Goal: Task Accomplishment & Management: Use online tool/utility

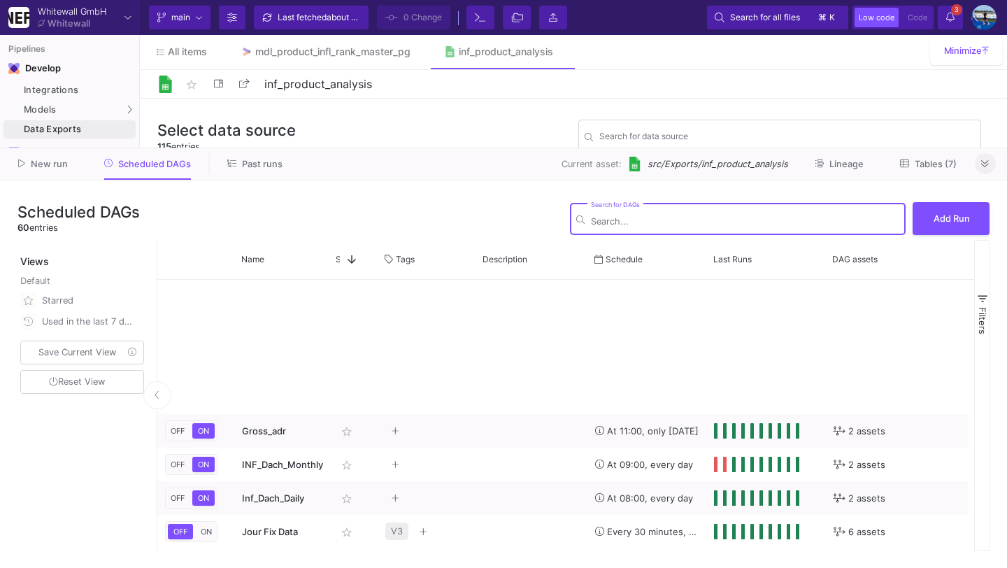
scroll to position [479, 0]
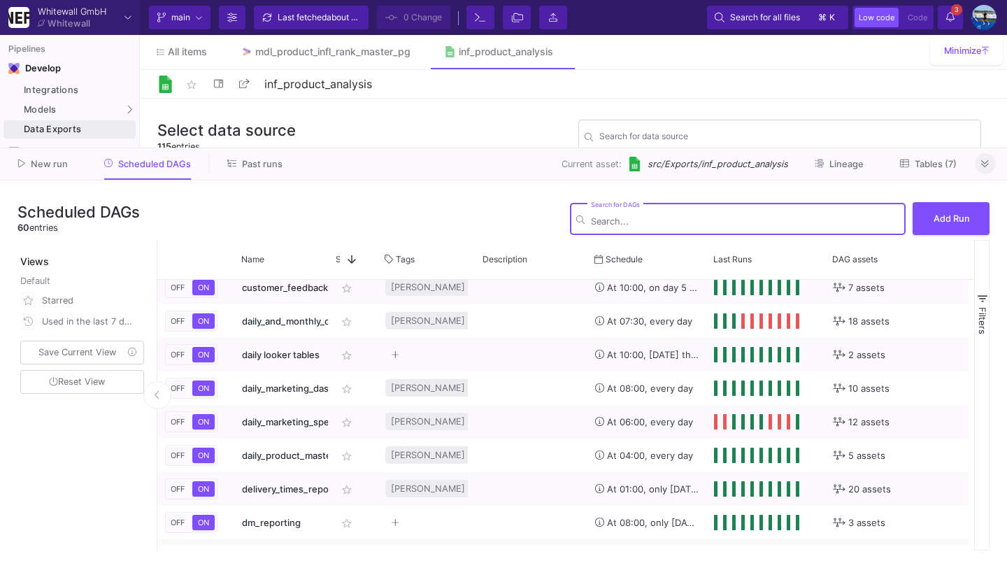
click at [990, 161] on button at bounding box center [985, 163] width 21 height 21
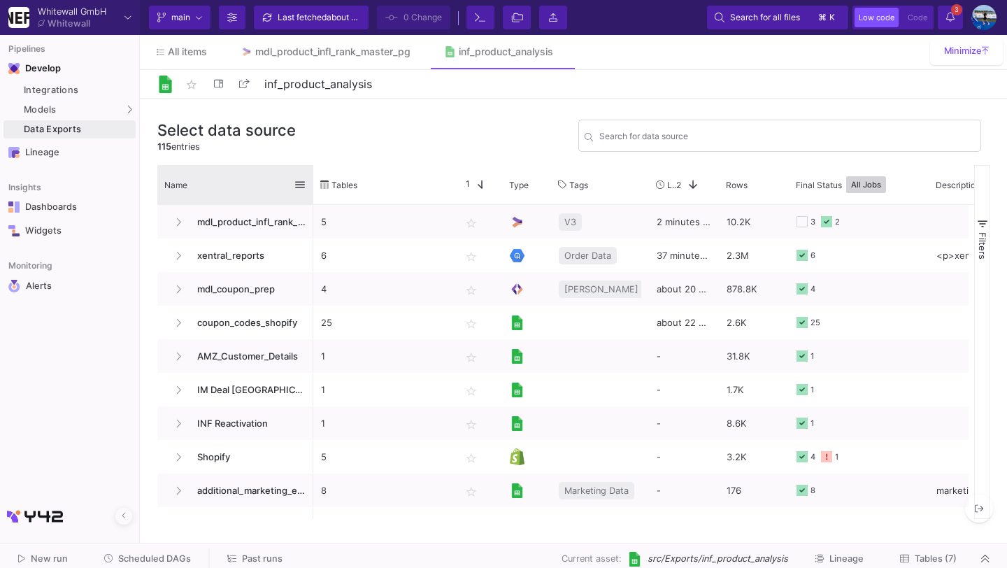
drag, startPoint x: 308, startPoint y: 185, endPoint x: 355, endPoint y: 185, distance: 46.9
click at [316, 185] on div at bounding box center [313, 184] width 6 height 39
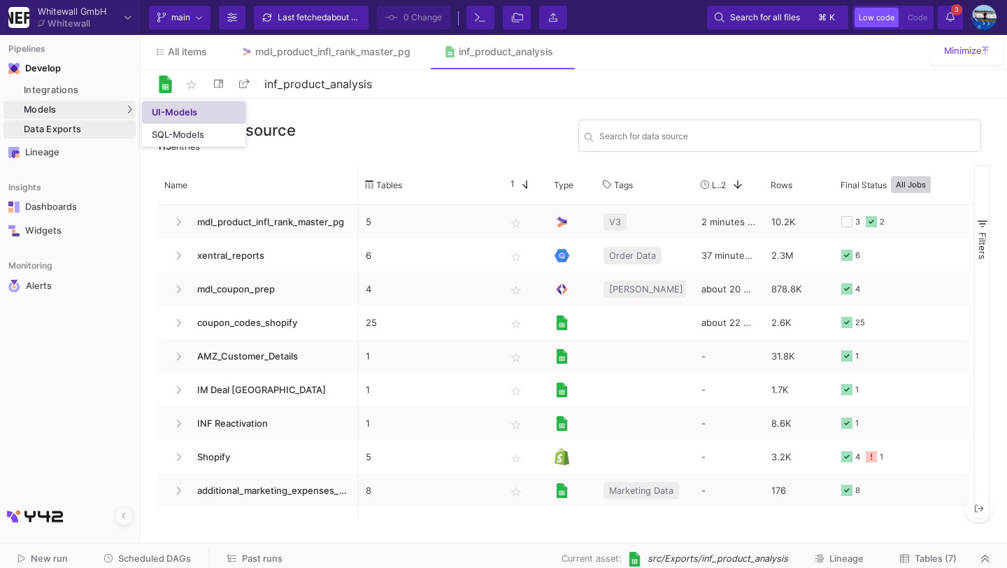
click at [176, 112] on div "UI-Models" at bounding box center [174, 112] width 45 height 11
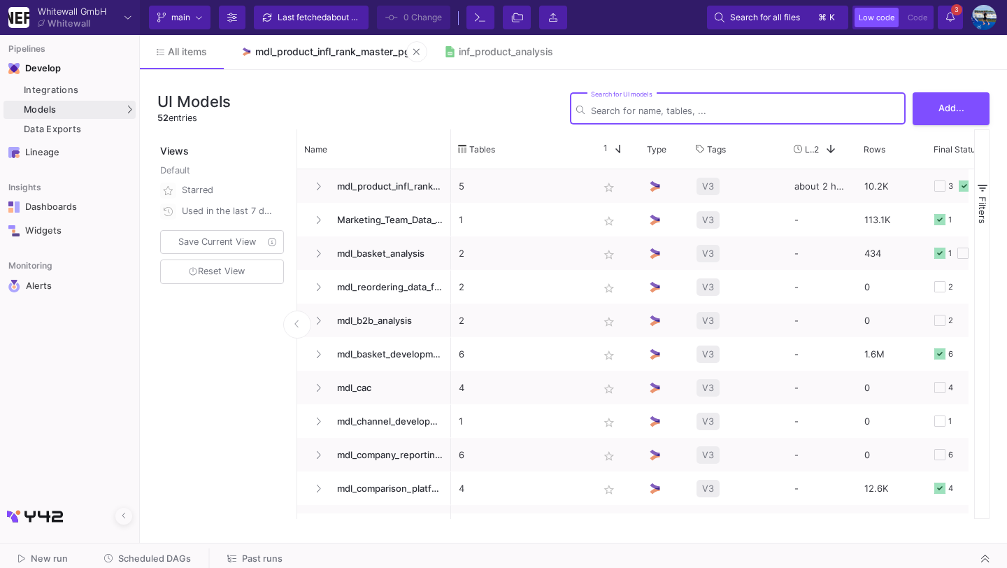
click at [322, 48] on div "mdl_product_infl_rank_master_pg" at bounding box center [332, 51] width 155 height 11
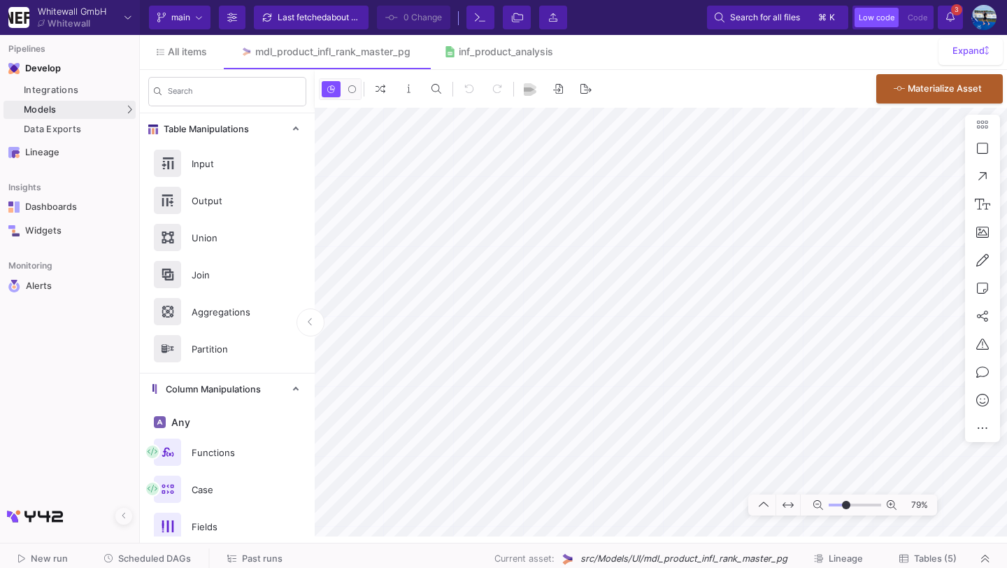
type input "-21"
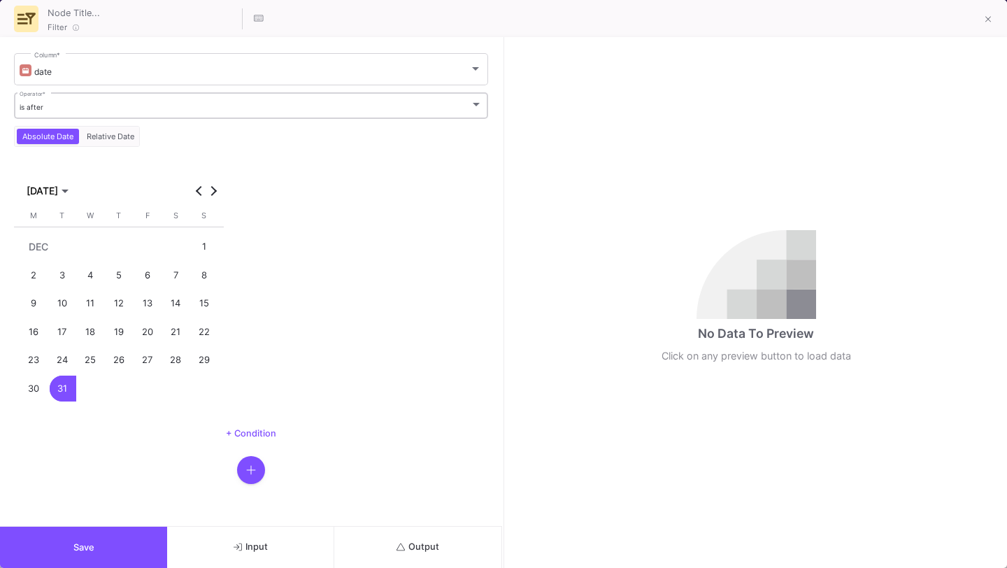
click at [226, 108] on div "is after" at bounding box center [245, 107] width 451 height 9
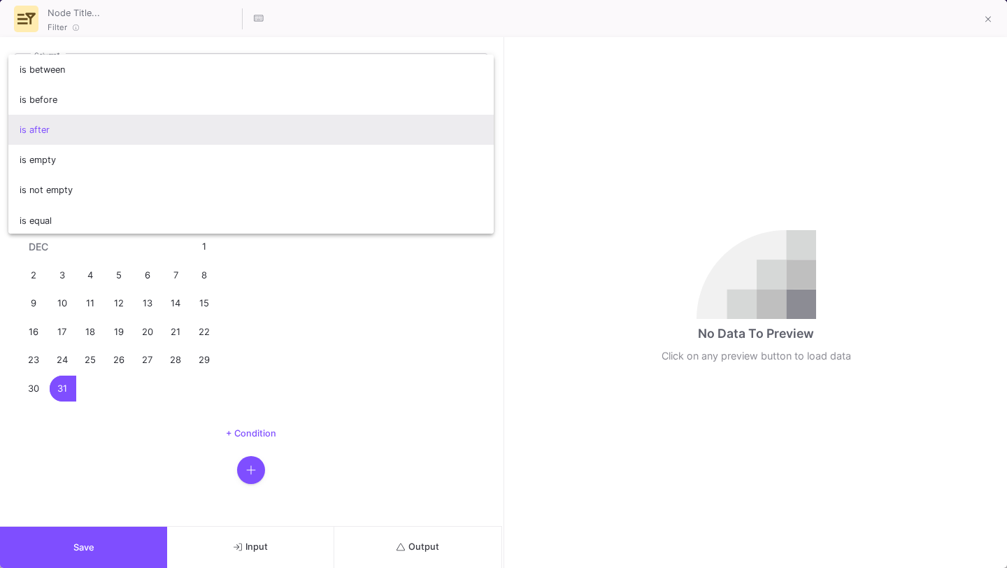
drag, startPoint x: 352, startPoint y: 285, endPoint x: 336, endPoint y: 278, distance: 16.6
click at [352, 285] on div at bounding box center [503, 284] width 1007 height 568
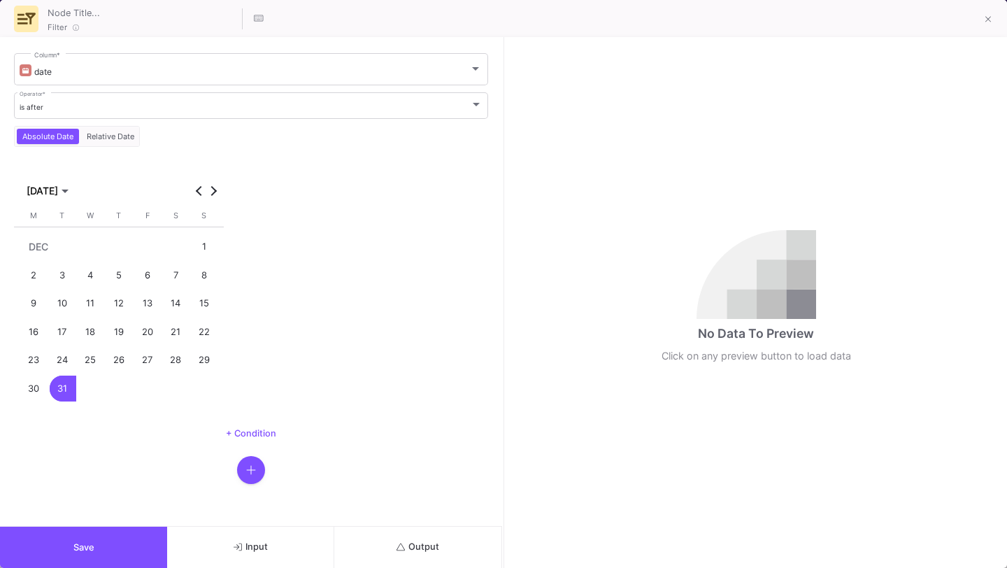
click at [126, 134] on span "Relative Date" at bounding box center [110, 136] width 53 height 10
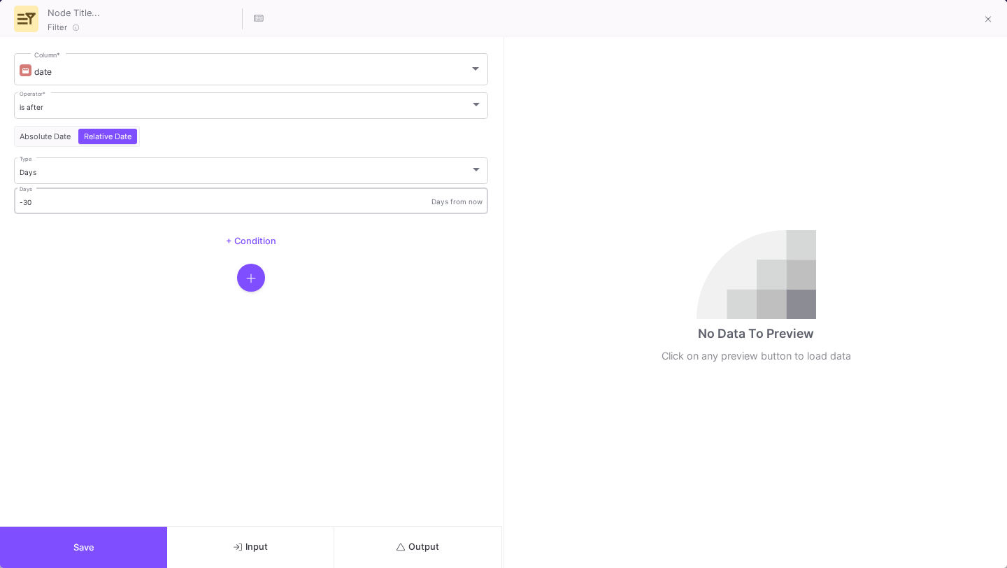
click at [254, 203] on input "-30" at bounding box center [226, 202] width 413 height 9
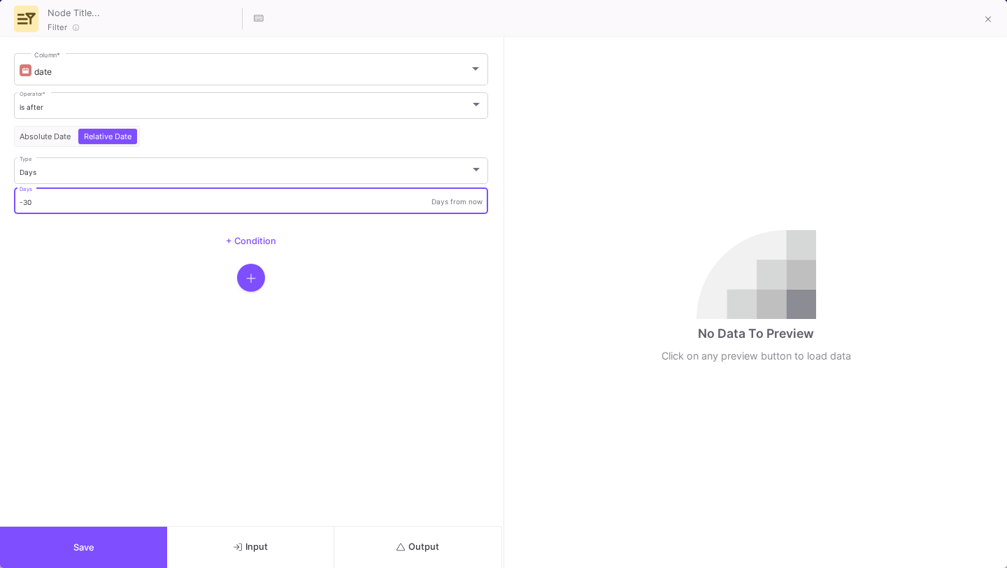
click at [468, 197] on div "Days from now" at bounding box center [456, 201] width 51 height 9
click at [429, 199] on input "-29" at bounding box center [226, 202] width 413 height 9
drag, startPoint x: 365, startPoint y: 197, endPoint x: 55, endPoint y: 202, distance: 309.9
click at [55, 201] on input "-29" at bounding box center [226, 202] width 413 height 9
type input "-2"
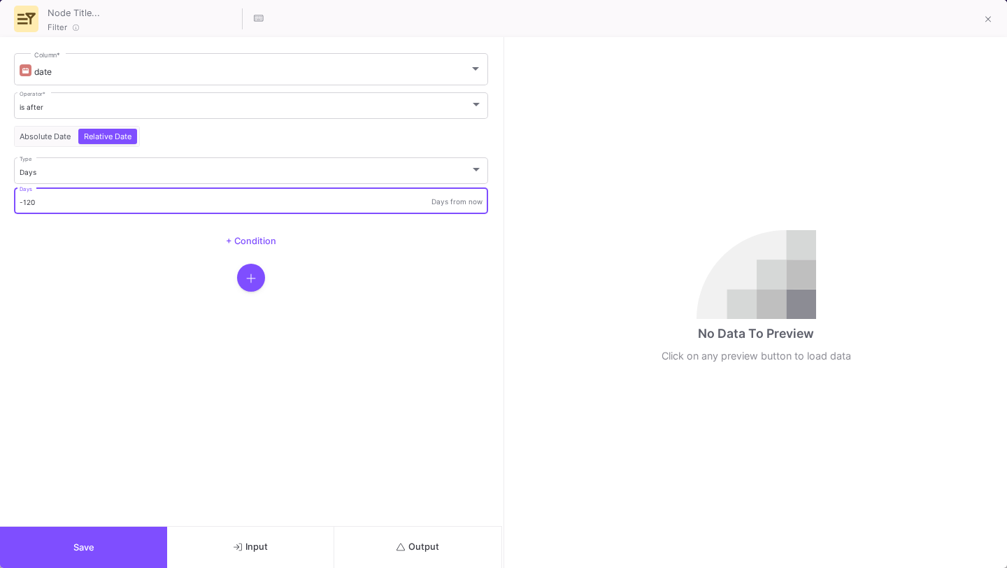
type input "-120"
click at [94, 550] on button "Save" at bounding box center [83, 547] width 167 height 41
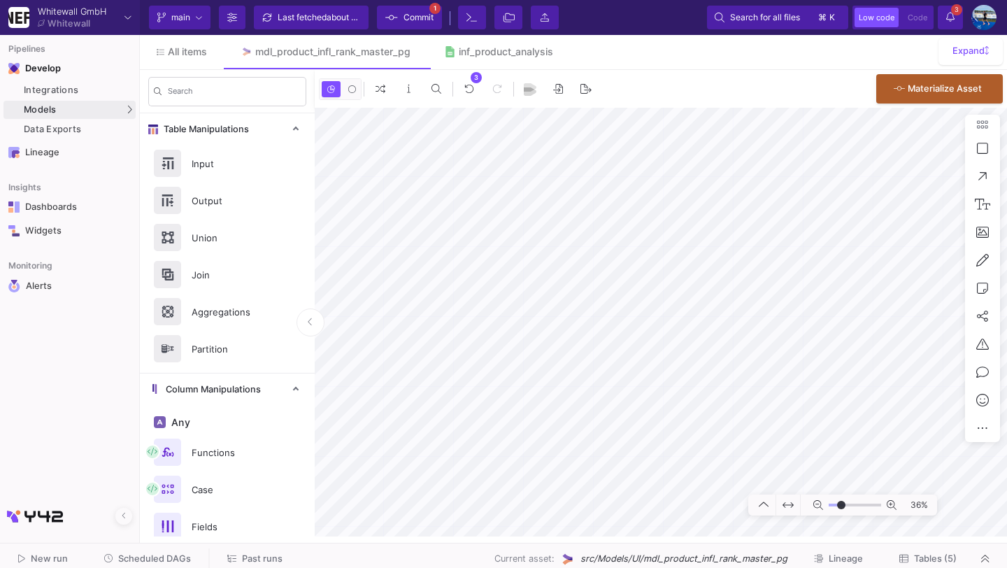
type input "-16"
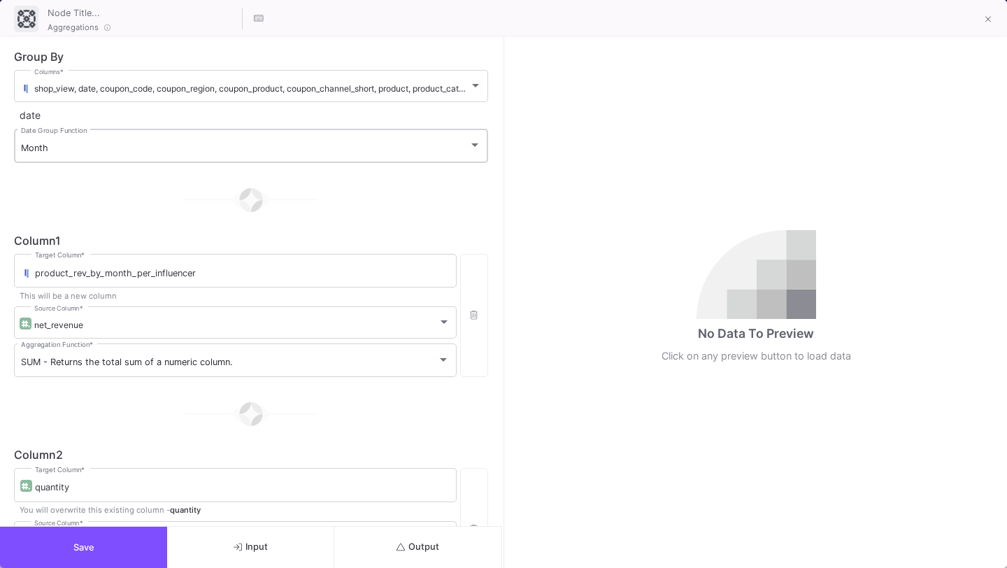
click at [392, 141] on div "Month Date Group Function" at bounding box center [251, 145] width 460 height 36
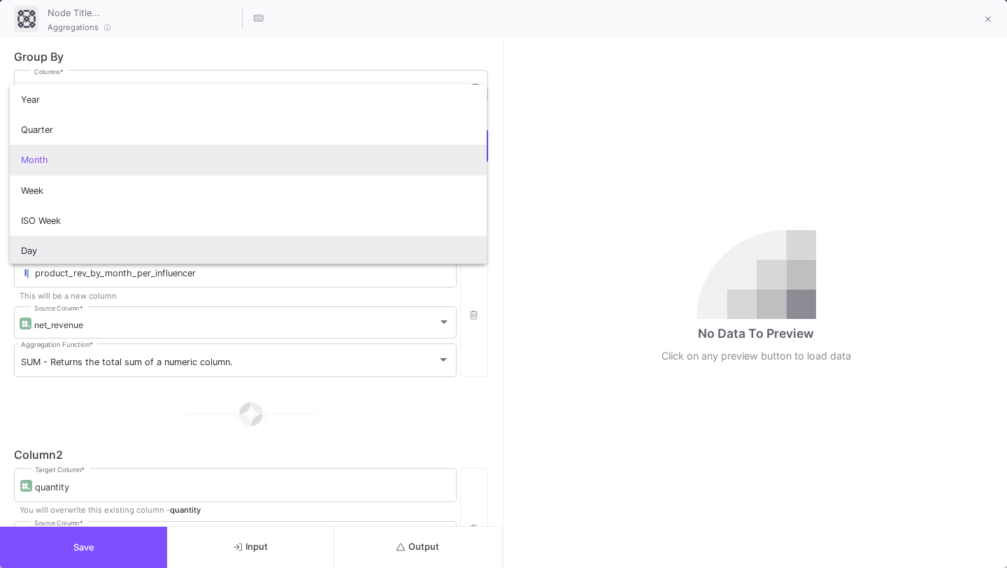
click at [351, 245] on span "Day" at bounding box center [248, 251] width 455 height 30
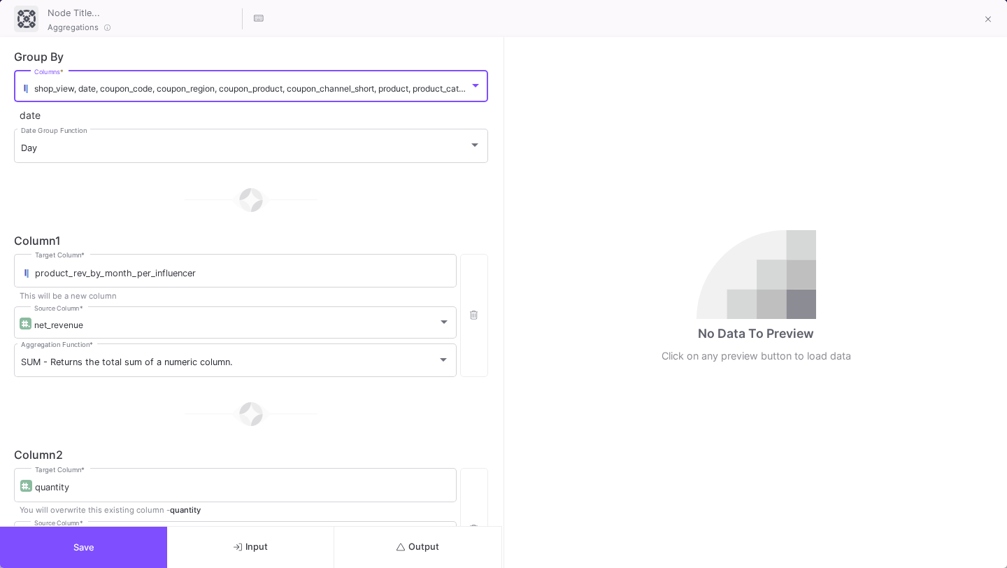
click at [399, 88] on span "shop_view, date, coupon_code, coupon_region, coupon_product, coupon_channel_sho…" at bounding box center [359, 88] width 651 height 10
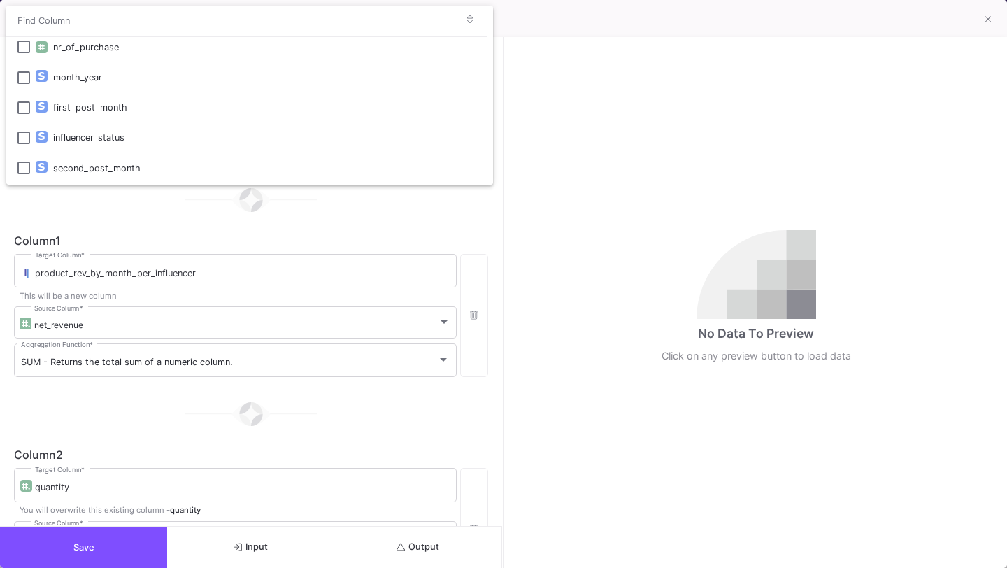
scroll to position [1452, 0]
click at [383, 240] on div at bounding box center [503, 284] width 1007 height 568
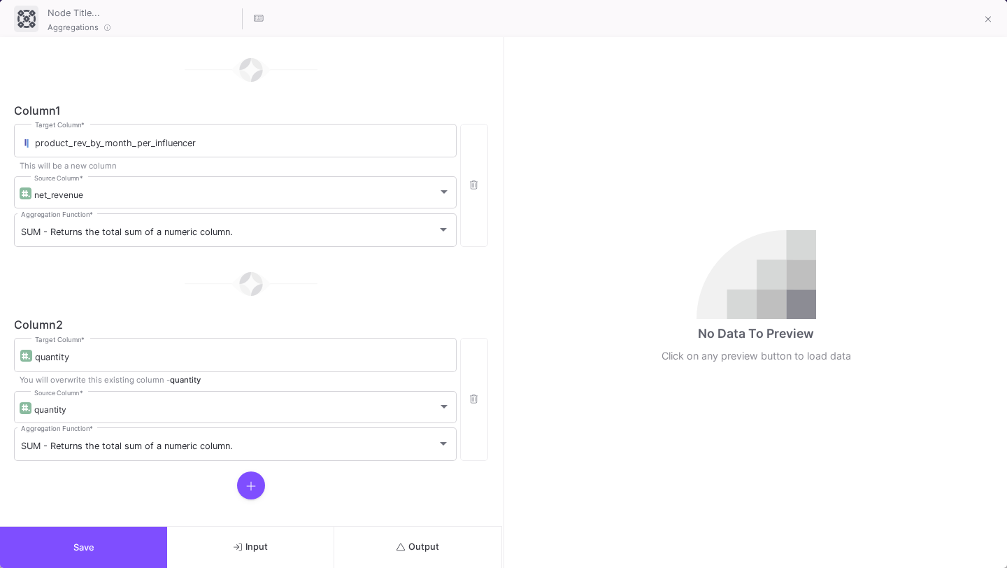
scroll to position [140, 0]
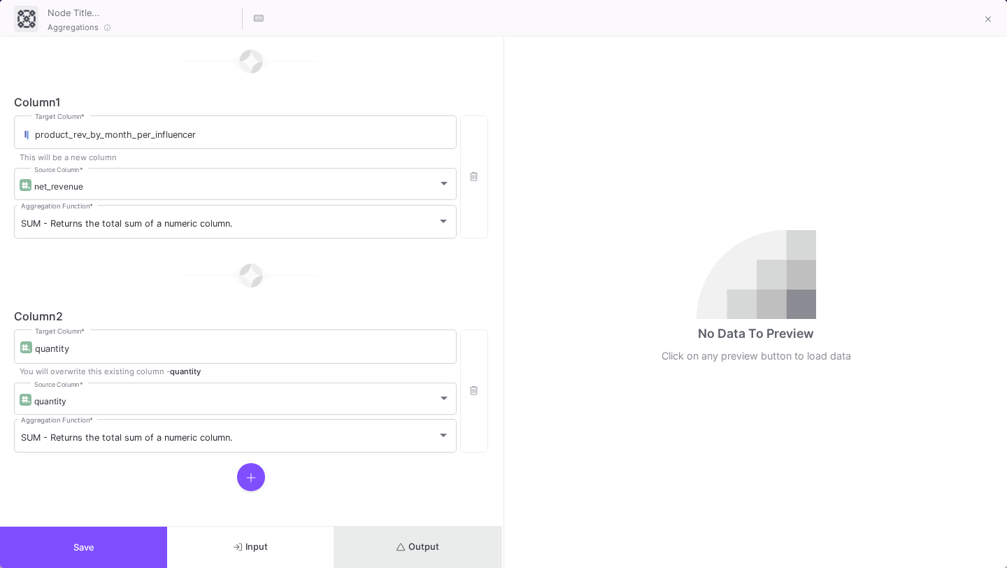
click at [426, 555] on button "Output" at bounding box center [417, 547] width 167 height 41
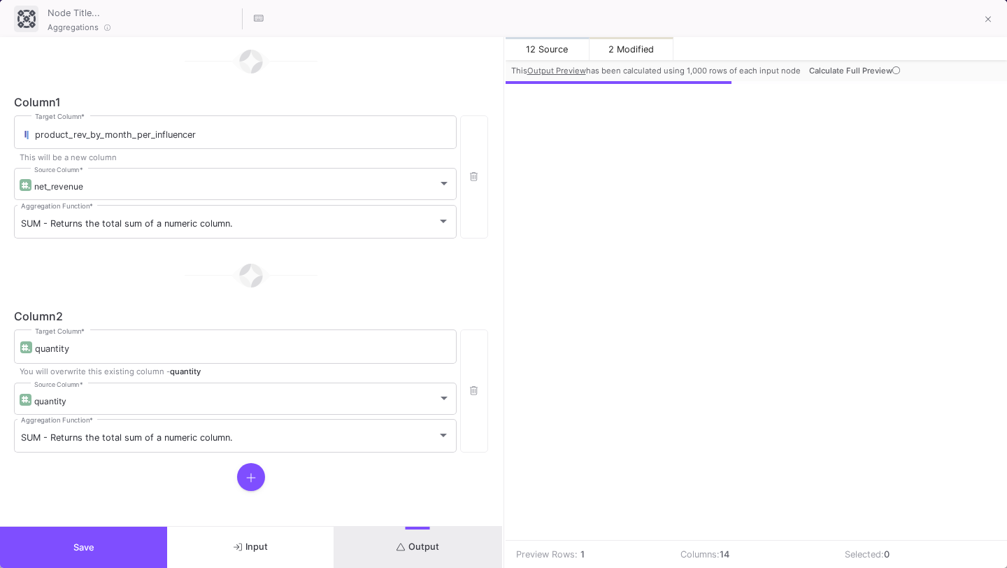
scroll to position [0, 878]
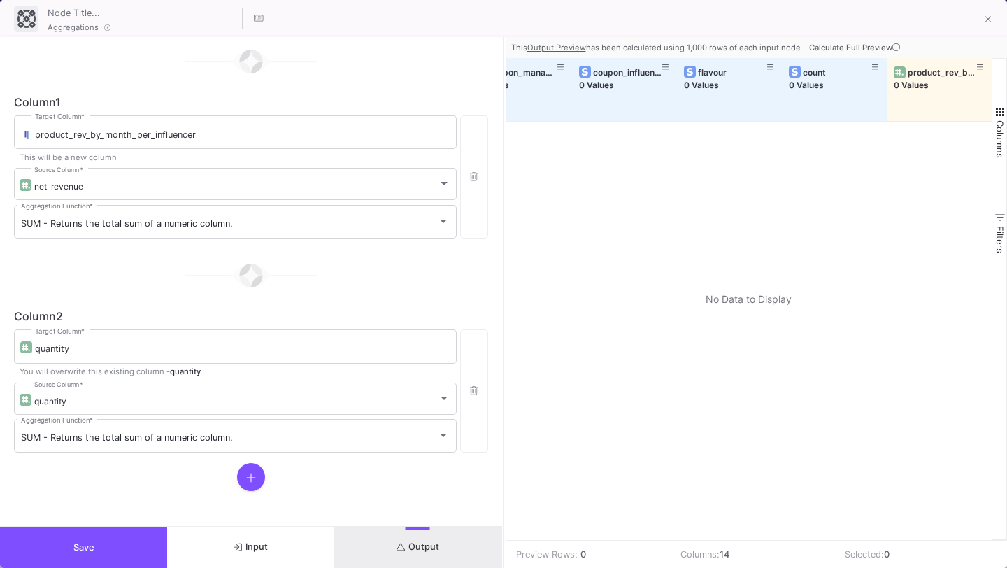
click at [894, 49] on icon at bounding box center [896, 47] width 8 height 8
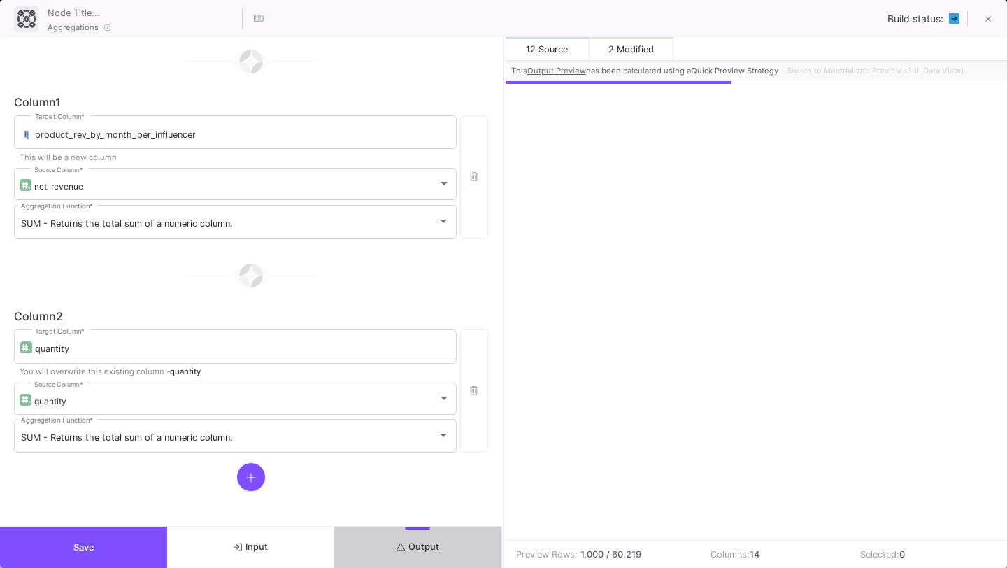
scroll to position [0, 883]
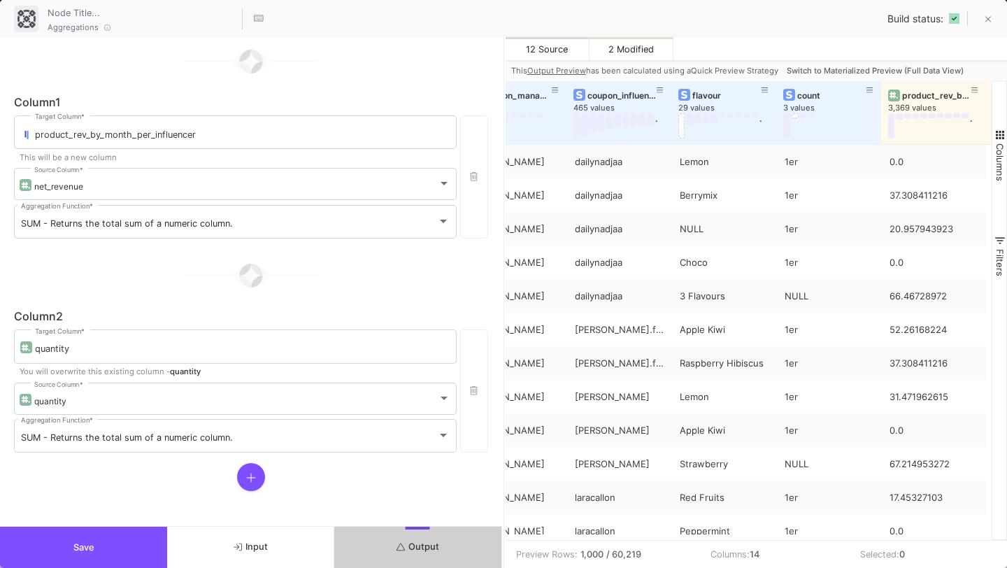
click at [96, 564] on button "Save" at bounding box center [83, 547] width 167 height 41
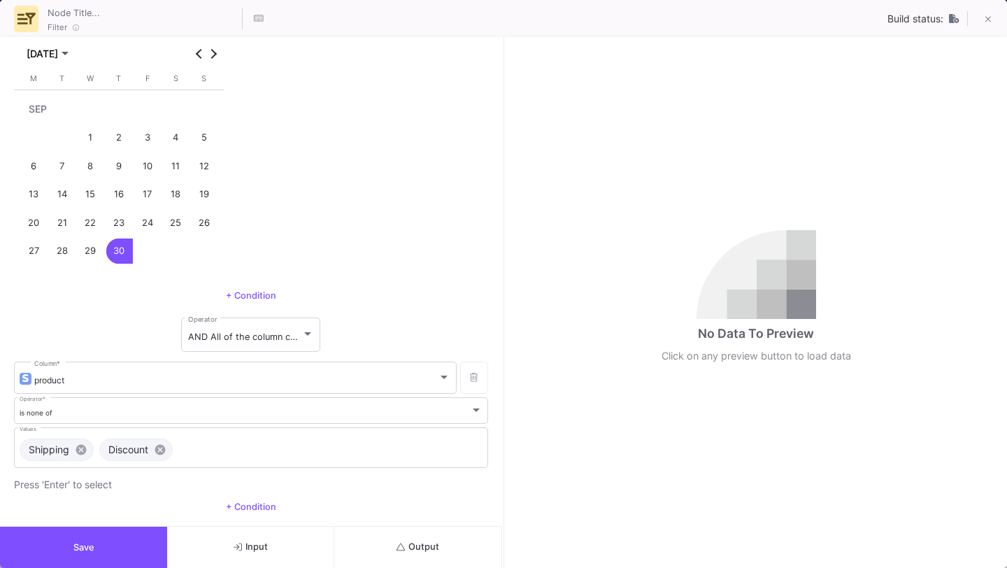
scroll to position [678, 0]
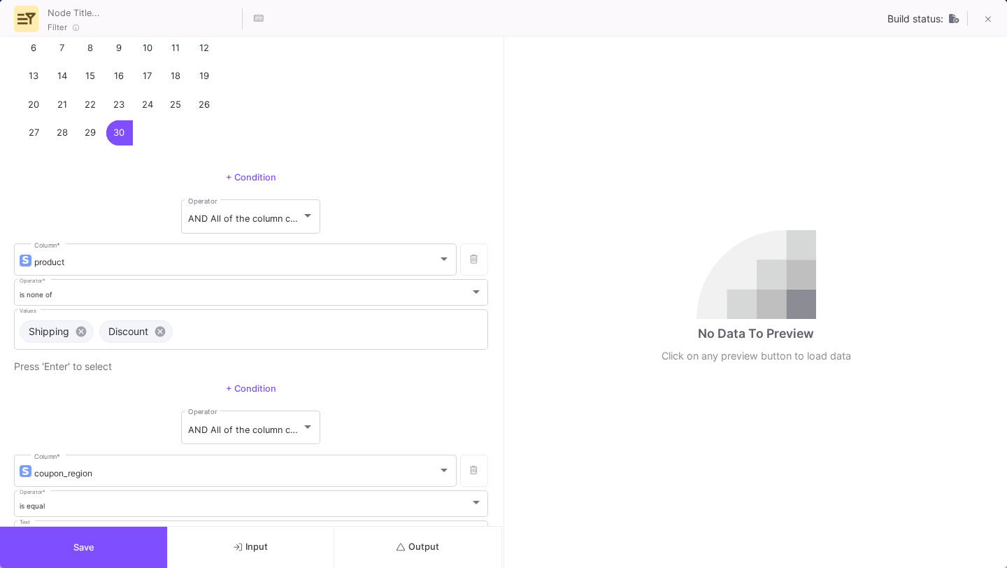
click at [110, 556] on button "Save" at bounding box center [83, 547] width 167 height 41
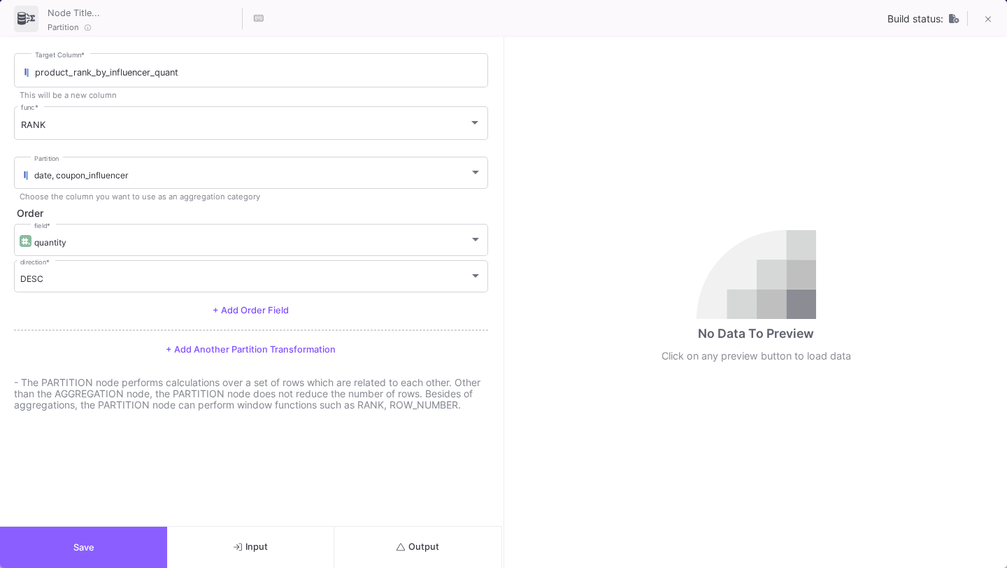
click at [118, 550] on button "Save" at bounding box center [83, 547] width 167 height 41
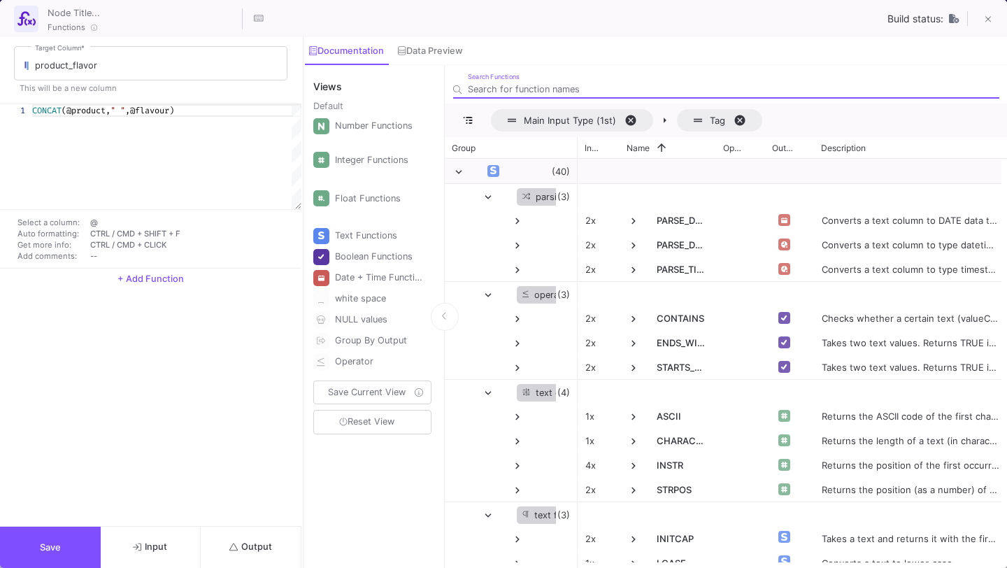
click at [254, 549] on span "Output" at bounding box center [250, 546] width 43 height 10
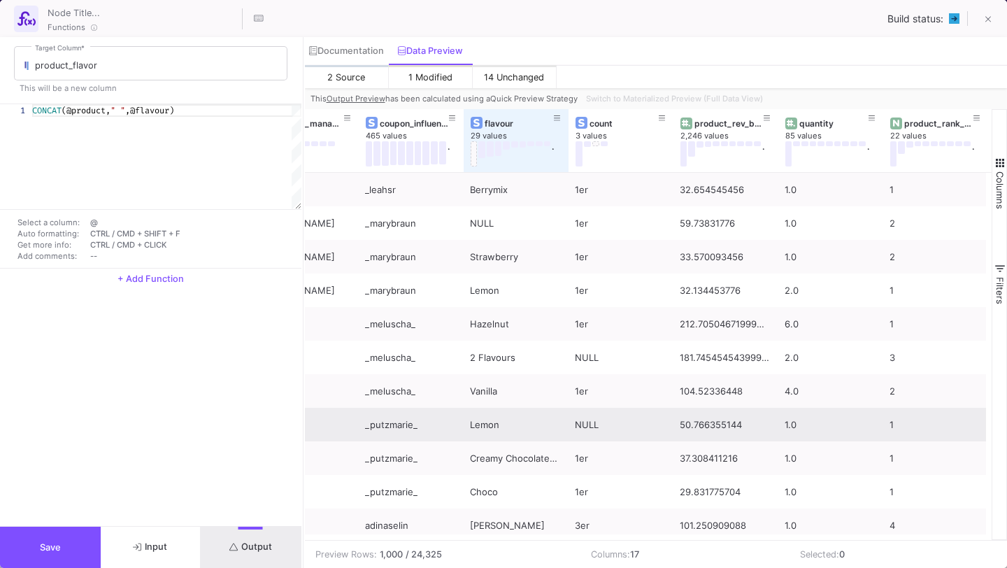
scroll to position [0, 0]
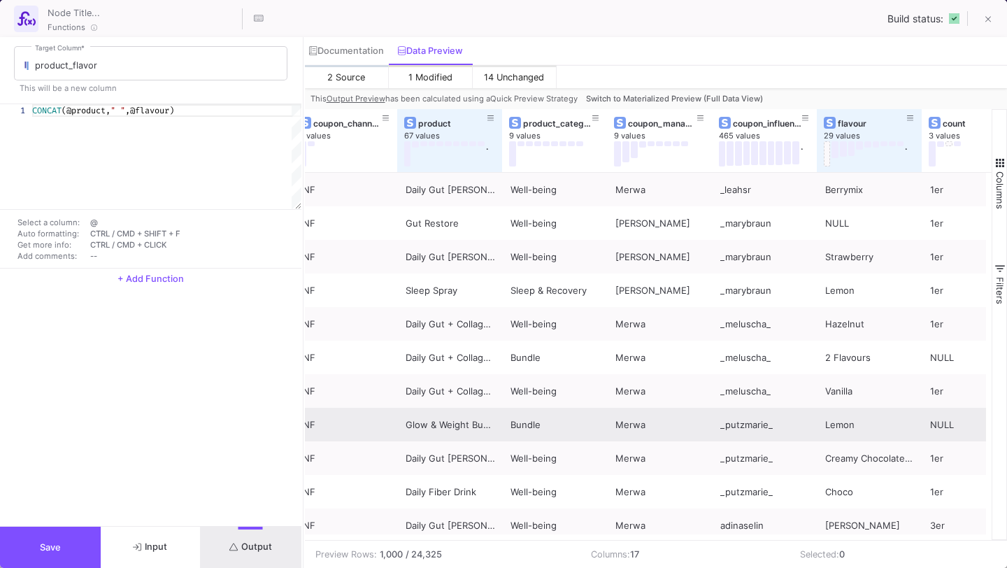
click at [65, 545] on button "Save" at bounding box center [50, 547] width 101 height 41
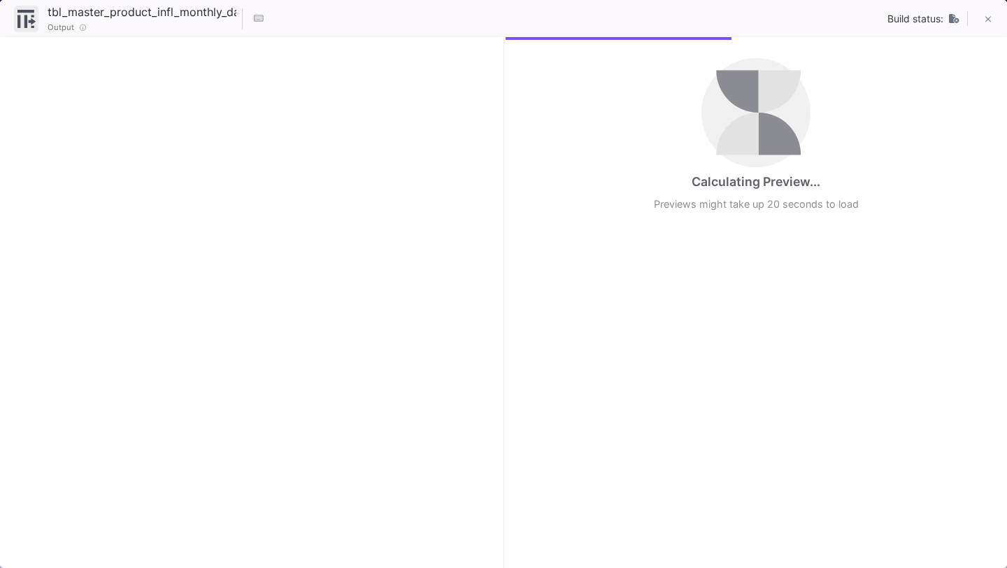
checkbox input "true"
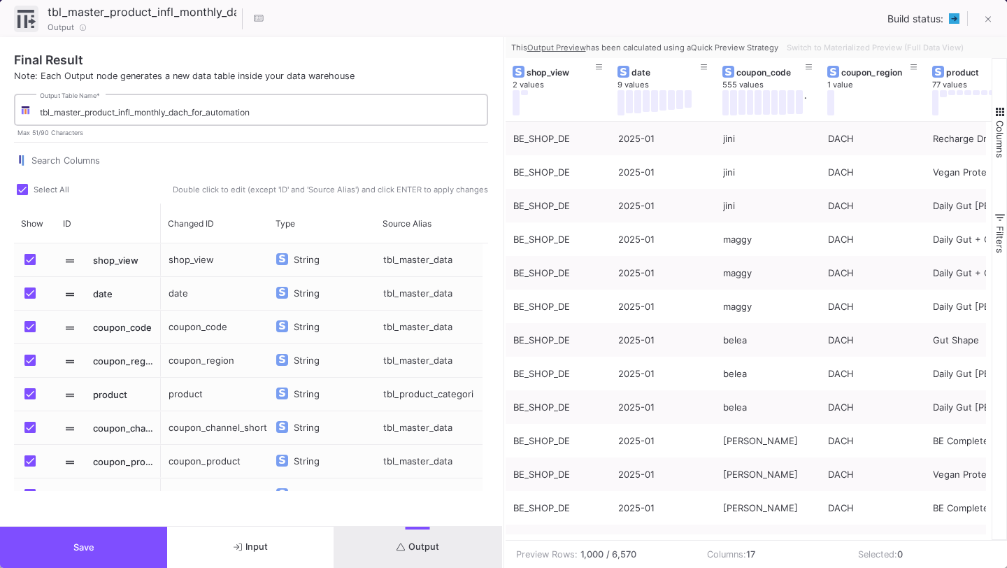
click at [290, 112] on input "tbl_master_product_infl_monthly_dach_for_automation" at bounding box center [261, 112] width 442 height 10
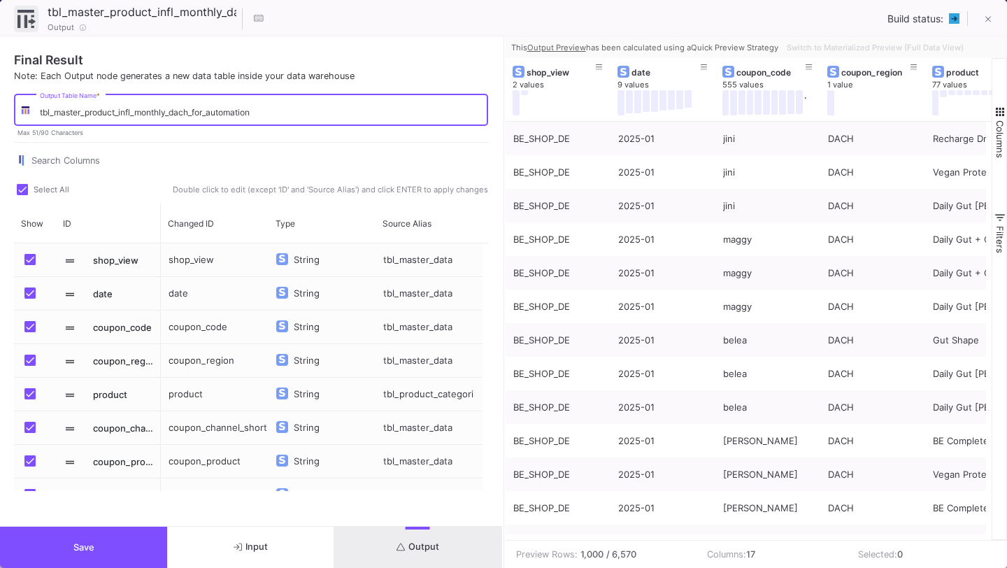
click at [78, 564] on button "Save" at bounding box center [83, 547] width 167 height 41
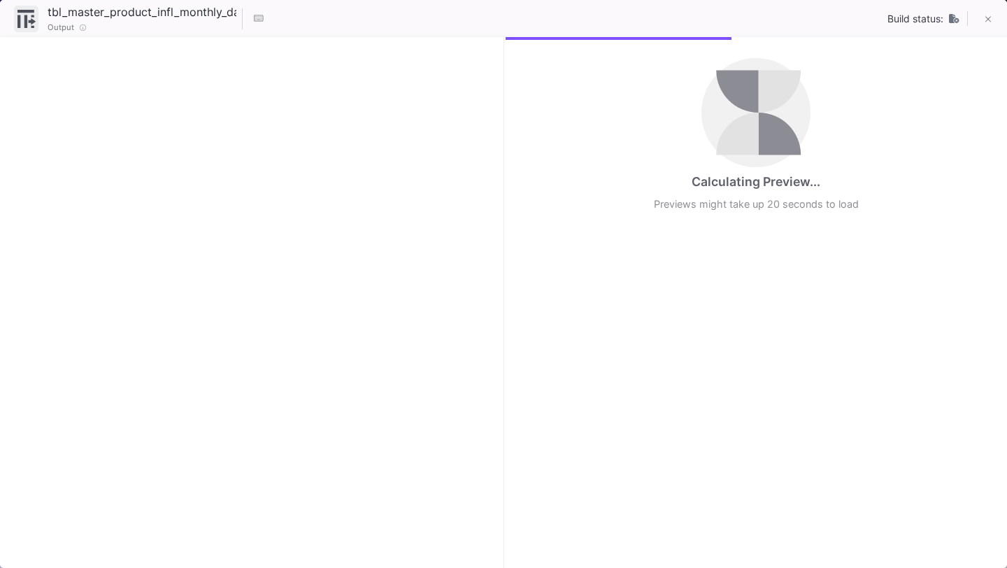
checkbox input "true"
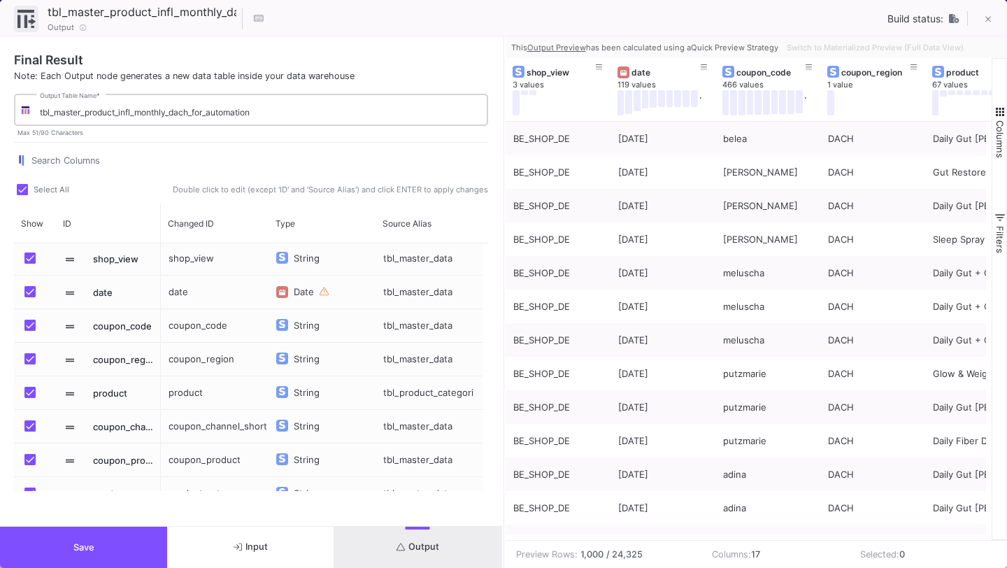
click at [327, 110] on input "tbl_master_product_infl_monthly_dach_for_automation" at bounding box center [261, 112] width 442 height 10
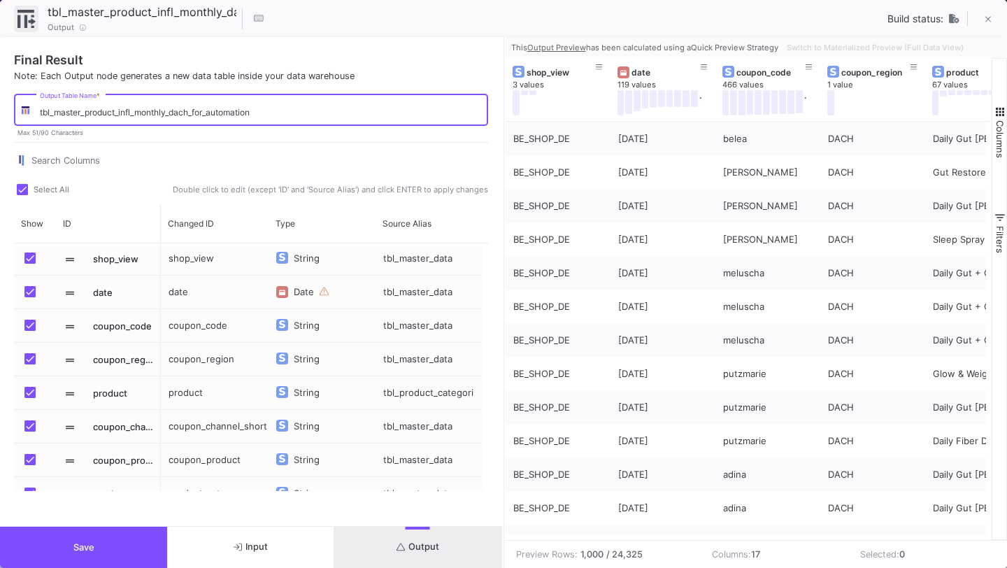
drag, startPoint x: 171, startPoint y: 110, endPoint x: 143, endPoint y: 110, distance: 28.7
click at [143, 110] on input "tbl_master_product_infl_monthly_dach_for_automation" at bounding box center [261, 112] width 442 height 10
type input "tbl_master_product_infl_daily_dach_for_automation"
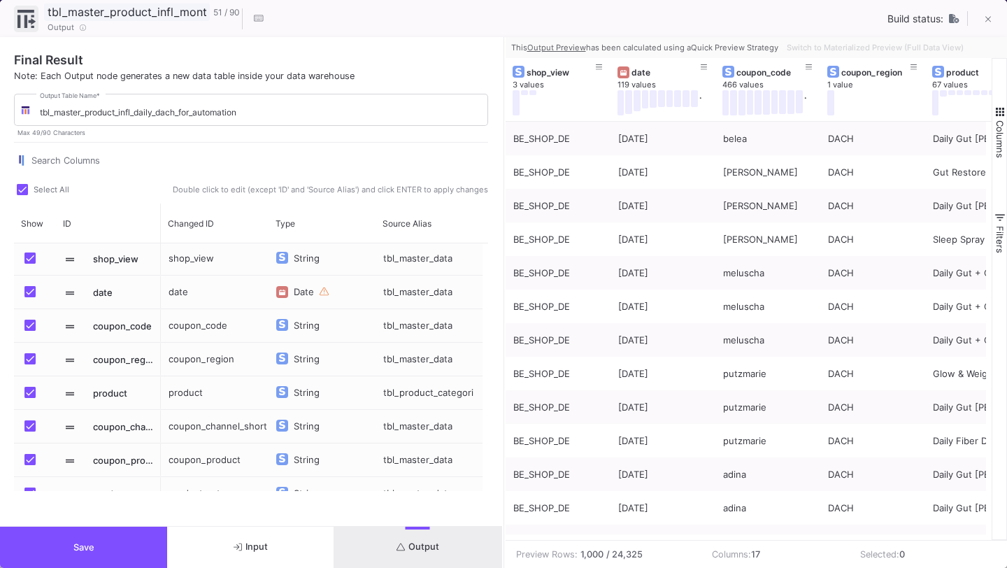
click at [220, 11] on div "tbl_master_product_infl_monthly_dach_for_automation 51 / 90" at bounding box center [142, 11] width 196 height 17
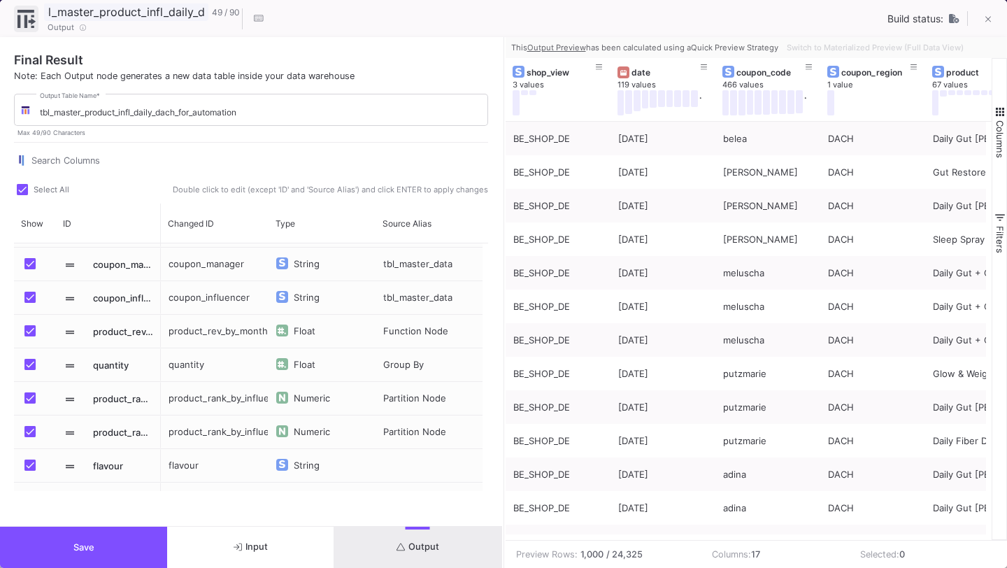
scroll to position [287, 0]
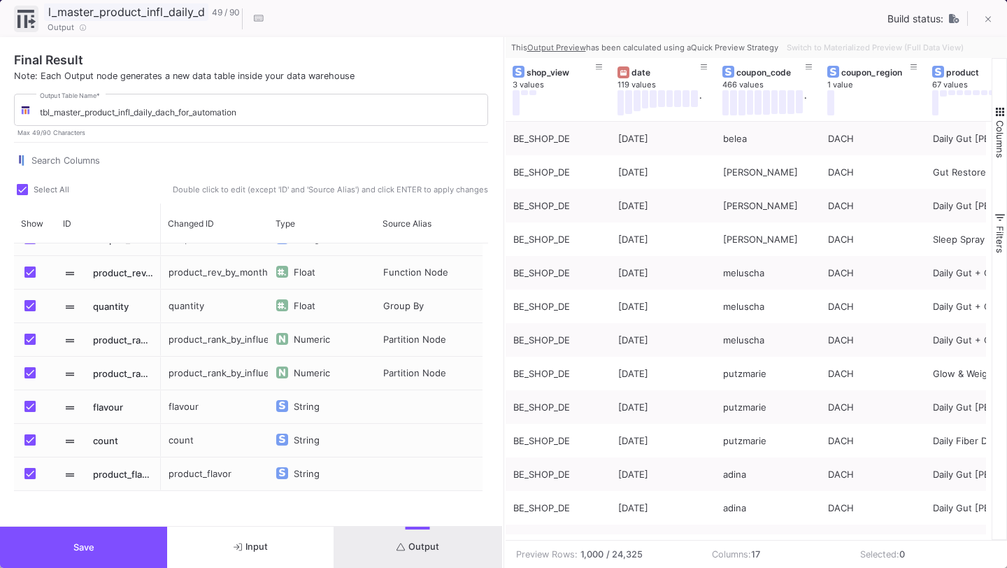
type input "tbl_master_product_infl_daily_dach_for_automation"
click at [64, 541] on button "Save" at bounding box center [83, 547] width 167 height 41
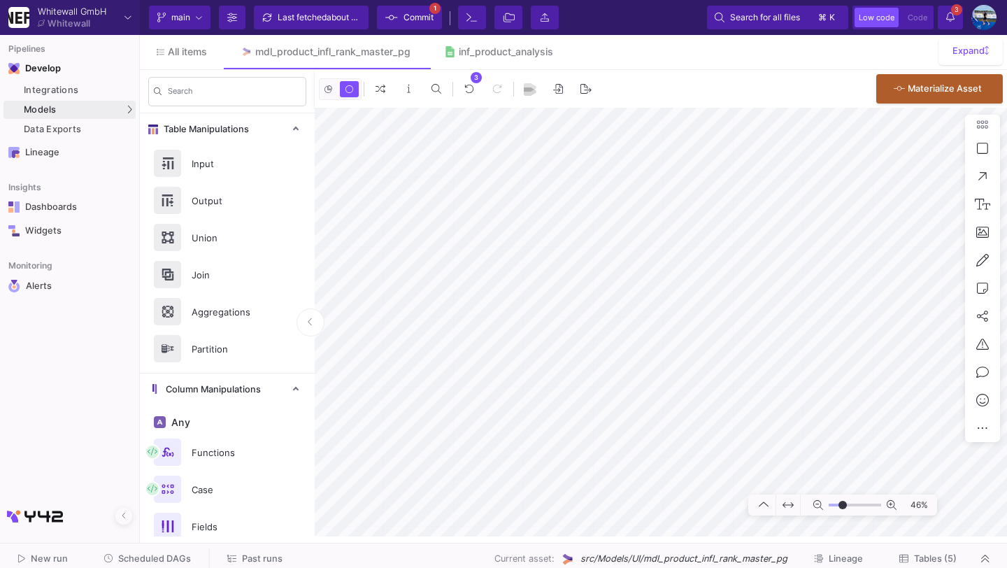
click at [322, 12] on div "Last fetched about 2 hours ago" at bounding box center [320, 17] width 84 height 21
click at [411, 19] on span "Commit" at bounding box center [419, 17] width 30 height 21
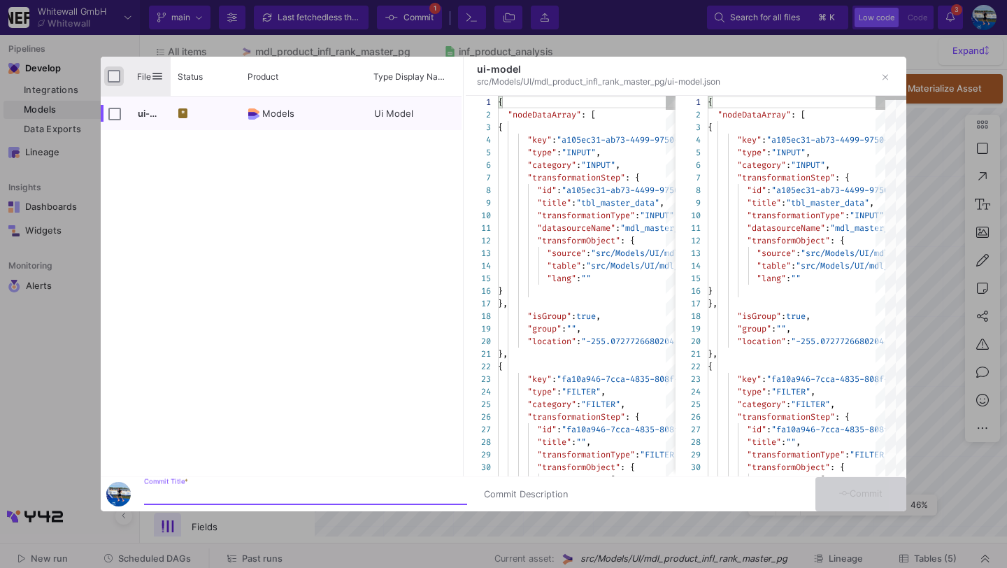
click at [111, 79] on input "Press Space to toggle all rows selection (unchecked)" at bounding box center [114, 76] width 13 height 13
checkbox input "true"
click at [214, 498] on input "Commit Title *" at bounding box center [305, 494] width 323 height 11
type input "commit"
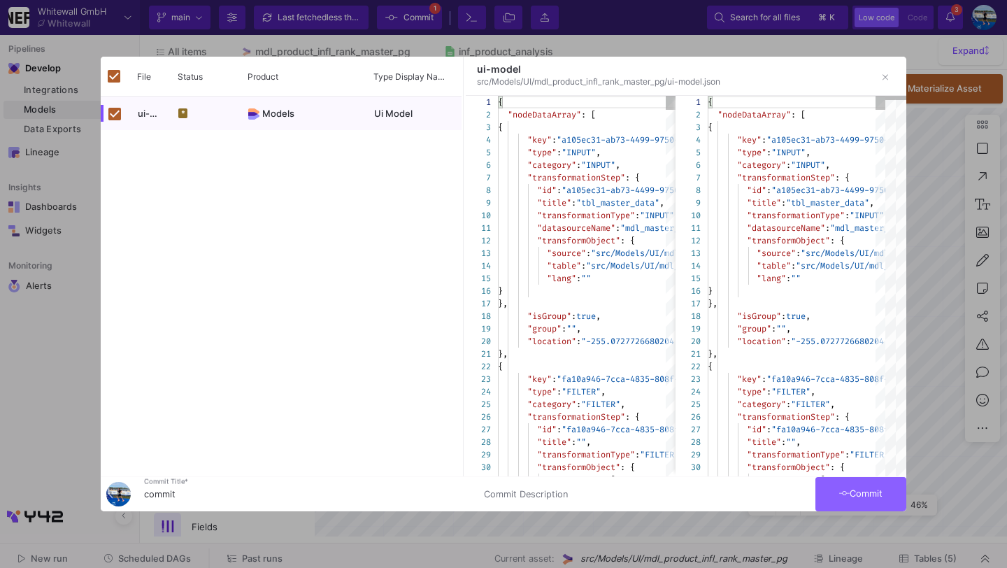
click at [823, 488] on button "Commit" at bounding box center [860, 494] width 91 height 34
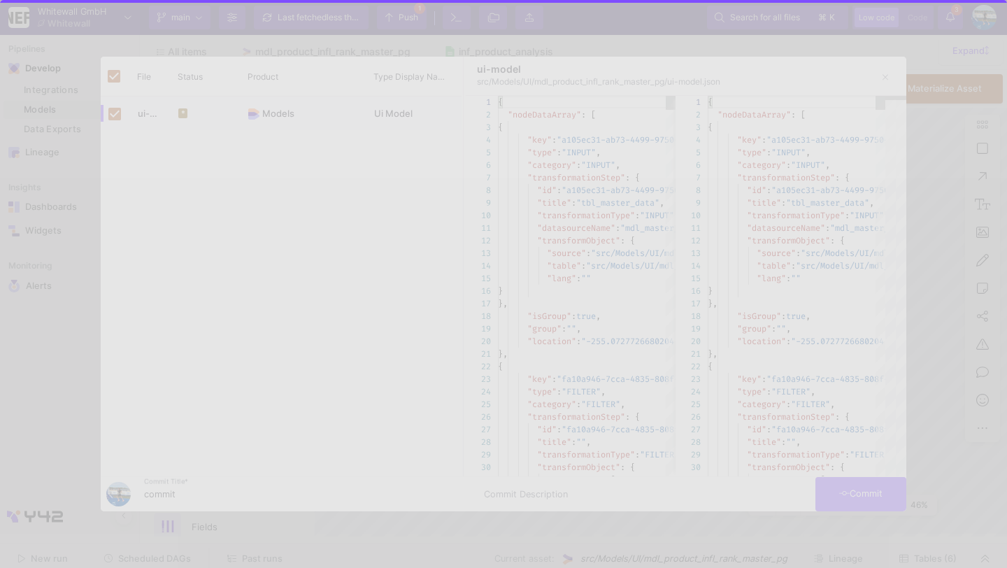
checkbox input "false"
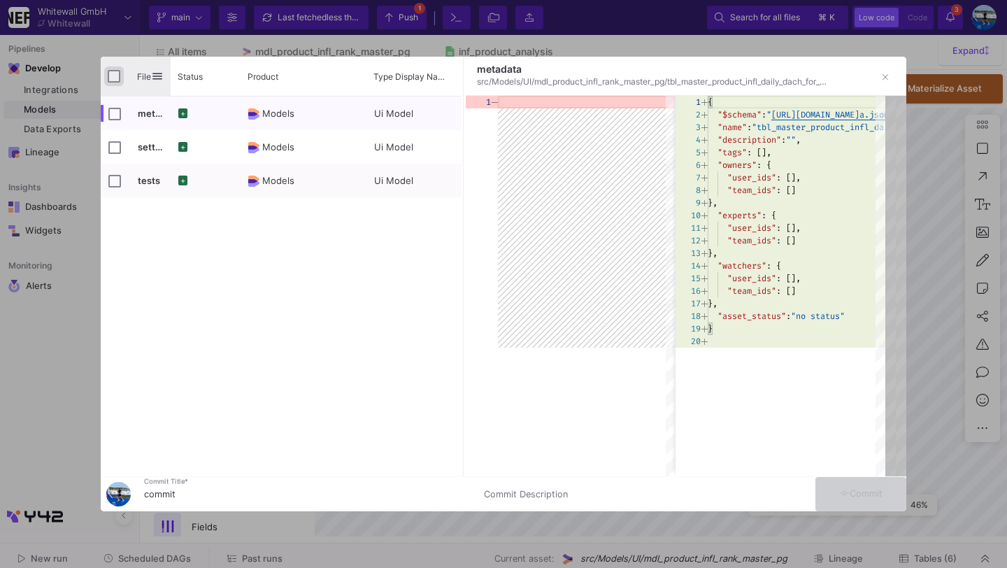
click at [114, 76] on input "Press Space to toggle all rows selection (unchecked)" at bounding box center [114, 76] width 13 height 13
checkbox input "true"
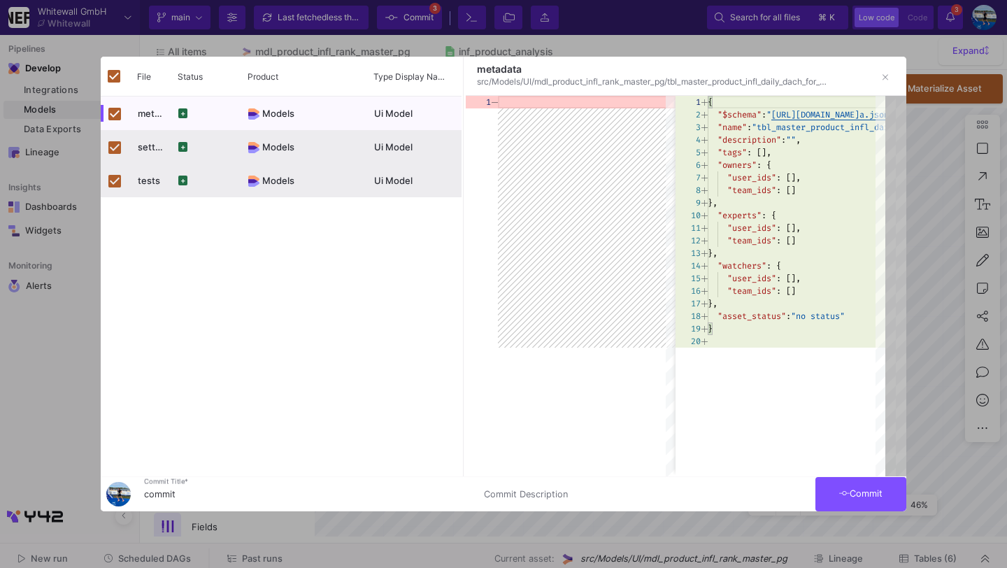
click at [220, 492] on input "commit" at bounding box center [305, 494] width 323 height 11
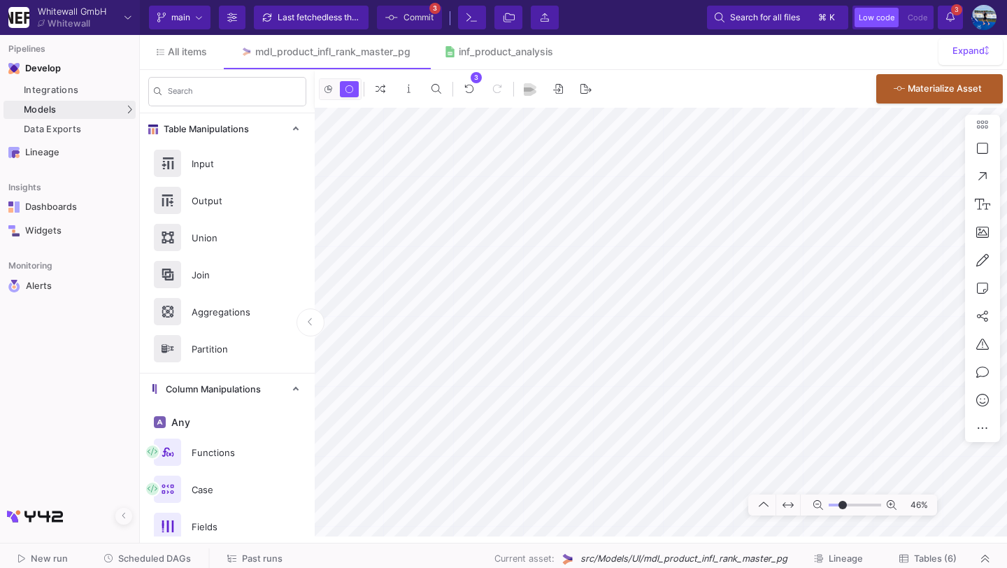
click at [354, 15] on span "less than a minute ago" at bounding box center [370, 17] width 87 height 10
click at [413, 23] on span "Commit" at bounding box center [419, 17] width 30 height 21
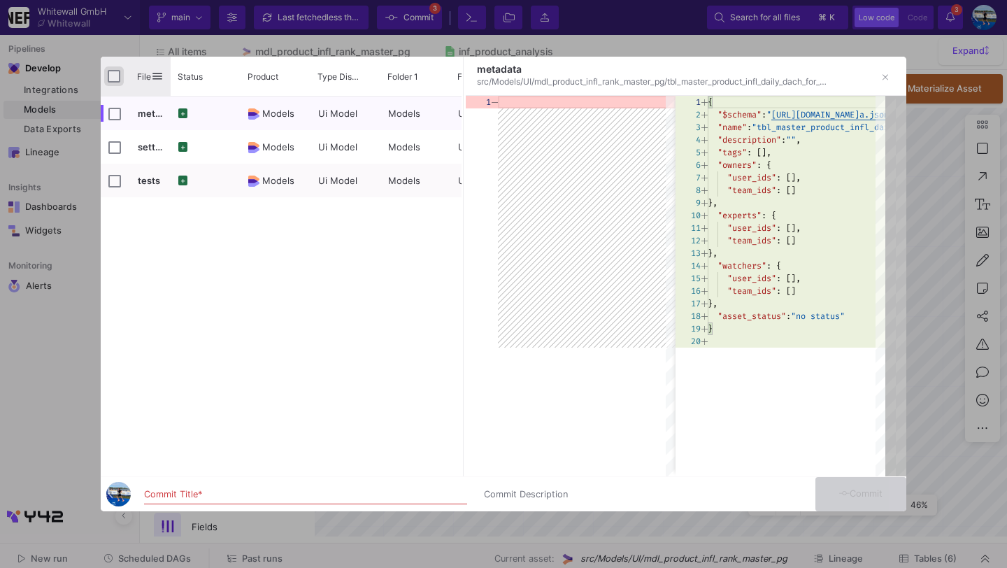
click at [117, 73] on input "Press Space to toggle all rows selection (unchecked)" at bounding box center [114, 76] width 13 height 13
checkbox input "true"
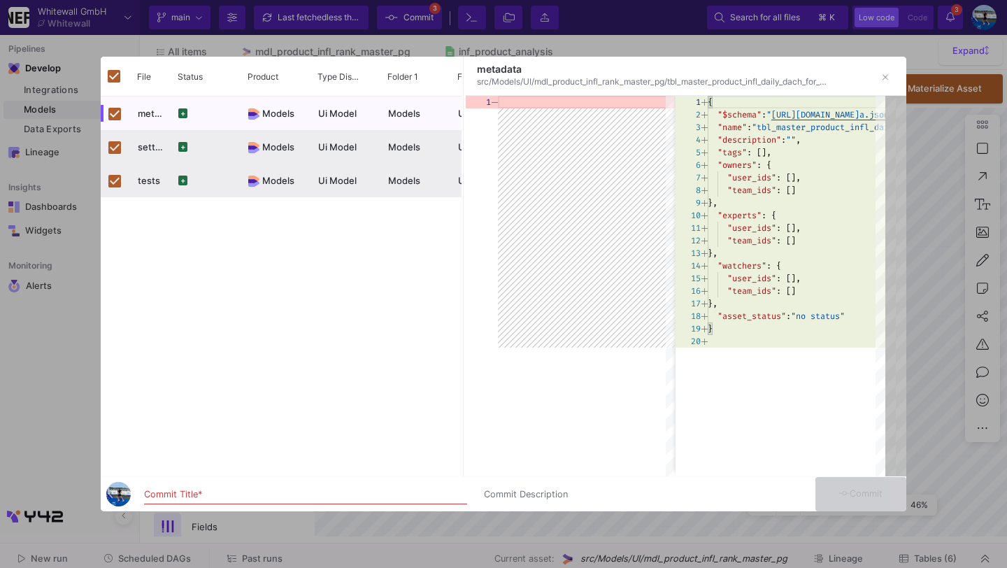
click at [204, 482] on div "Commit Title *" at bounding box center [305, 491] width 323 height 26
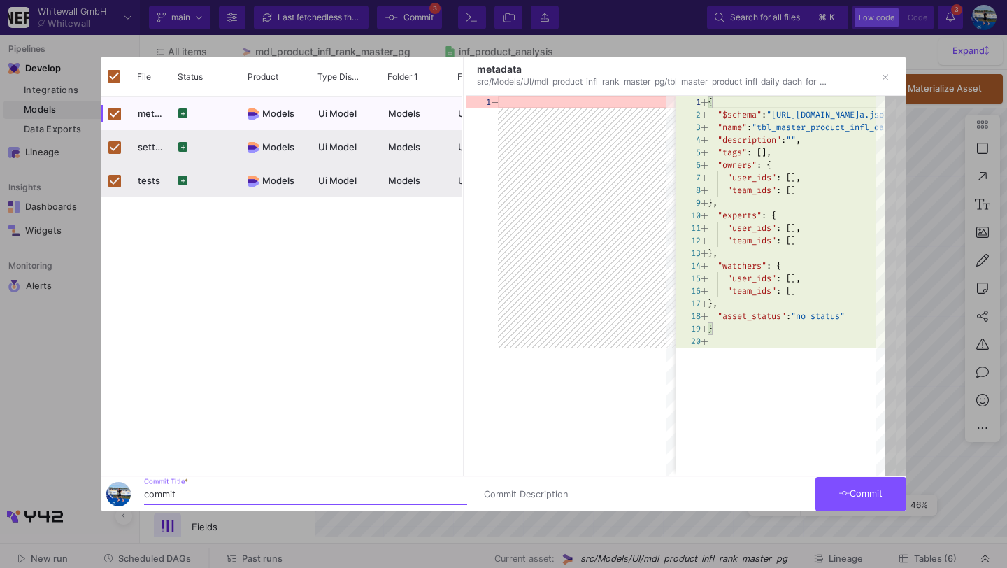
type input "commit"
click at [887, 486] on button "Commit" at bounding box center [860, 494] width 91 height 34
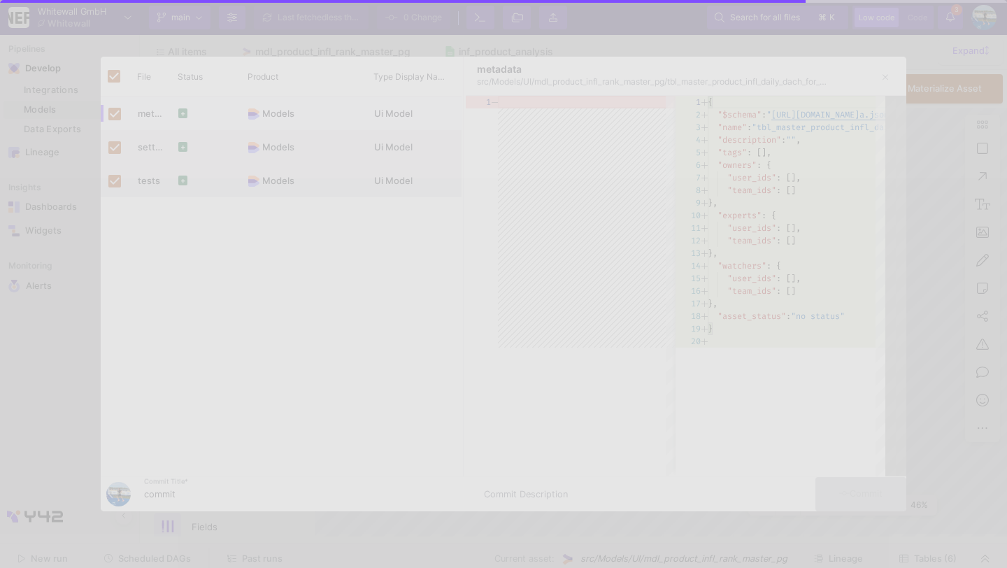
checkbox input "false"
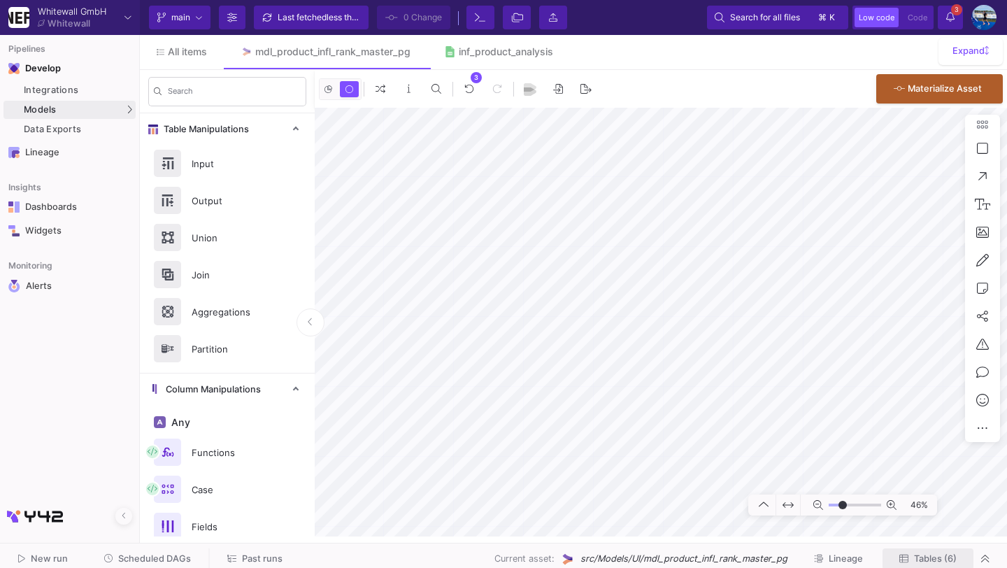
click at [929, 565] on button "Tables (6)" at bounding box center [928, 559] width 91 height 22
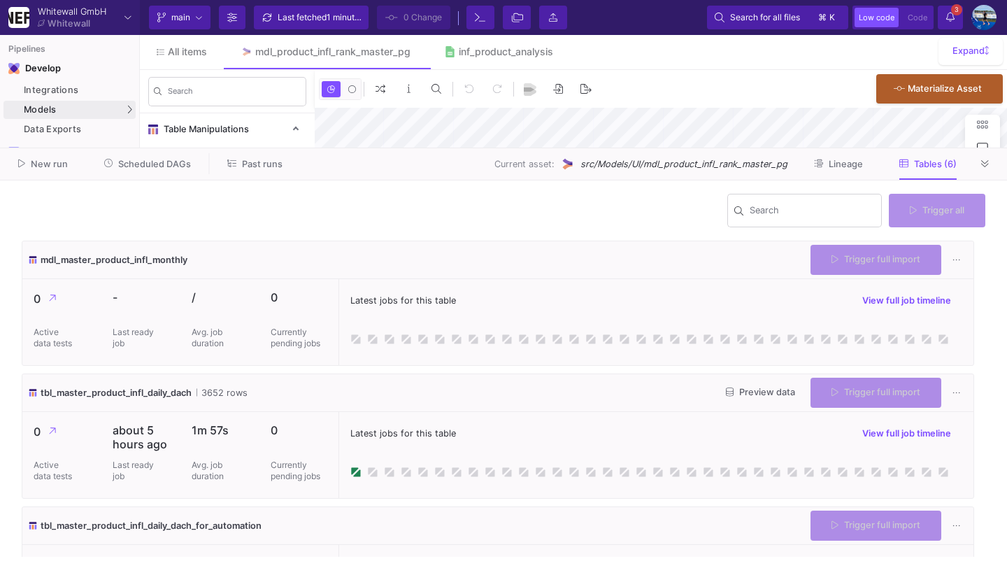
type input "-28"
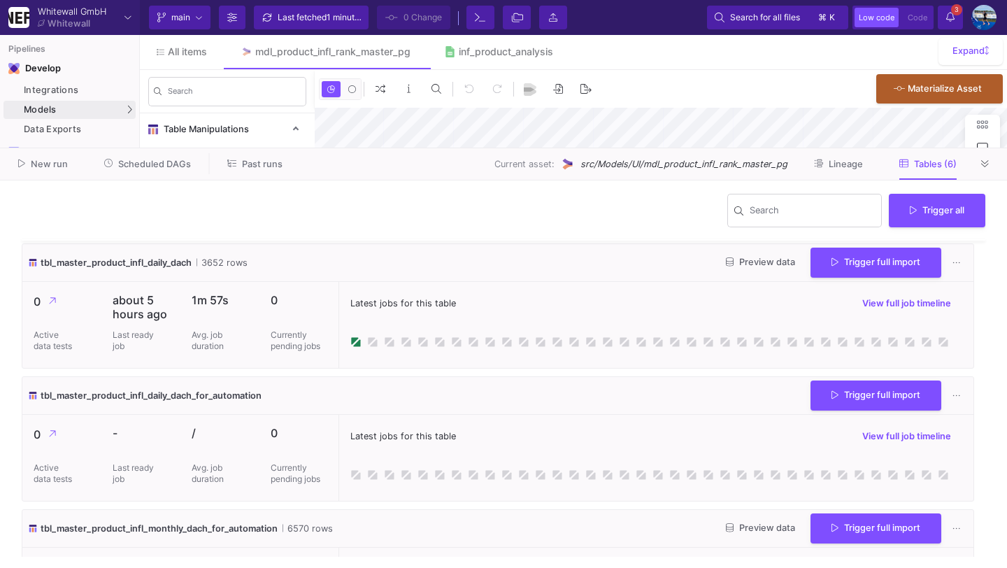
scroll to position [131, 0]
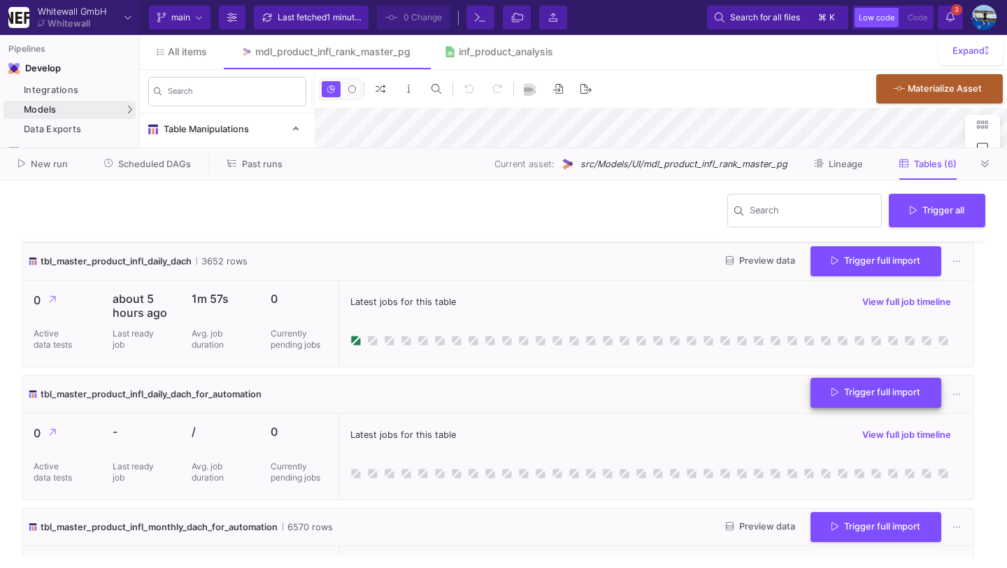
click at [864, 404] on button "Trigger full import" at bounding box center [876, 393] width 131 height 30
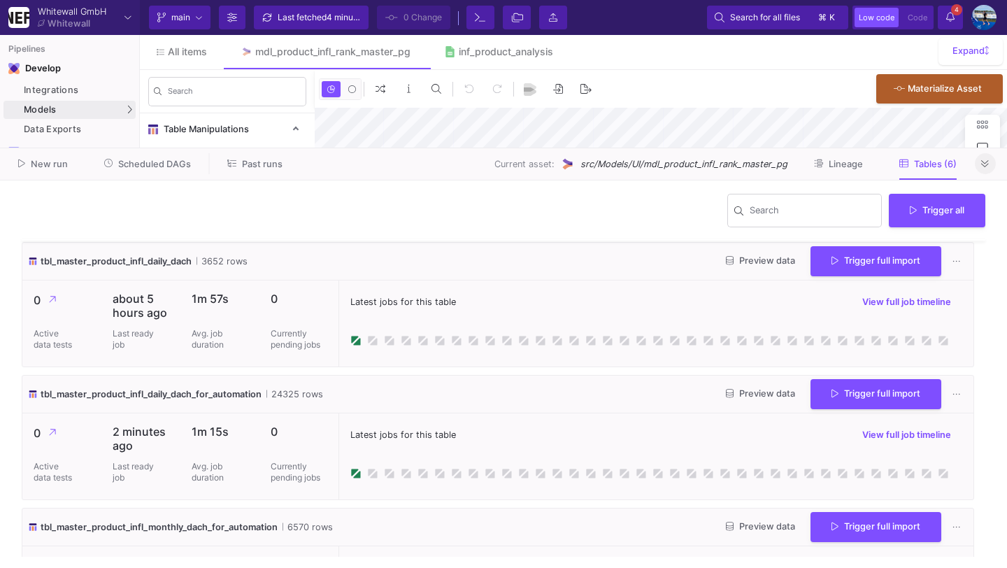
click at [987, 167] on icon at bounding box center [985, 163] width 8 height 9
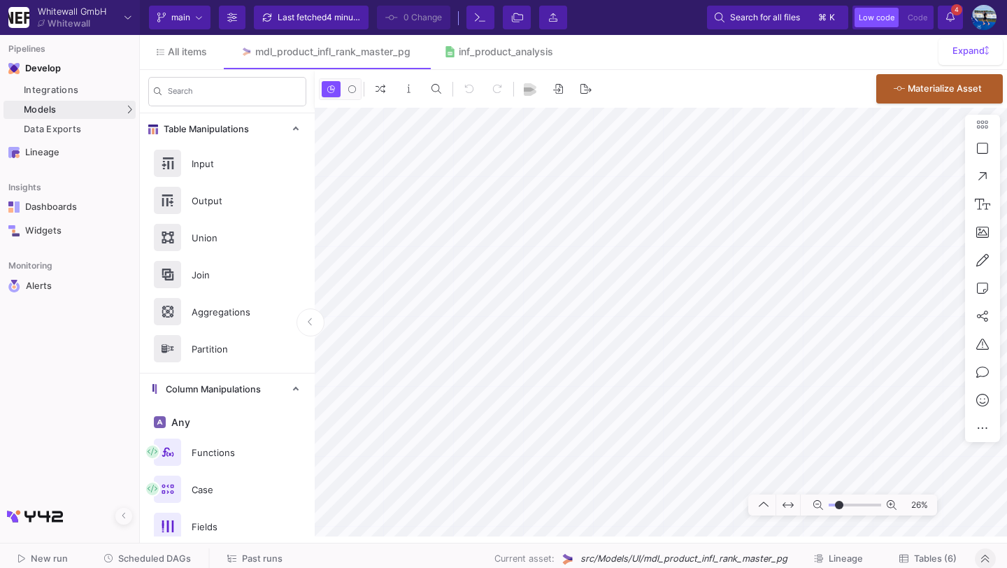
click at [954, 22] on fa-icon at bounding box center [950, 17] width 8 height 12
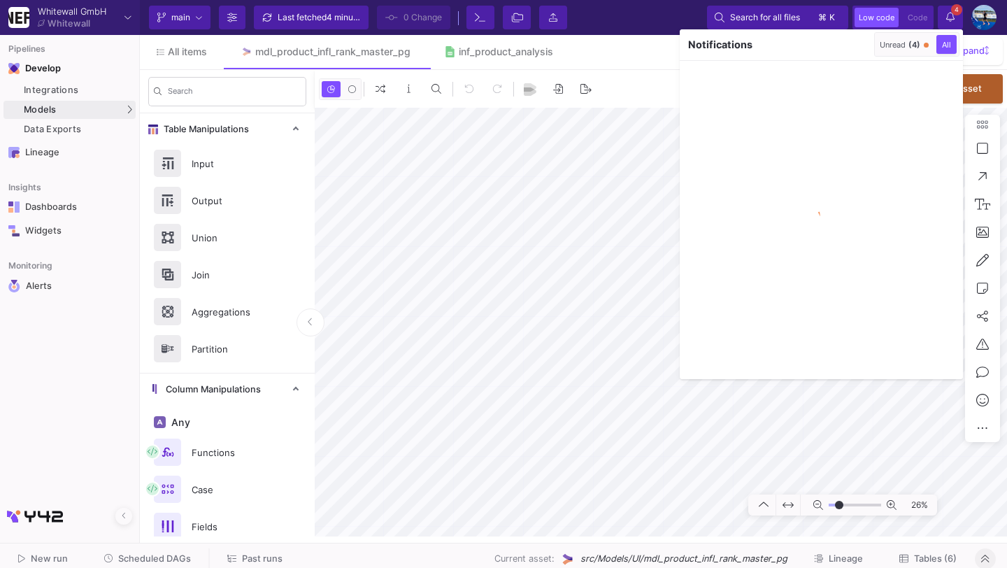
click at [896, 49] on button "Unread (4)" at bounding box center [904, 44] width 55 height 19
click at [859, 42] on icon "button" at bounding box center [860, 44] width 9 height 9
click at [948, 17] on div at bounding box center [503, 284] width 1007 height 568
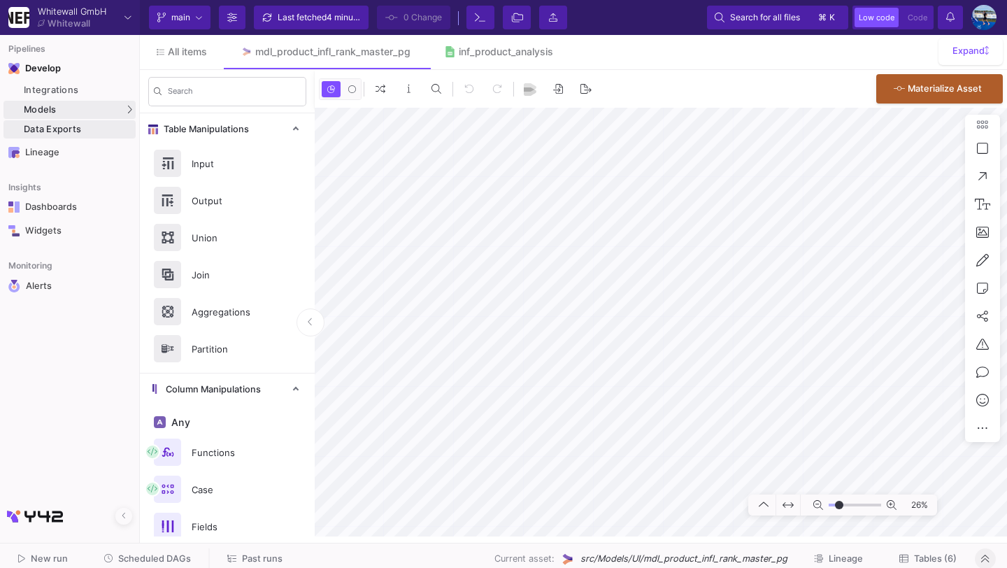
click at [124, 124] on div "Data Exports" at bounding box center [78, 129] width 108 height 11
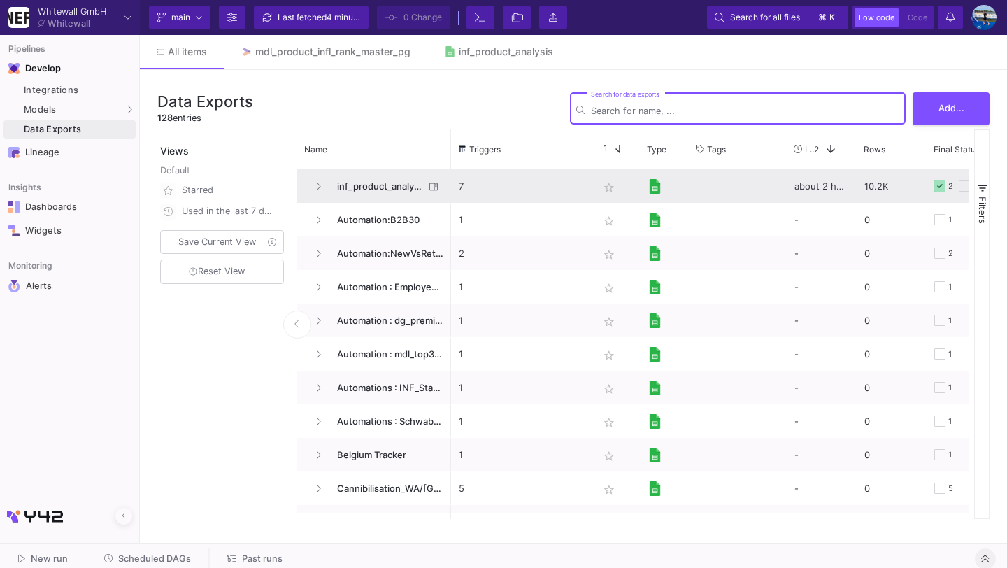
click at [383, 183] on span "inf_product_analysis" at bounding box center [377, 186] width 96 height 33
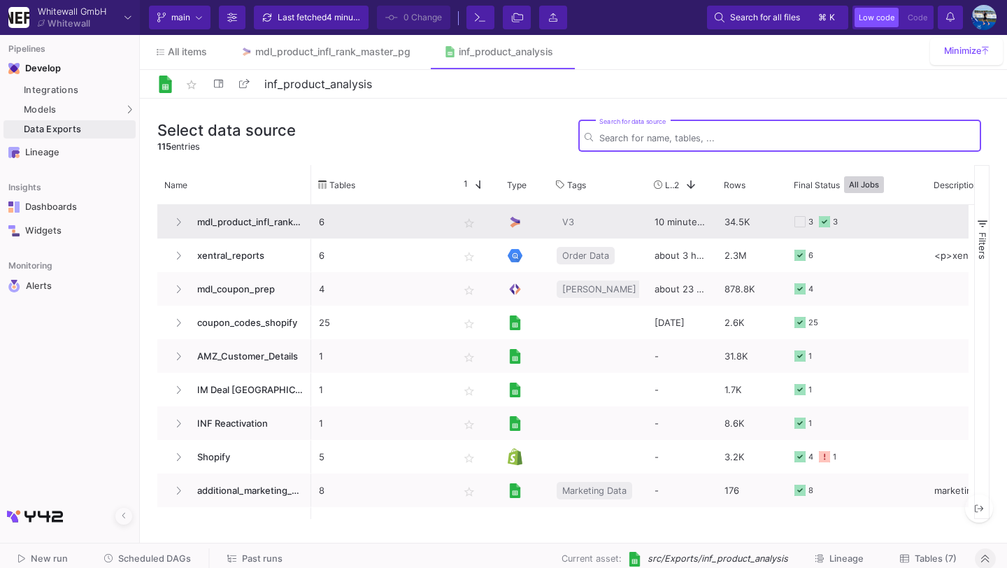
click at [246, 219] on span "mdl_product_infl_rank_master_pg" at bounding box center [246, 222] width 115 height 33
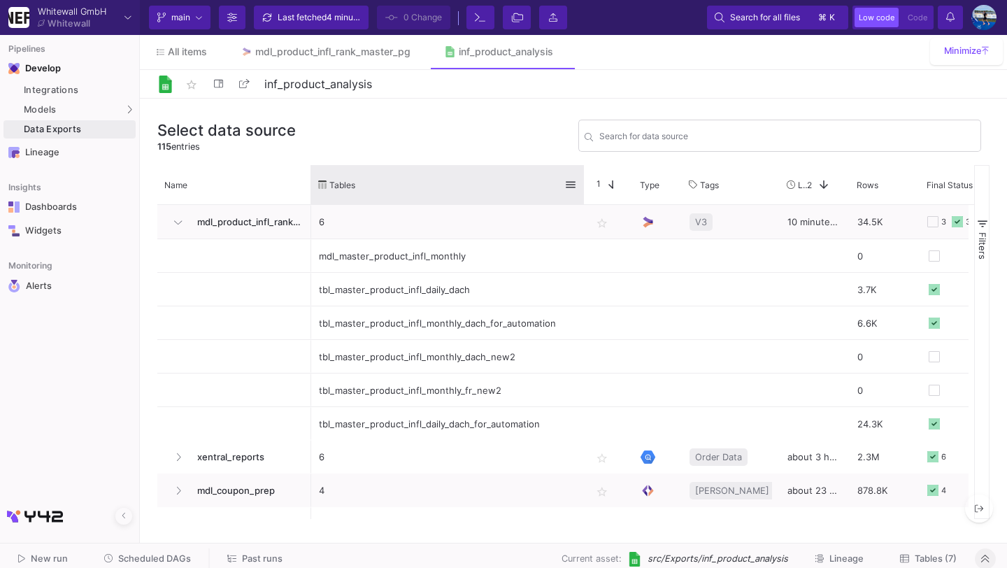
drag, startPoint x: 450, startPoint y: 183, endPoint x: 583, endPoint y: 176, distance: 133.1
click at [583, 176] on div at bounding box center [584, 184] width 6 height 39
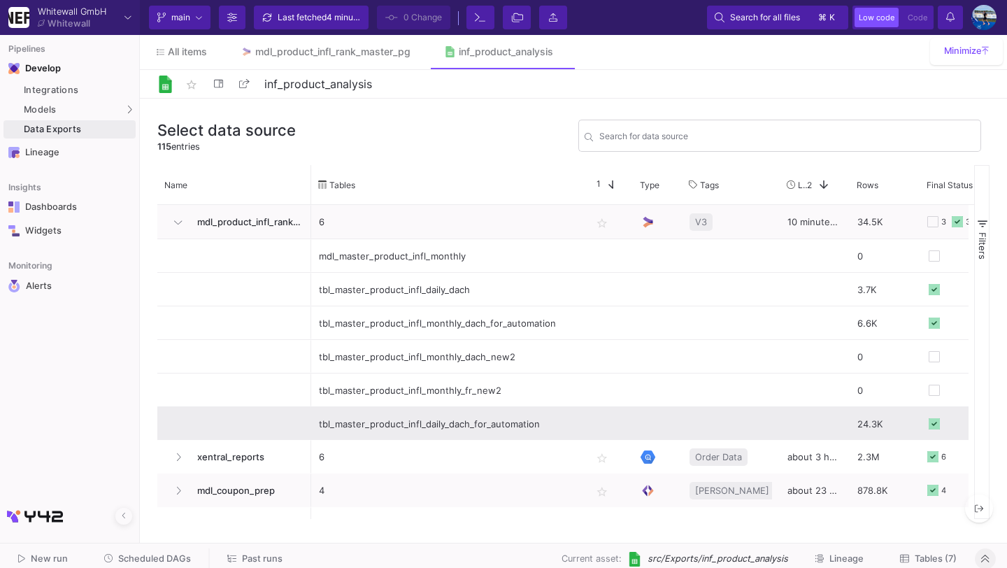
click at [435, 426] on div "tbl_master_product_infl_daily_dach_for_automation" at bounding box center [447, 424] width 257 height 33
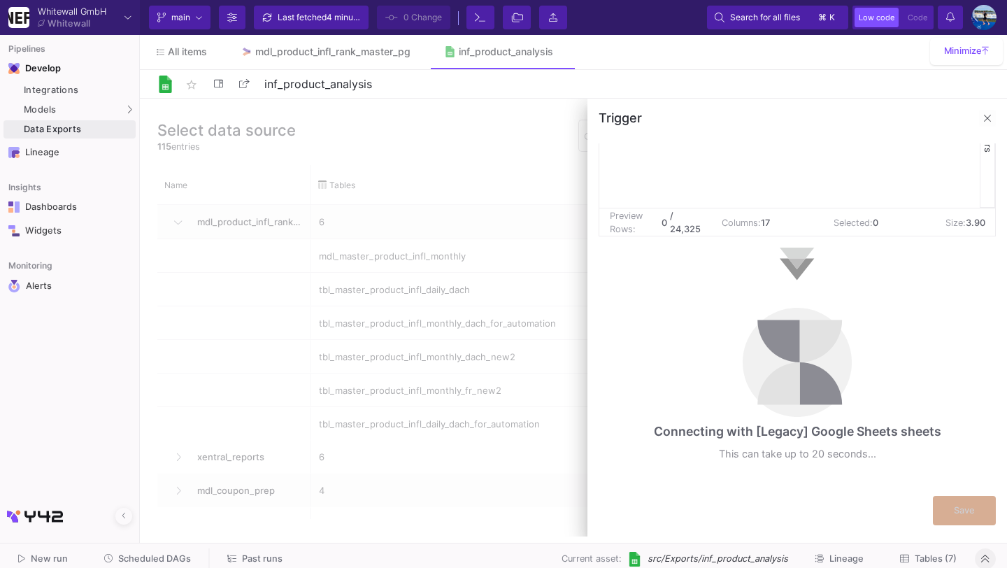
scroll to position [299, 0]
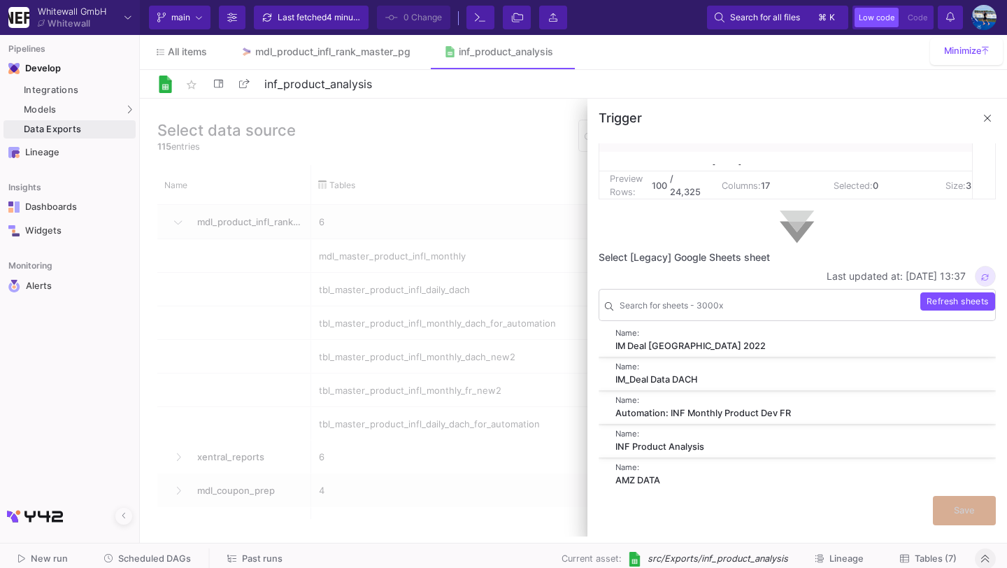
click at [975, 273] on button "button" at bounding box center [985, 276] width 21 height 21
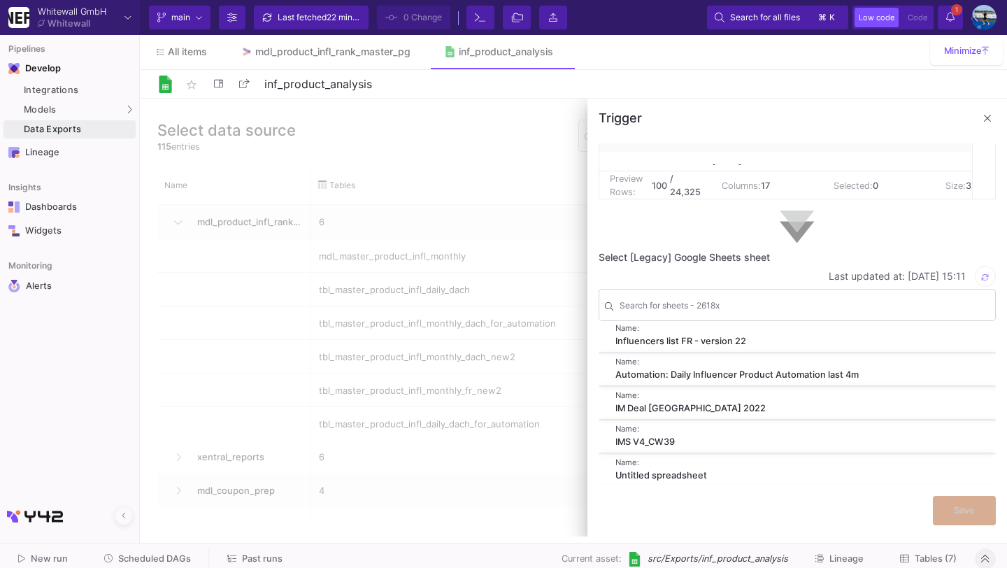
scroll to position [1, 0]
click at [820, 378] on div "Automation: Daily Influencer Product Automation last 4m" at bounding box center [791, 377] width 352 height 13
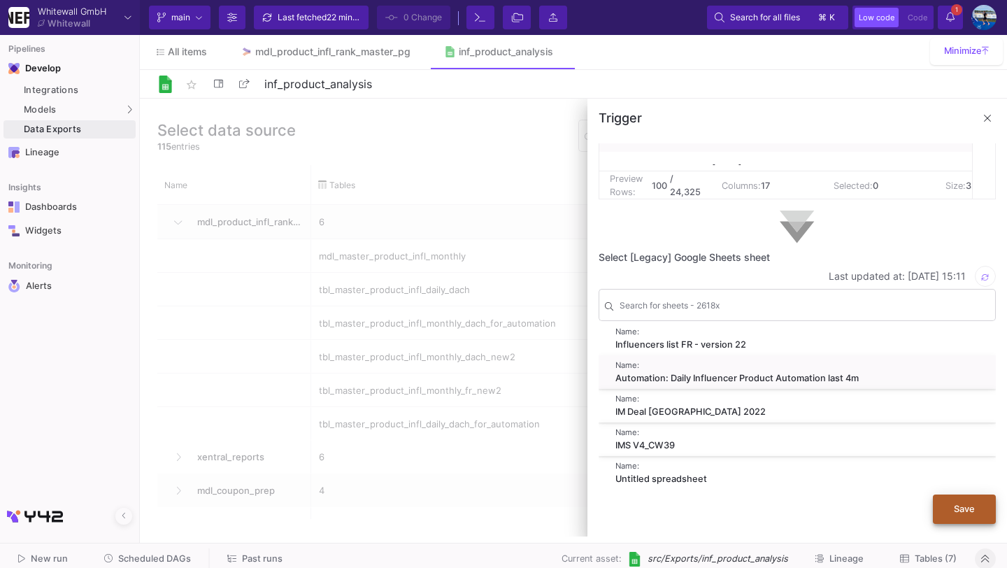
click at [973, 504] on span "Save" at bounding box center [964, 509] width 21 height 10
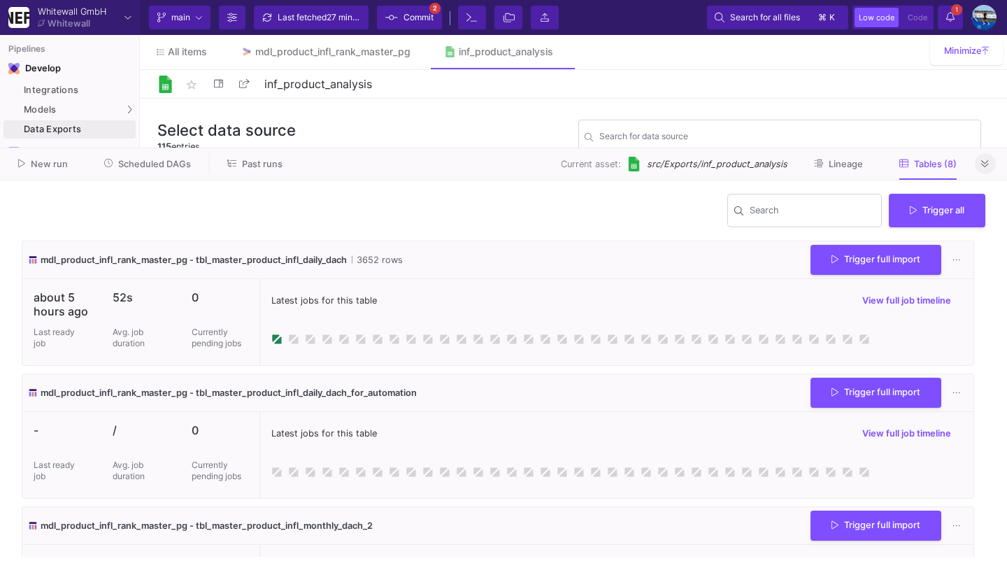
click at [314, 24] on div "Last fetched 27 minutes ago" at bounding box center [320, 17] width 84 height 21
click at [410, 20] on span "Commit" at bounding box center [419, 17] width 30 height 21
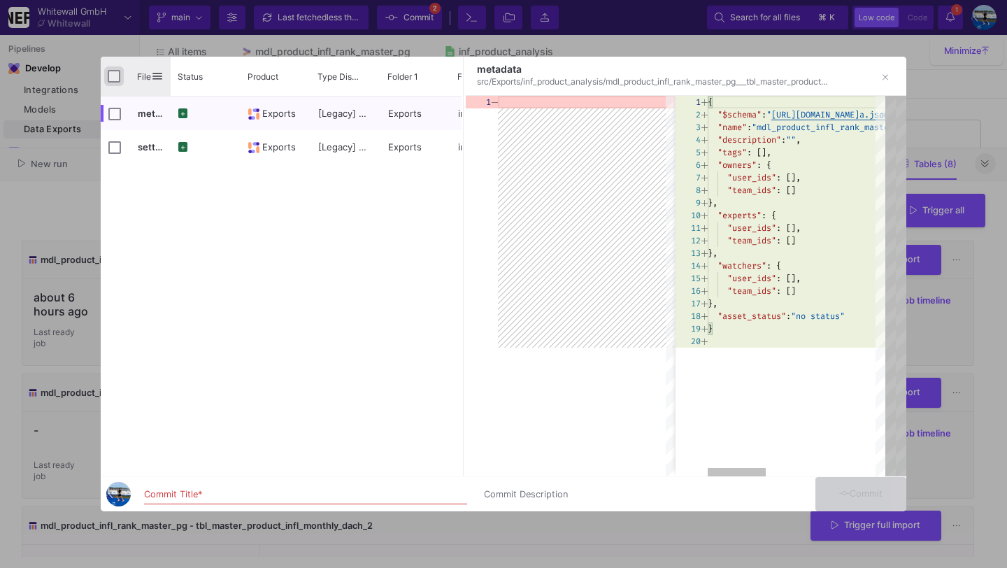
click at [115, 73] on input "Press Space to toggle all rows selection (unchecked)" at bounding box center [114, 76] width 13 height 13
checkbox input "true"
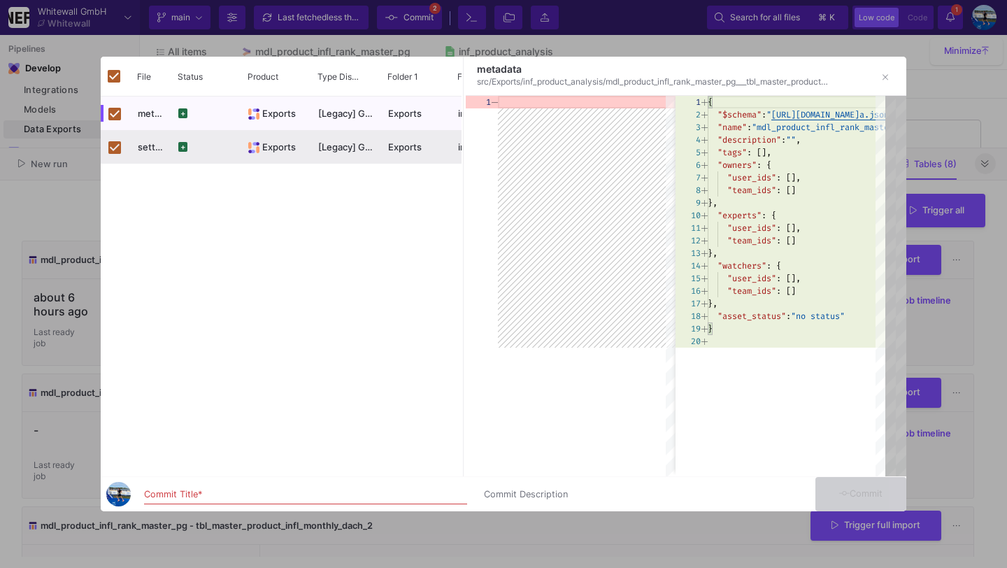
click at [213, 493] on input "Commit Title *" at bounding box center [305, 494] width 323 height 11
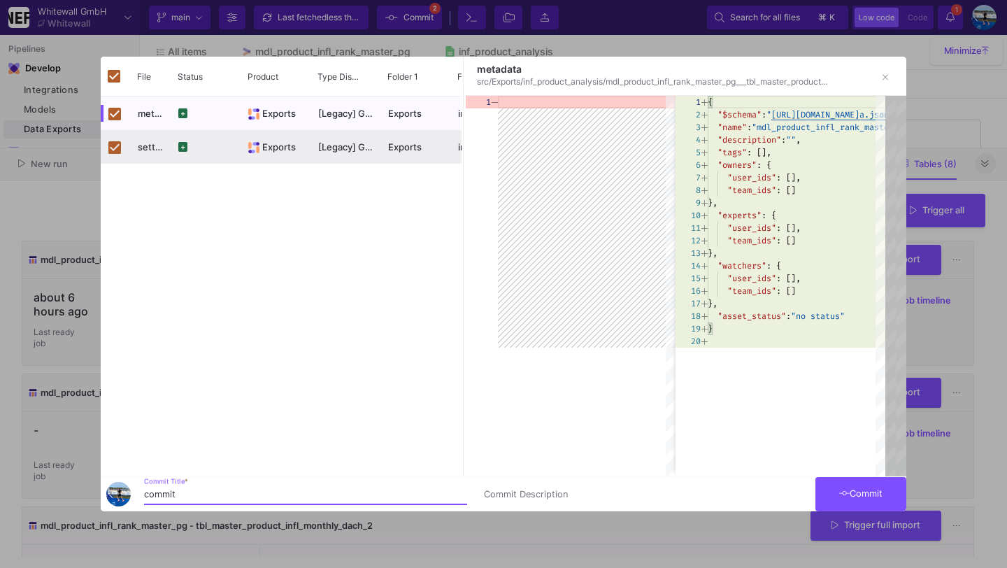
type input "commit"
click at [883, 500] on button "Commit" at bounding box center [860, 494] width 91 height 34
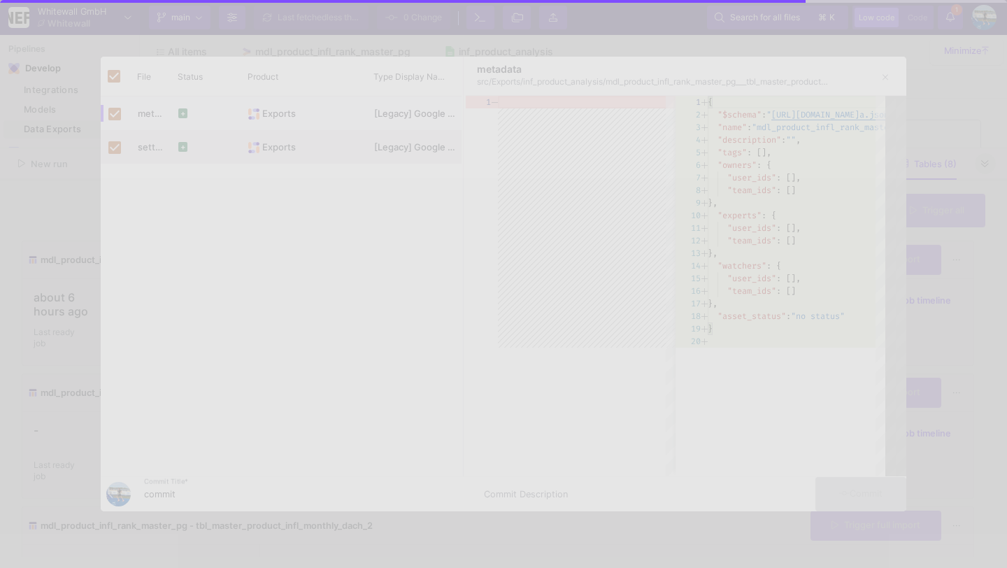
checkbox input "false"
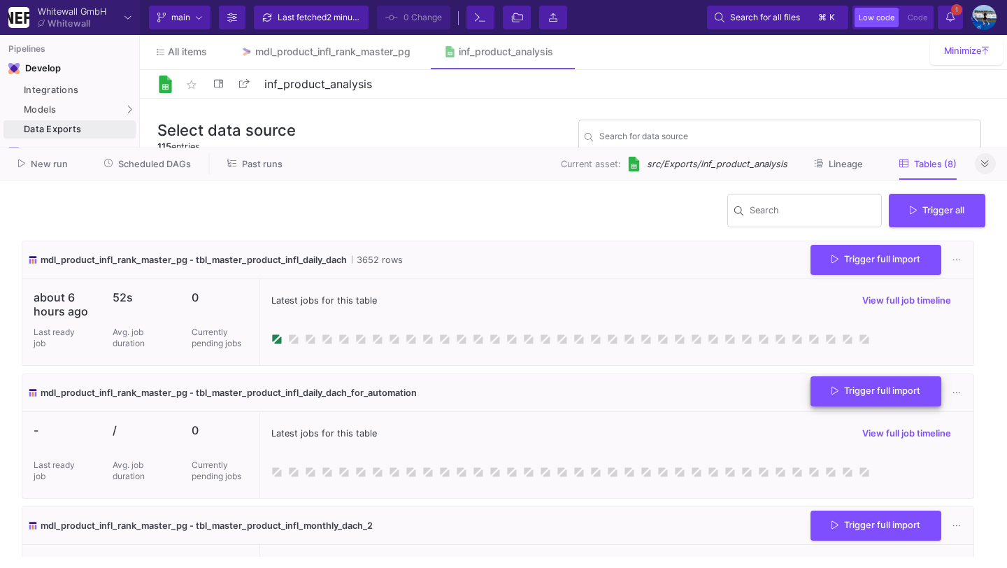
click at [842, 396] on span "Trigger full import" at bounding box center [875, 390] width 89 height 10
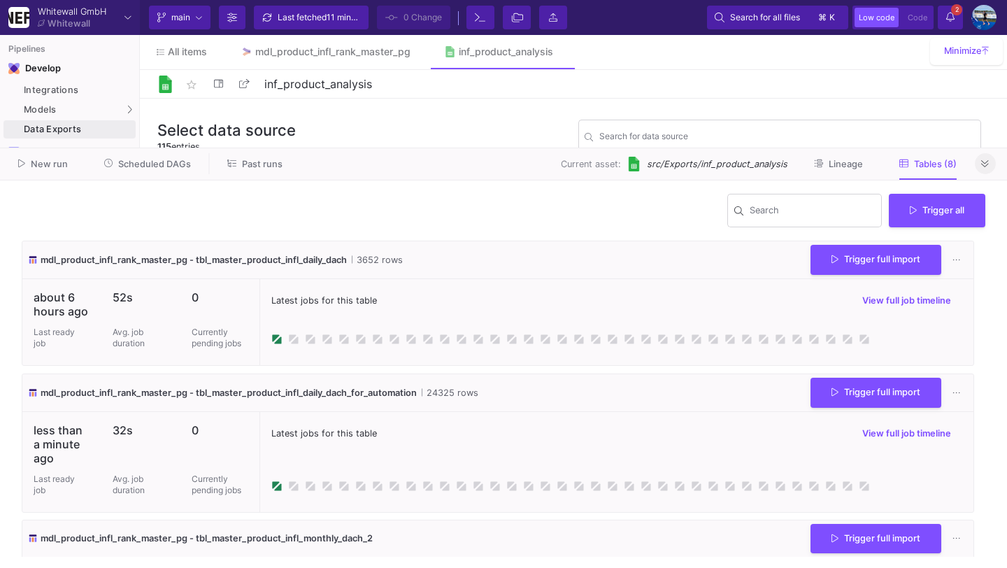
click at [985, 164] on icon at bounding box center [985, 163] width 8 height 7
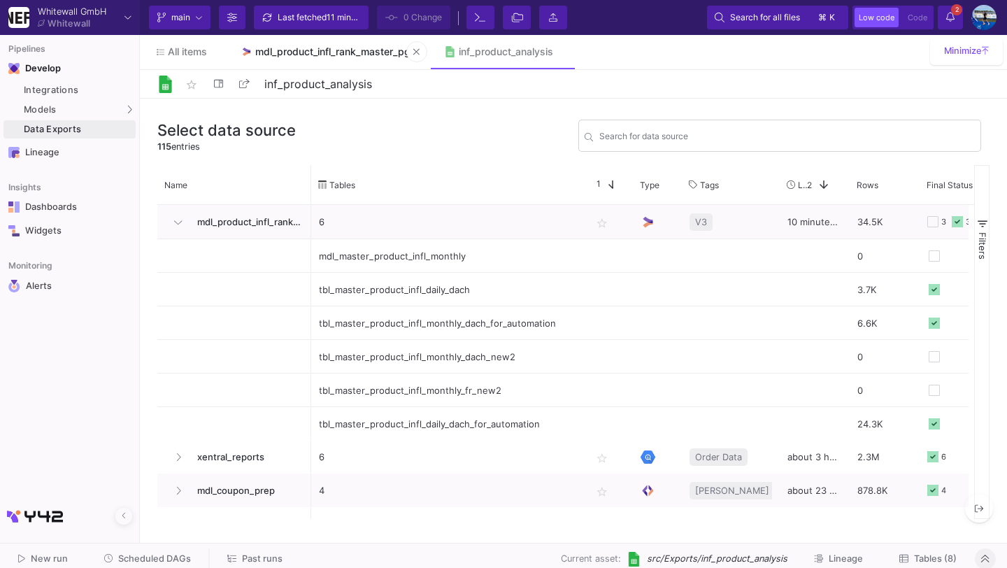
click at [352, 44] on link "mdl_product_infl_rank_master_pg" at bounding box center [326, 52] width 204 height 34
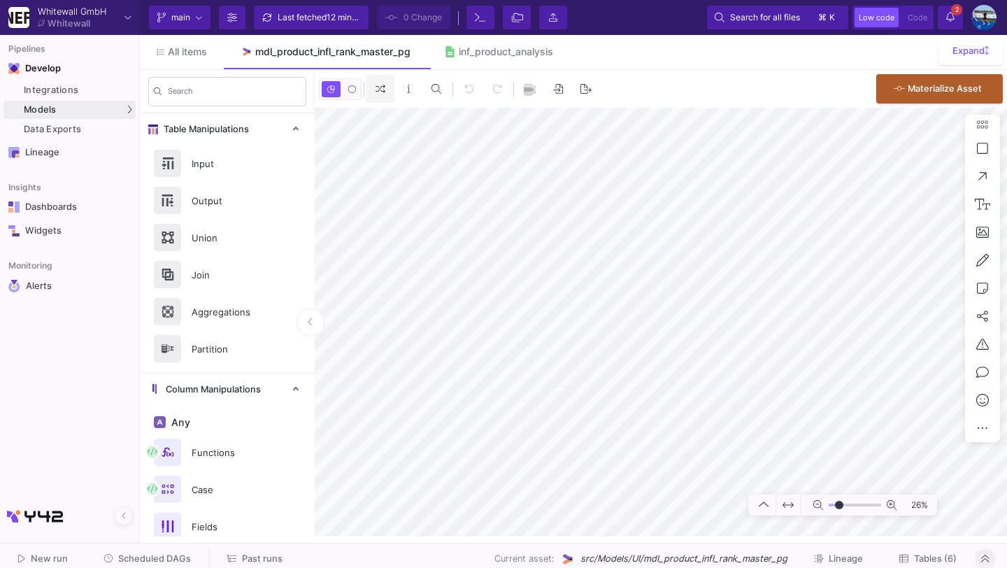
type input "-8"
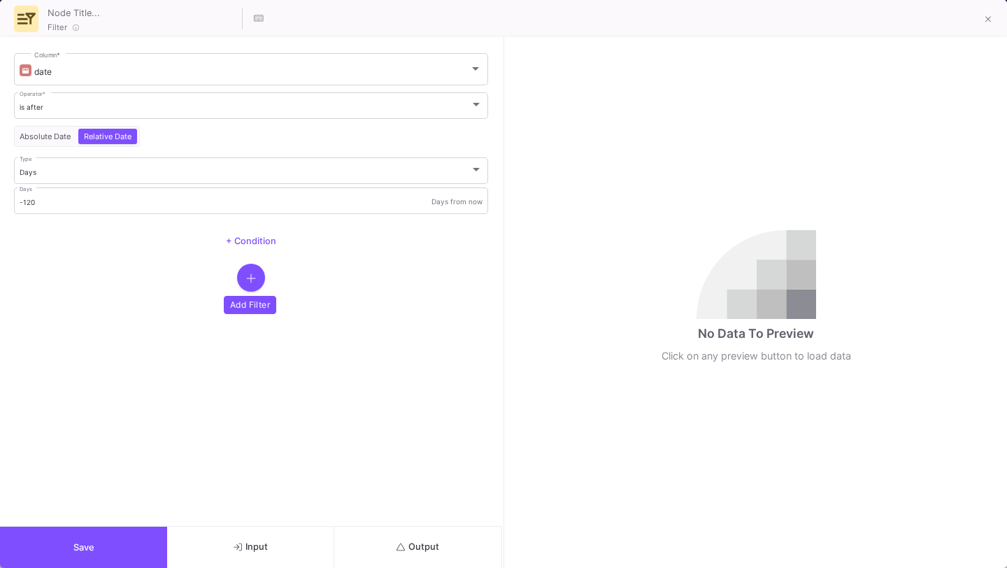
click at [250, 275] on icon "button" at bounding box center [251, 278] width 10 height 11
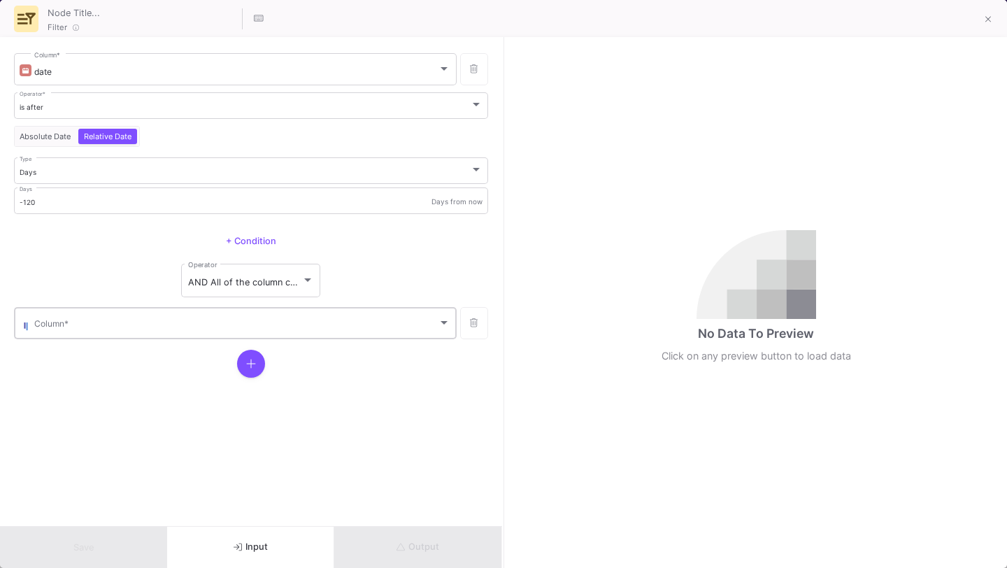
click at [251, 311] on div "Column *" at bounding box center [242, 322] width 416 height 34
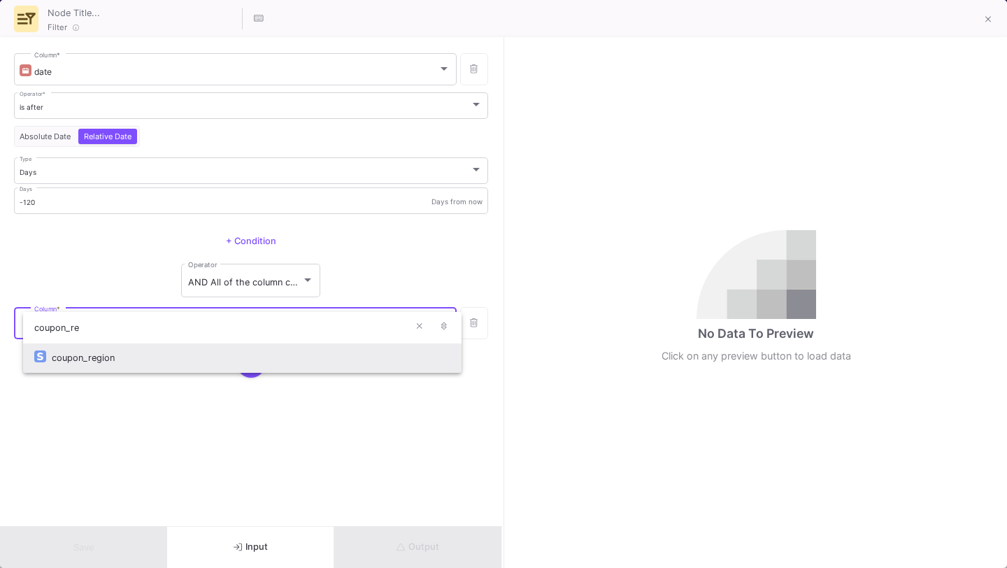
type input "coupon_re"
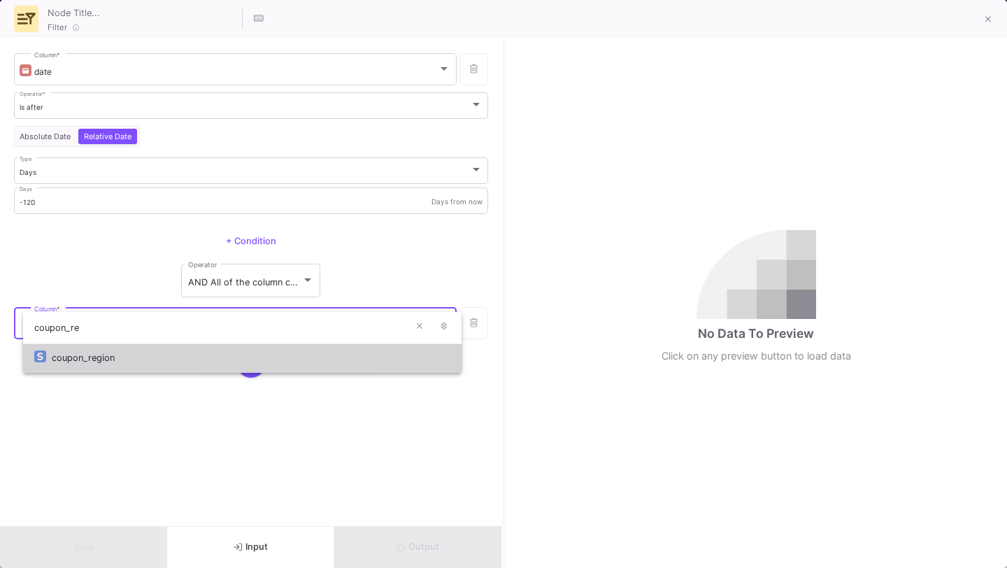
click at [245, 359] on div "coupon_region" at bounding box center [251, 358] width 399 height 30
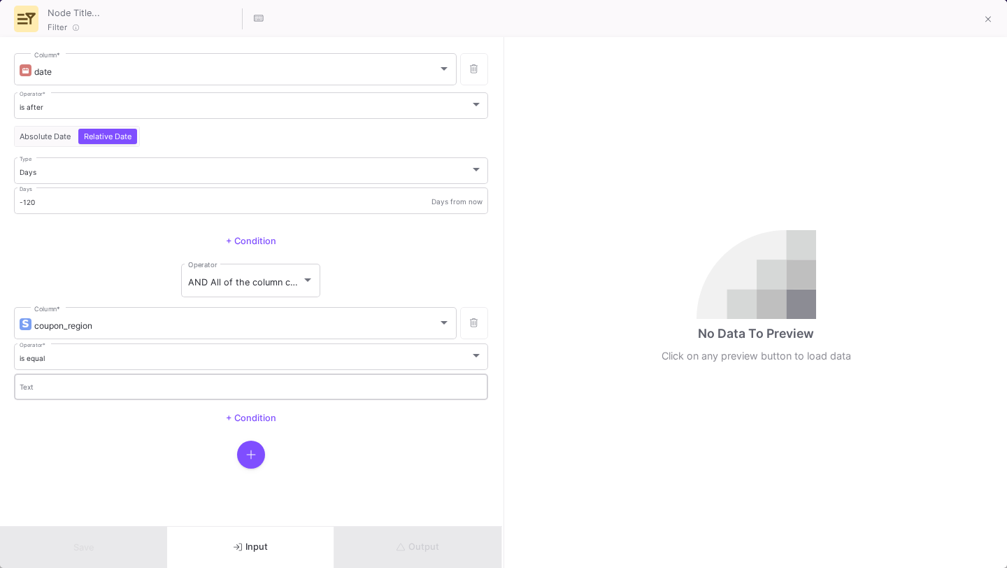
click at [224, 396] on div "Text" at bounding box center [252, 385] width 464 height 29
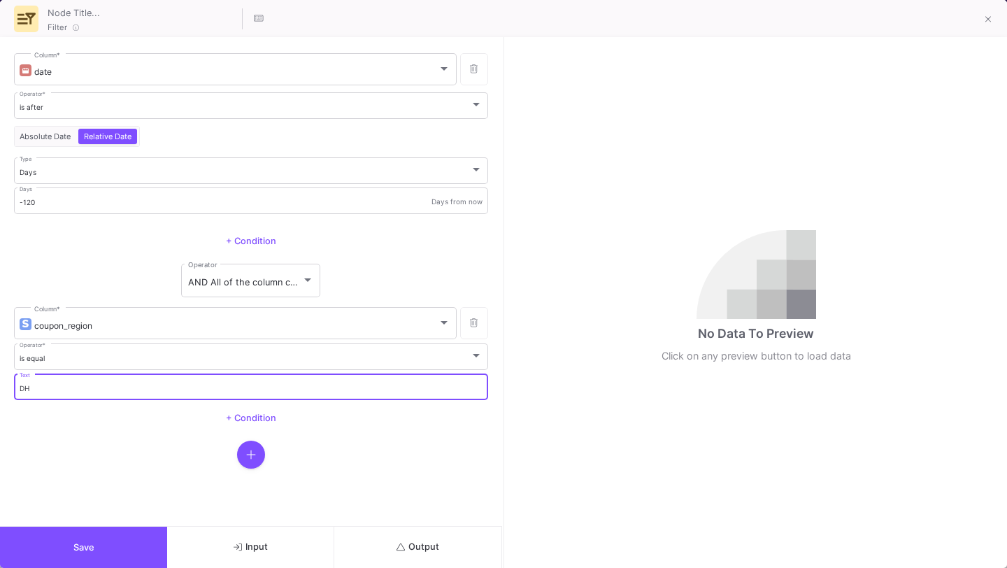
click at [276, 385] on input "DH" at bounding box center [252, 388] width 464 height 9
type input "DACH"
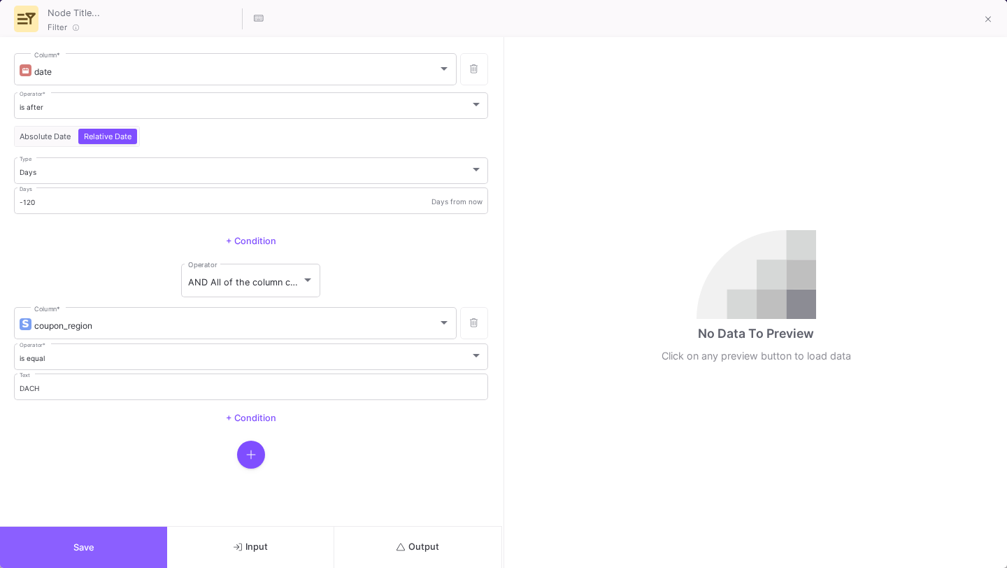
click at [111, 529] on button "Save" at bounding box center [83, 547] width 167 height 41
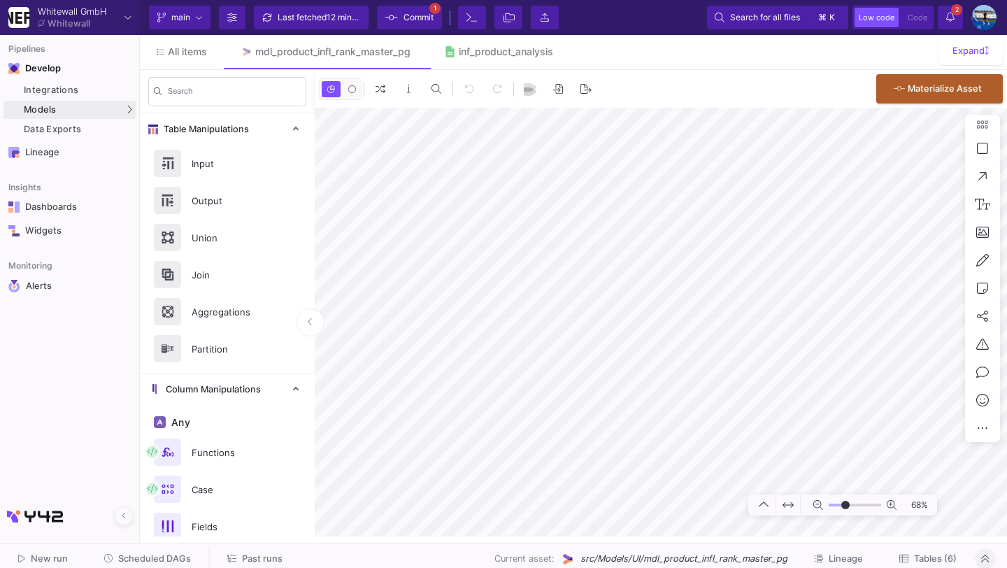
type input "-24"
click at [338, 19] on span "12 minutes ago" at bounding box center [356, 17] width 59 height 10
click at [399, 20] on span "Commit" at bounding box center [409, 17] width 48 height 21
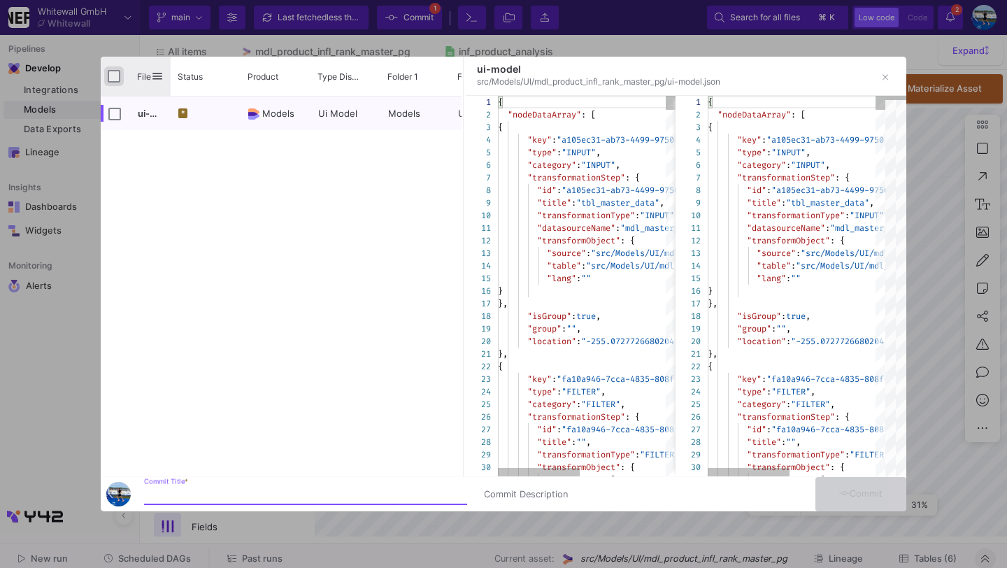
click at [115, 78] on input "Press Space to toggle all rows selection (unchecked)" at bounding box center [114, 76] width 13 height 13
checkbox input "true"
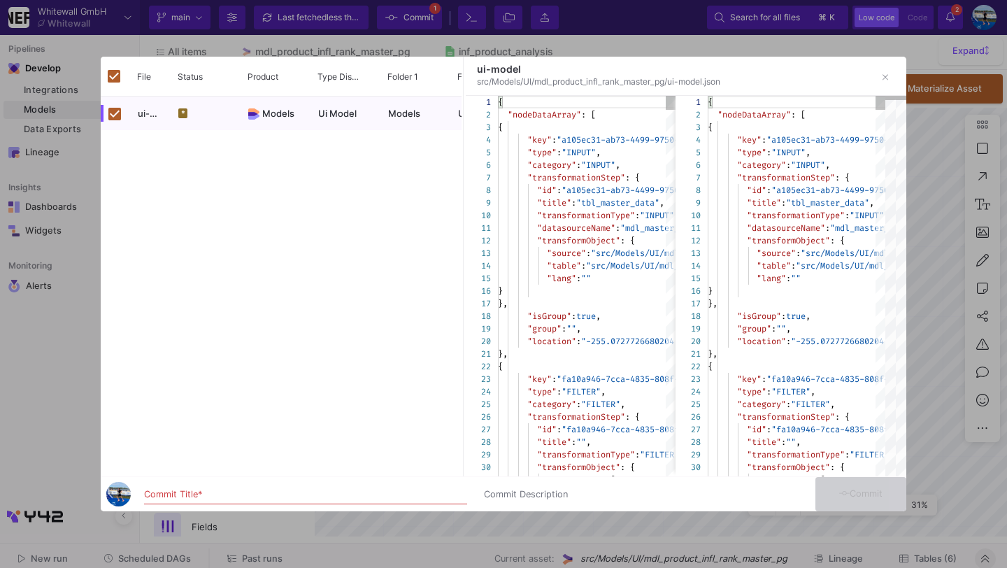
click at [194, 490] on input "Commit Title *" at bounding box center [305, 494] width 323 height 11
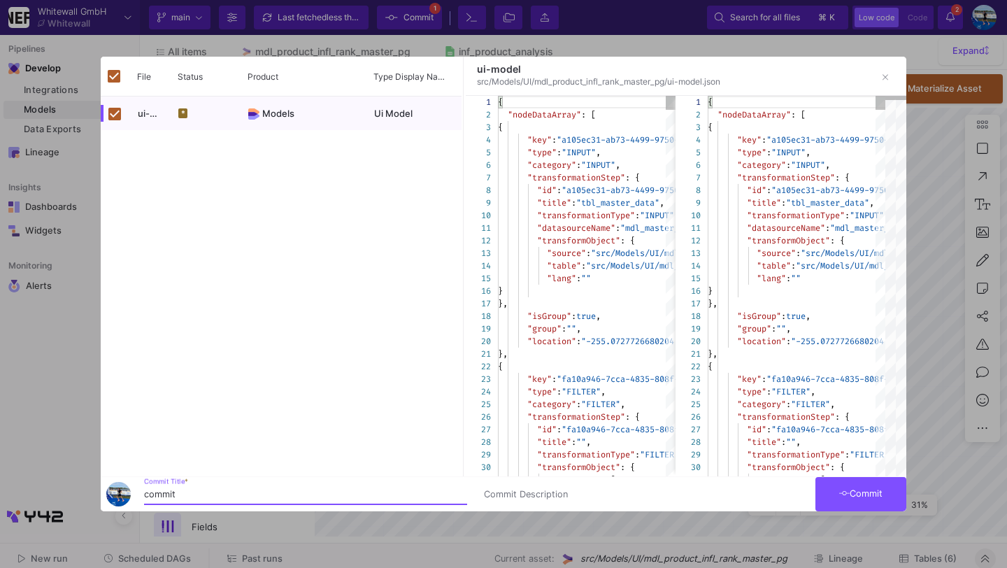
type input "commit"
click at [870, 501] on button "Commit" at bounding box center [860, 494] width 91 height 34
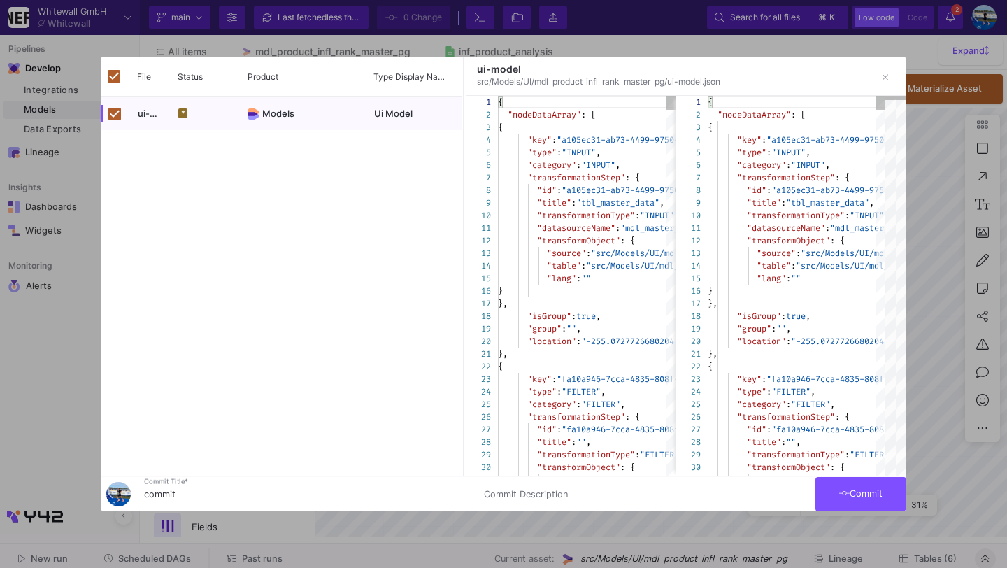
checkbox input "false"
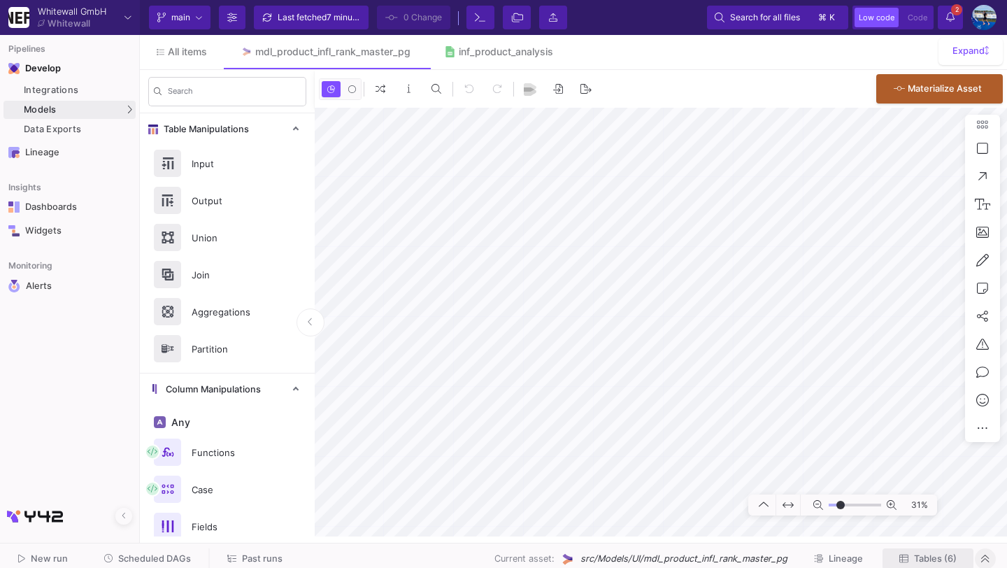
click at [915, 553] on span "Tables (6)" at bounding box center [927, 558] width 57 height 10
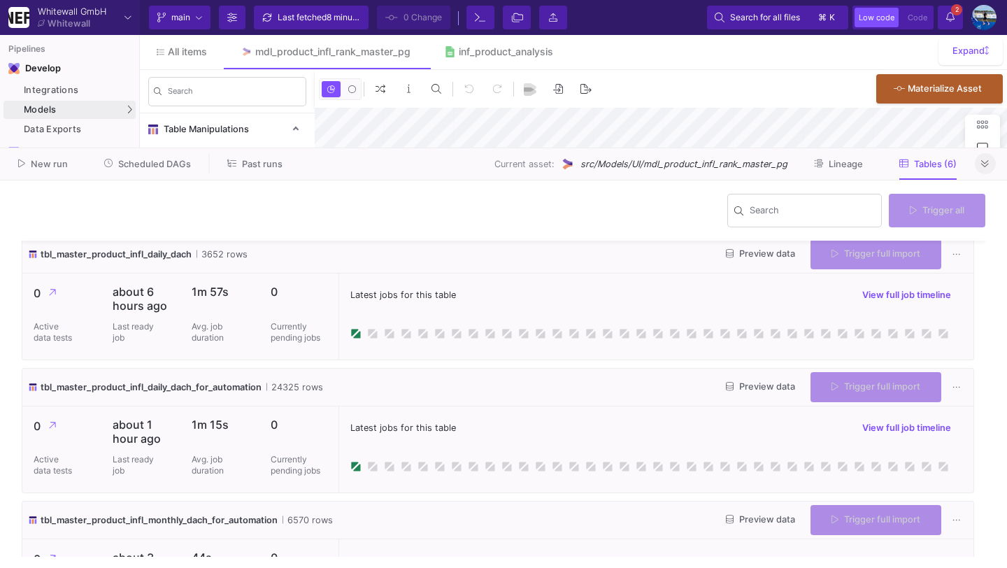
scroll to position [136, 0]
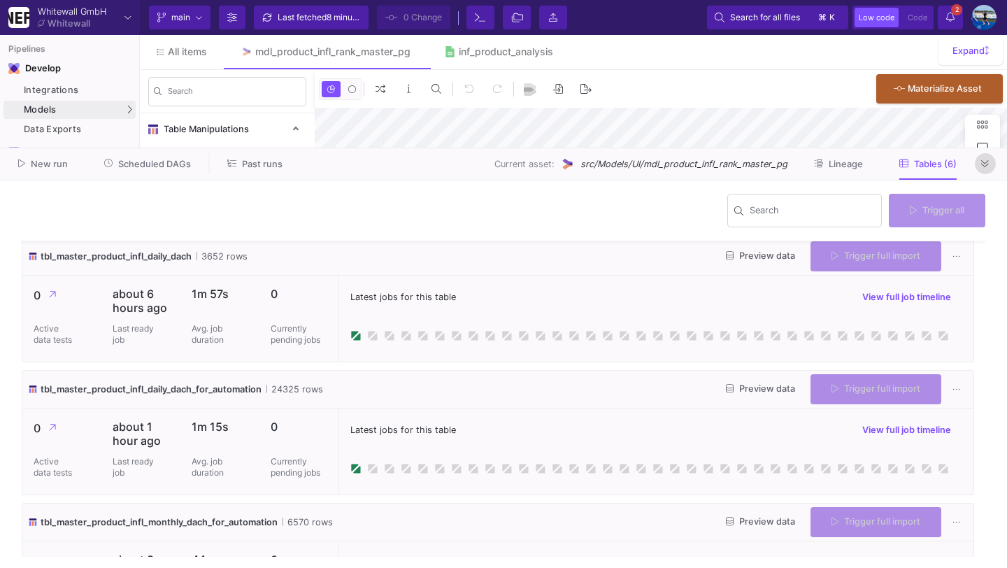
click at [990, 165] on button at bounding box center [985, 163] width 21 height 21
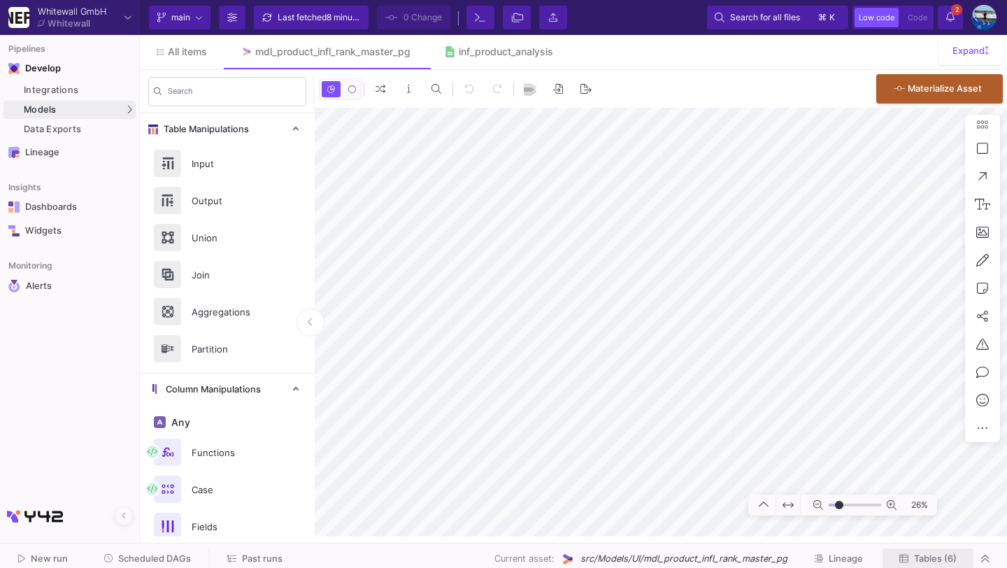
click at [918, 567] on button "Tables (6)" at bounding box center [928, 559] width 91 height 22
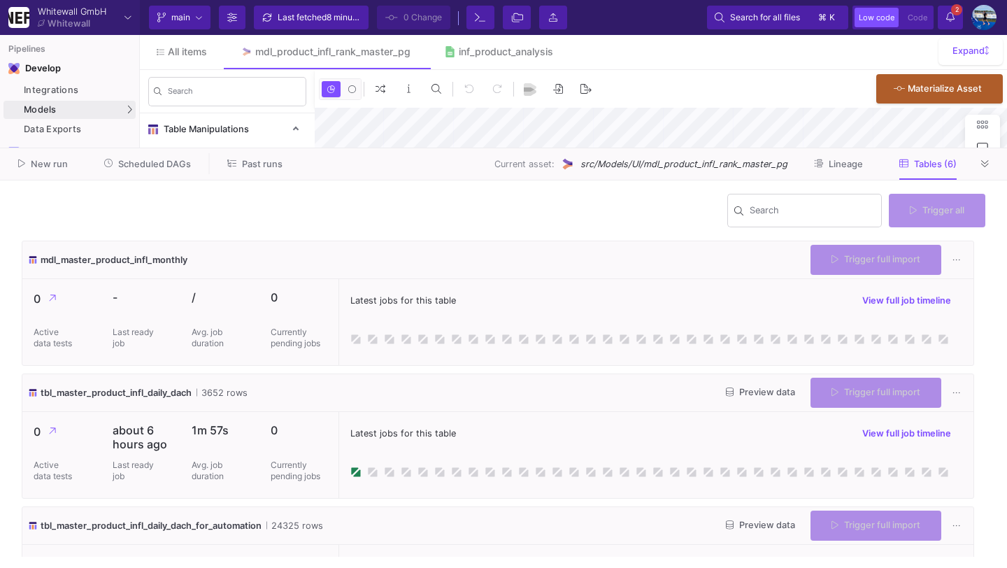
click at [988, 169] on icon at bounding box center [985, 163] width 8 height 9
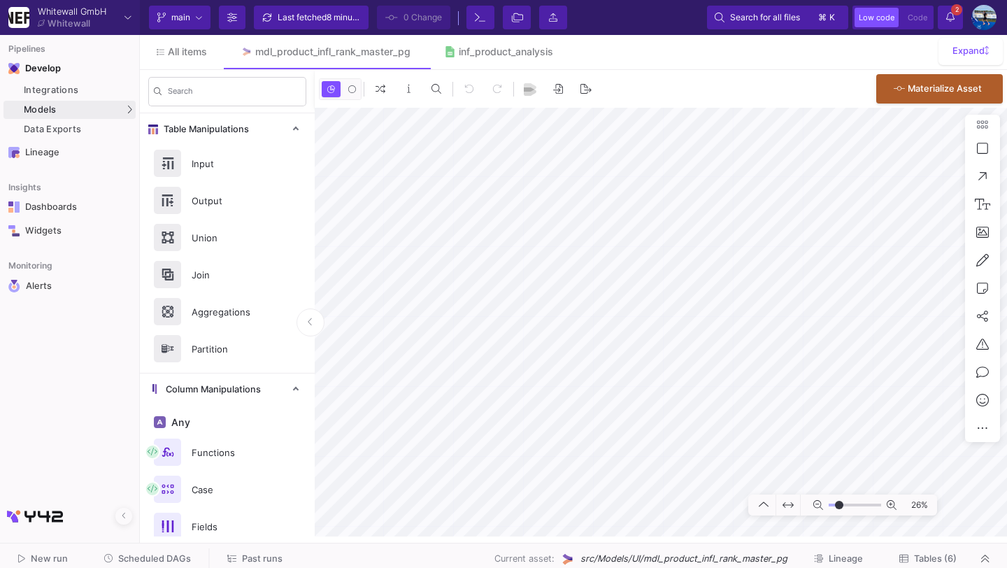
type input "-25"
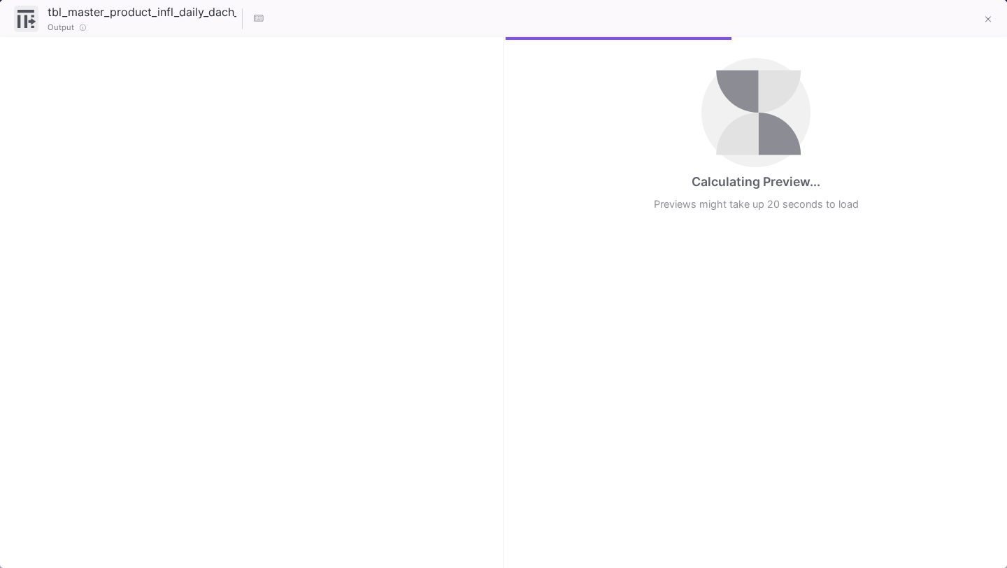
checkbox input "true"
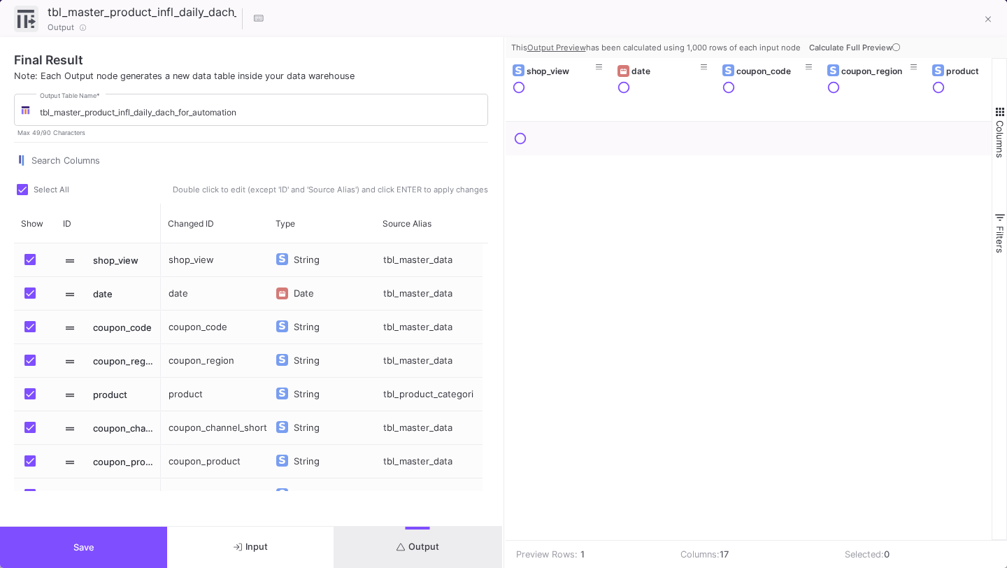
scroll to position [323, 0]
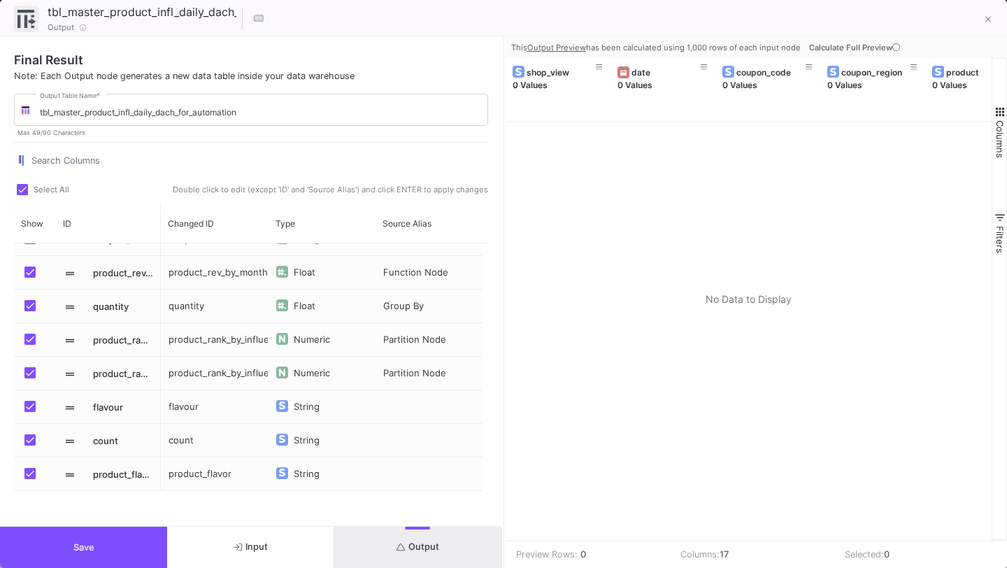
click at [893, 48] on icon at bounding box center [896, 47] width 8 height 8
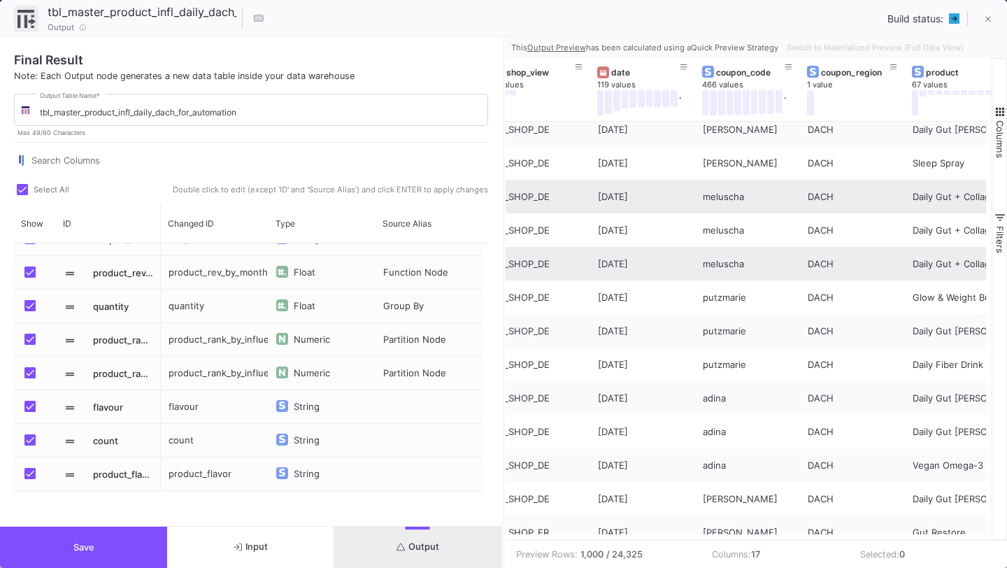
scroll to position [158, 0]
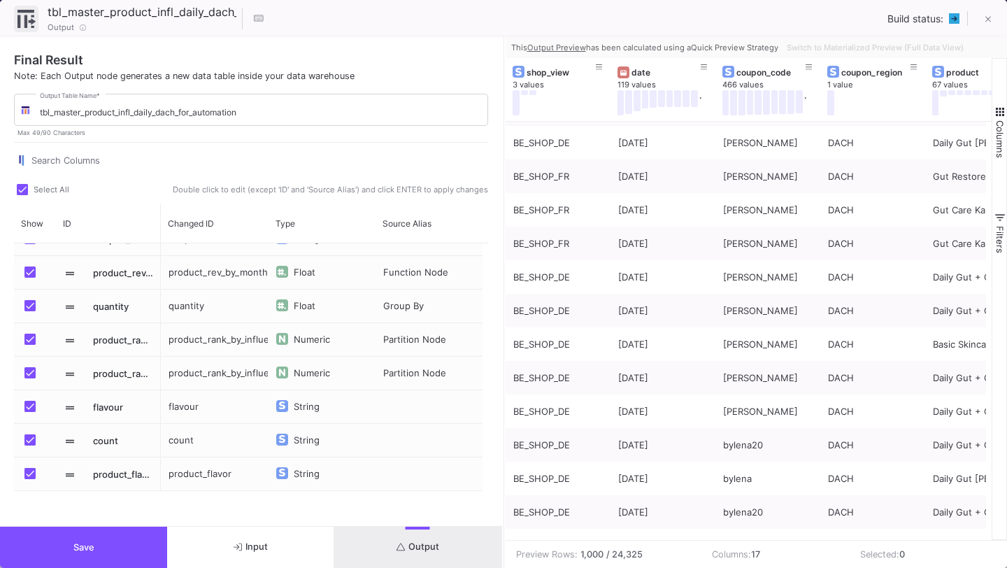
click at [143, 562] on button "Save" at bounding box center [83, 547] width 167 height 41
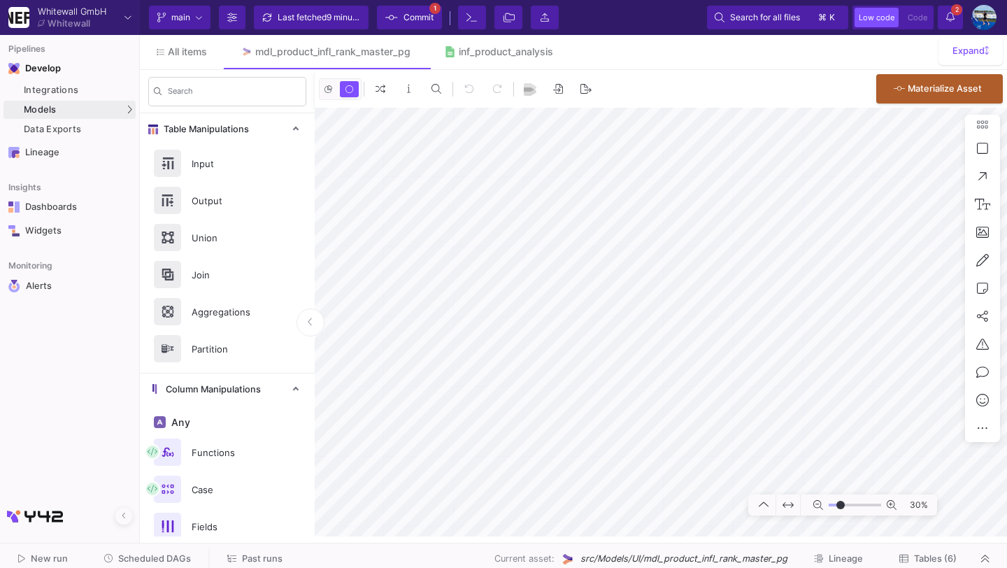
type input "-7"
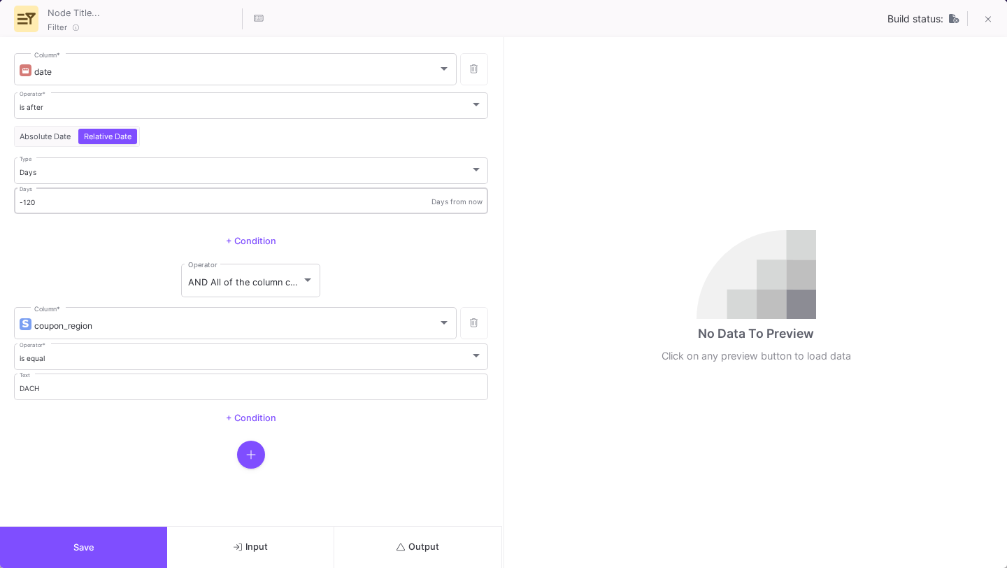
click at [94, 206] on div "-120 Days" at bounding box center [226, 199] width 413 height 29
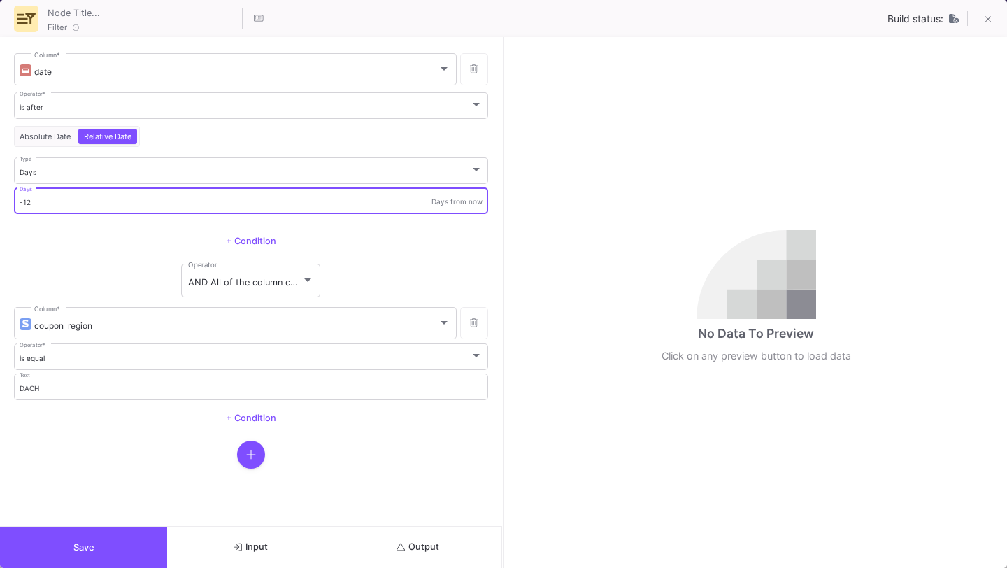
type input "-1"
type input "-90"
click at [145, 546] on button "Save" at bounding box center [83, 547] width 167 height 41
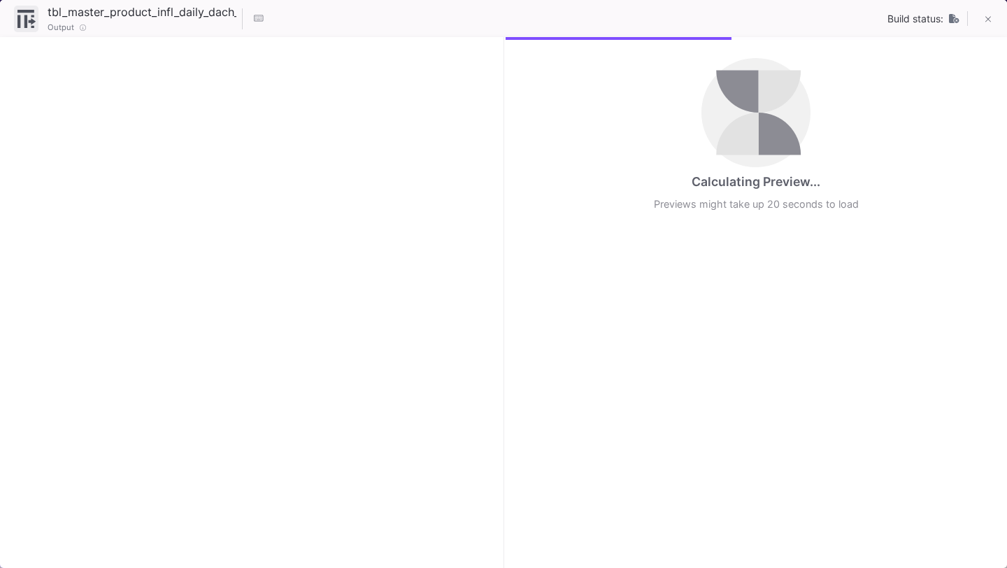
checkbox input "true"
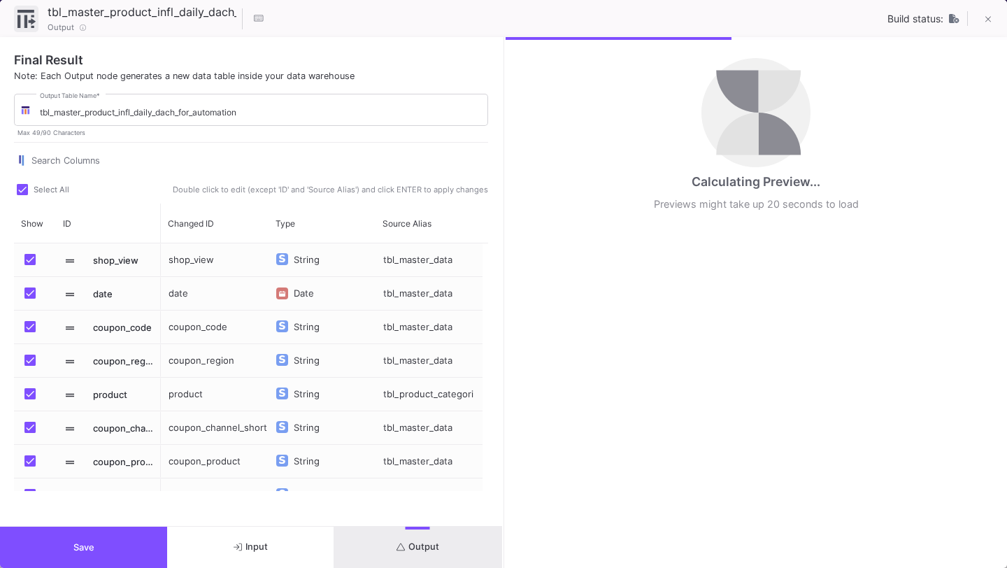
click at [441, 548] on button "Output" at bounding box center [417, 547] width 167 height 41
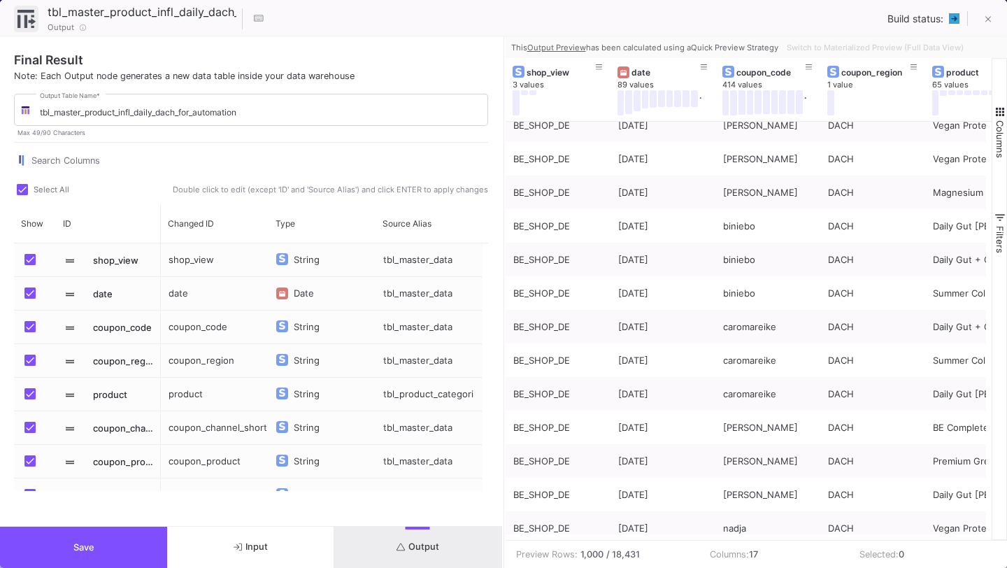
click at [131, 547] on button "Save" at bounding box center [83, 547] width 167 height 41
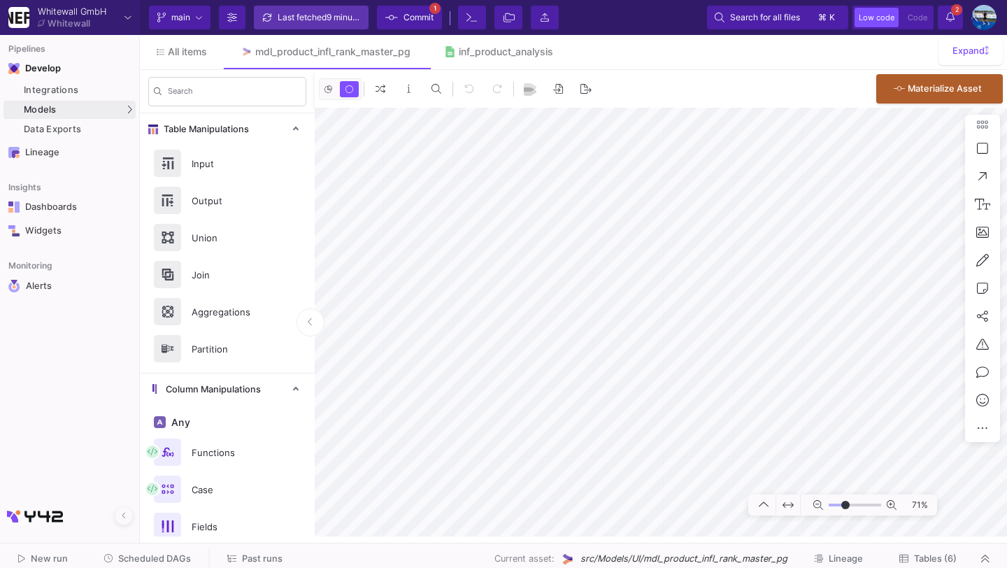
click at [312, 16] on div "Last fetched 9 minutes ago" at bounding box center [320, 17] width 84 height 21
click at [406, 7] on span "Commit" at bounding box center [419, 17] width 30 height 21
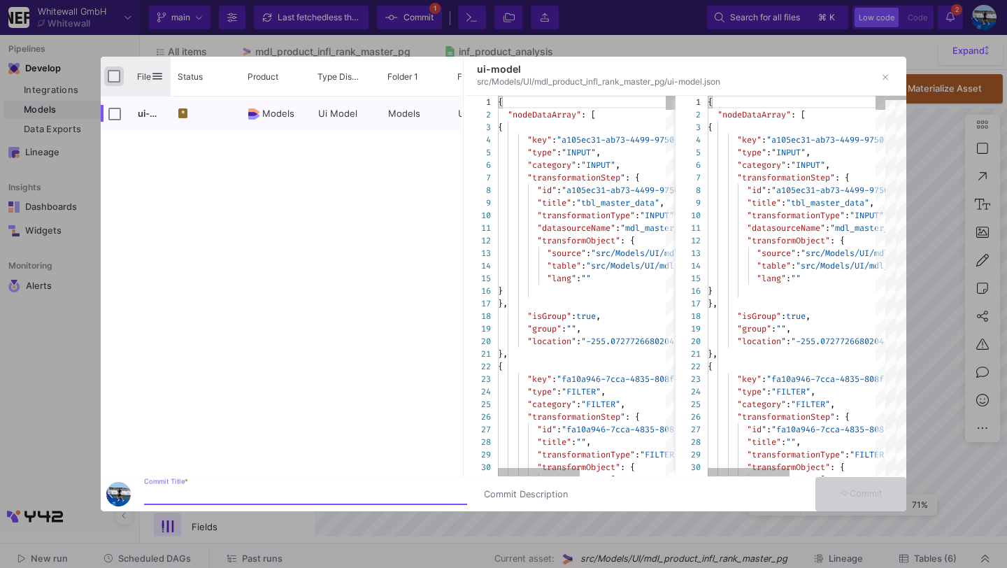
click at [113, 78] on input "Press Space to toggle all rows selection (unchecked)" at bounding box center [114, 76] width 13 height 13
checkbox input "true"
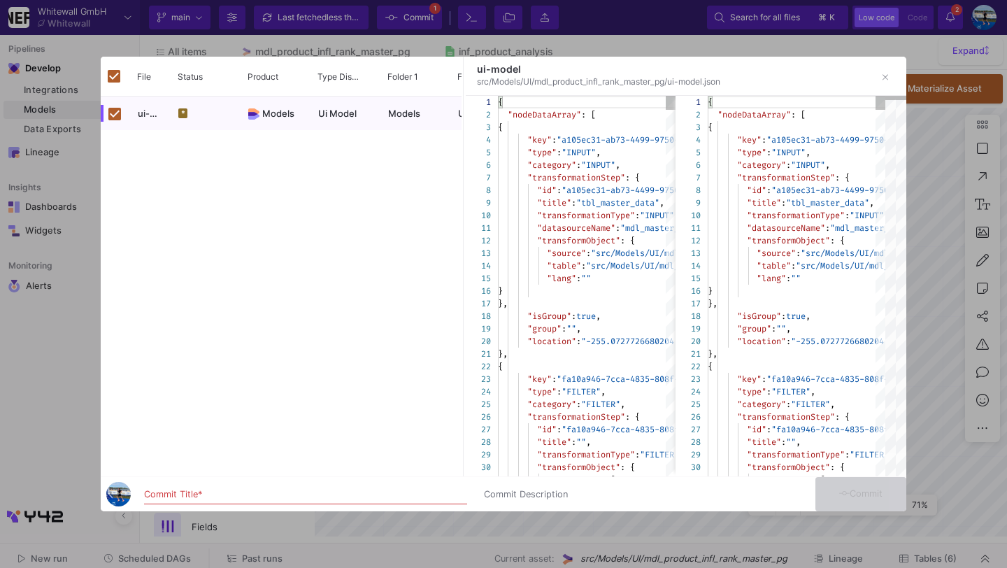
click at [245, 492] on input "Commit Title *" at bounding box center [305, 494] width 323 height 11
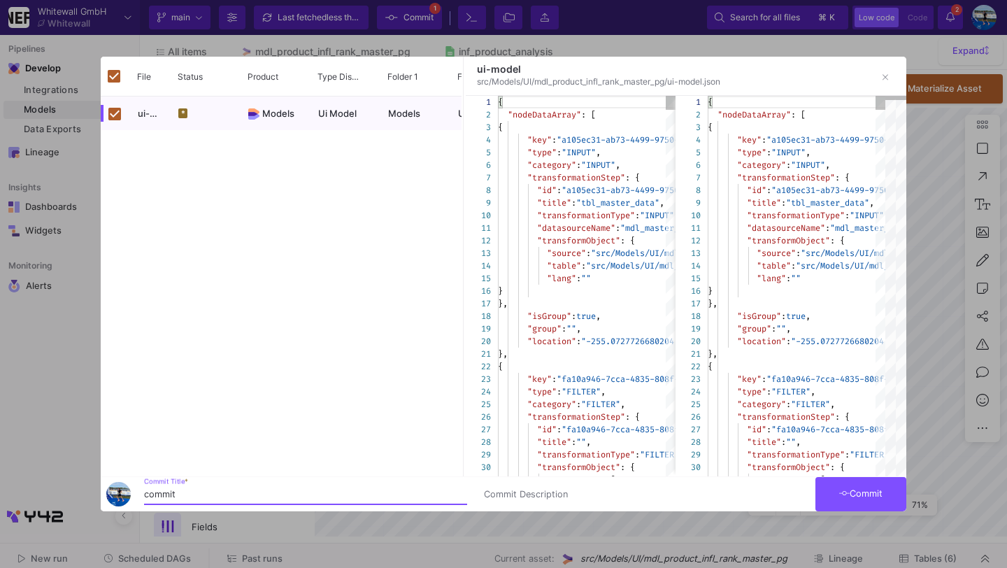
type input "commit"
click at [847, 488] on span "Commit" at bounding box center [861, 493] width 44 height 10
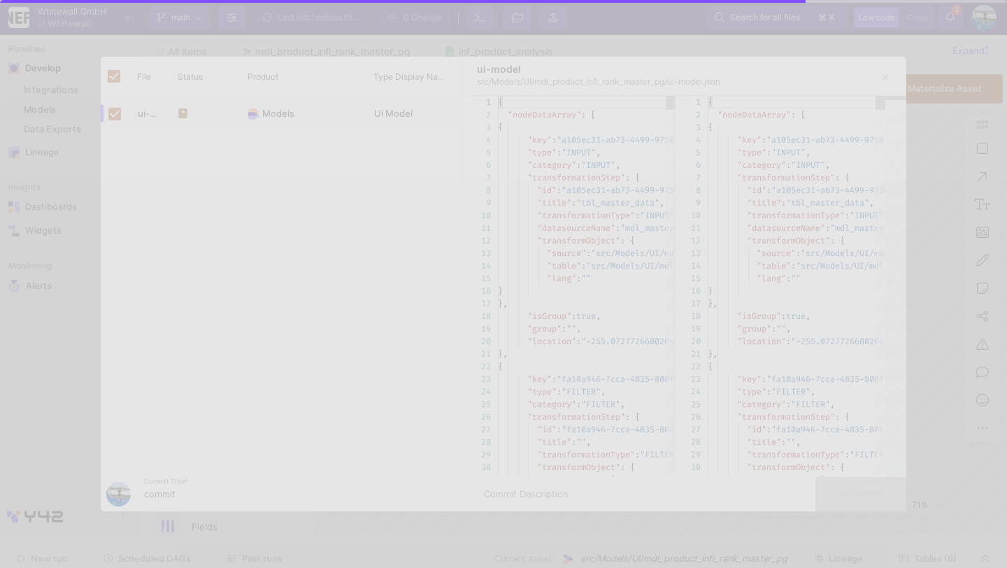
checkbox input "false"
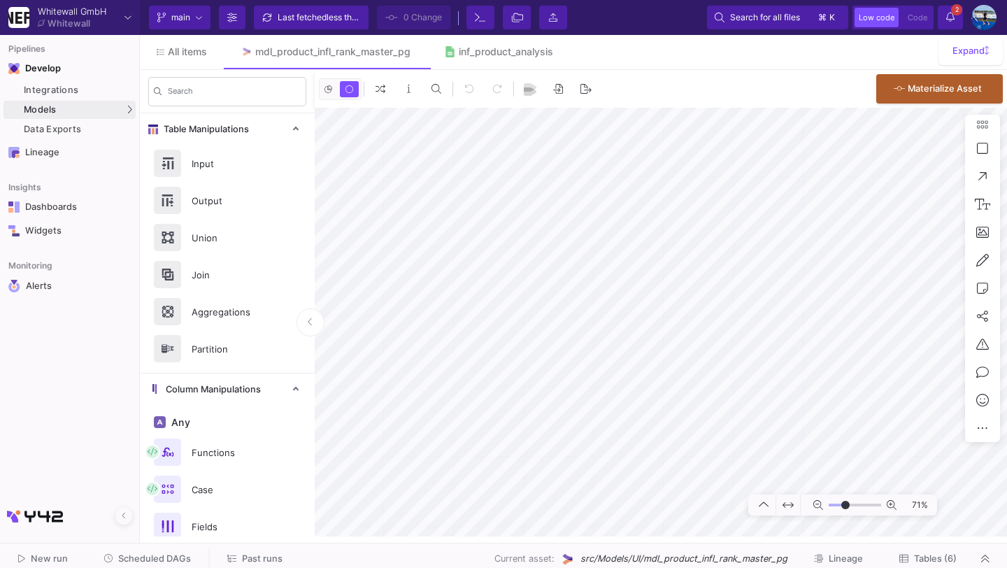
click at [934, 562] on span "Tables (6)" at bounding box center [935, 558] width 43 height 10
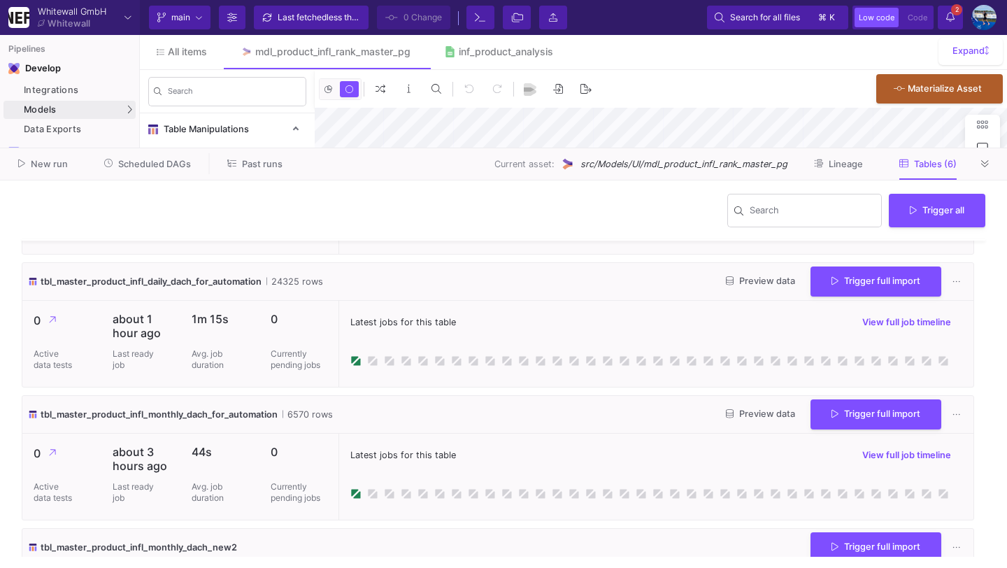
scroll to position [239, 0]
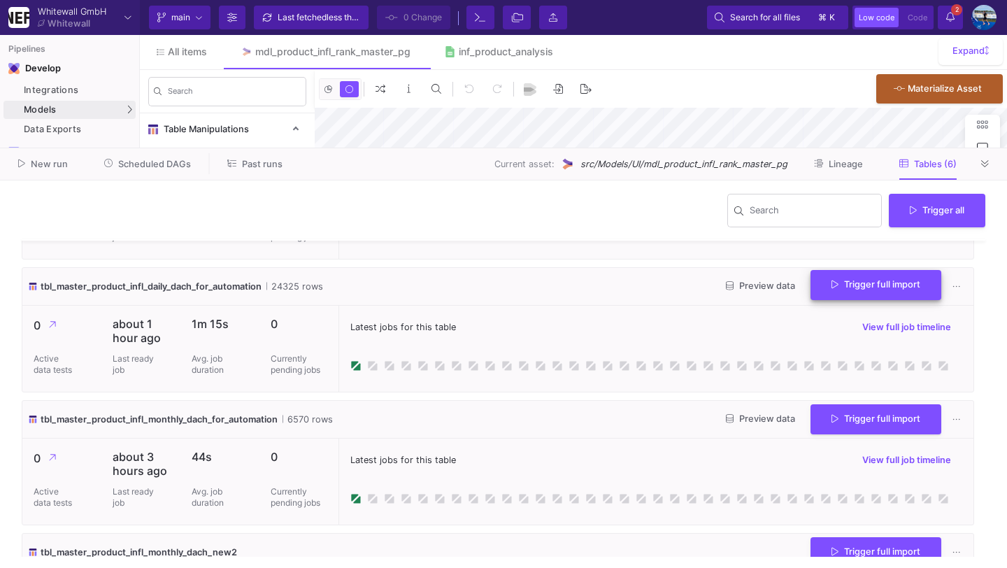
click at [857, 289] on span "Trigger full import" at bounding box center [875, 284] width 89 height 10
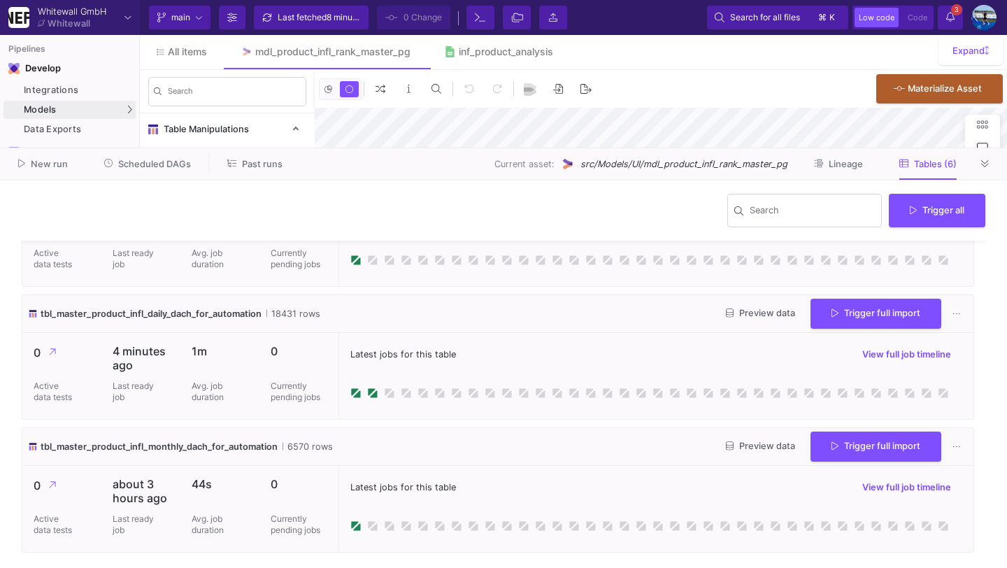
scroll to position [210, 0]
click at [990, 159] on button at bounding box center [985, 163] width 21 height 21
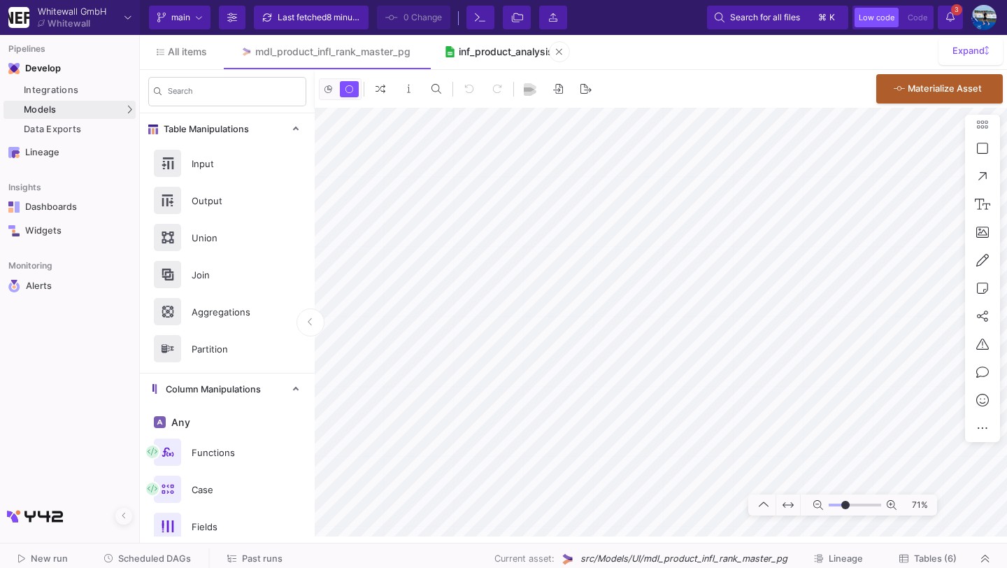
click at [494, 53] on div "inf_product_analysis" at bounding box center [506, 51] width 94 height 11
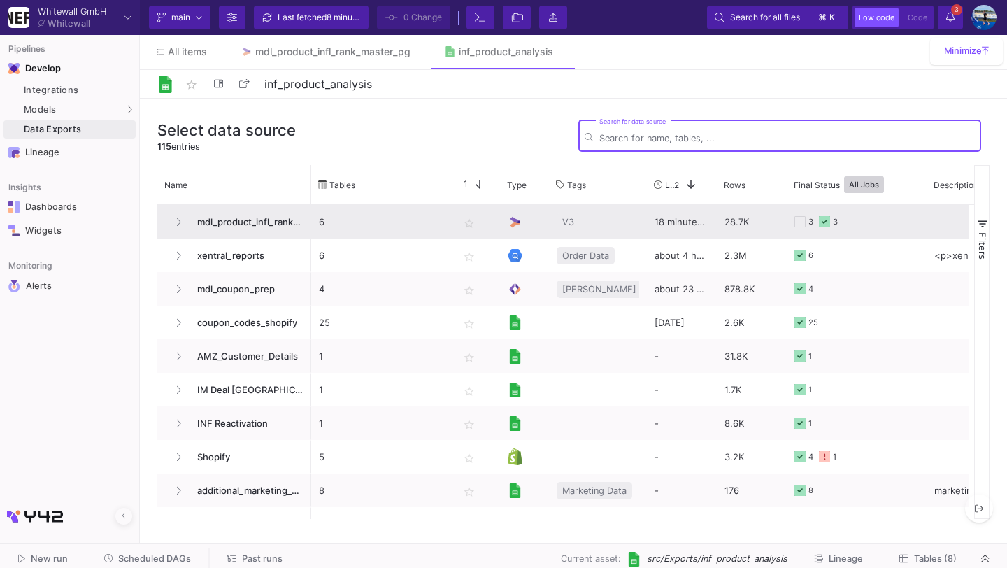
click at [278, 222] on span "mdl_product_infl_rank_master_pg" at bounding box center [246, 222] width 115 height 33
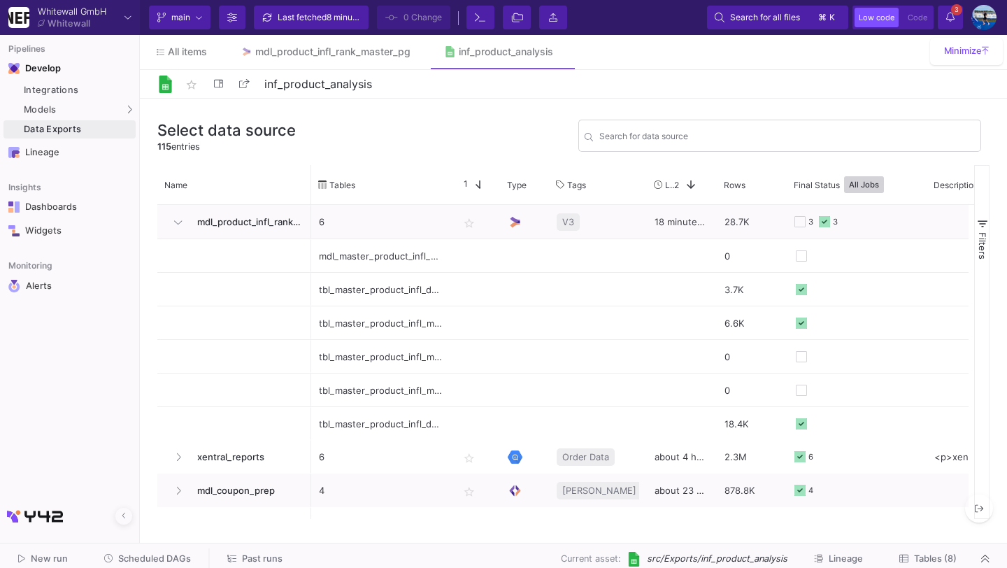
click at [918, 566] on button "Tables (8)" at bounding box center [928, 559] width 91 height 22
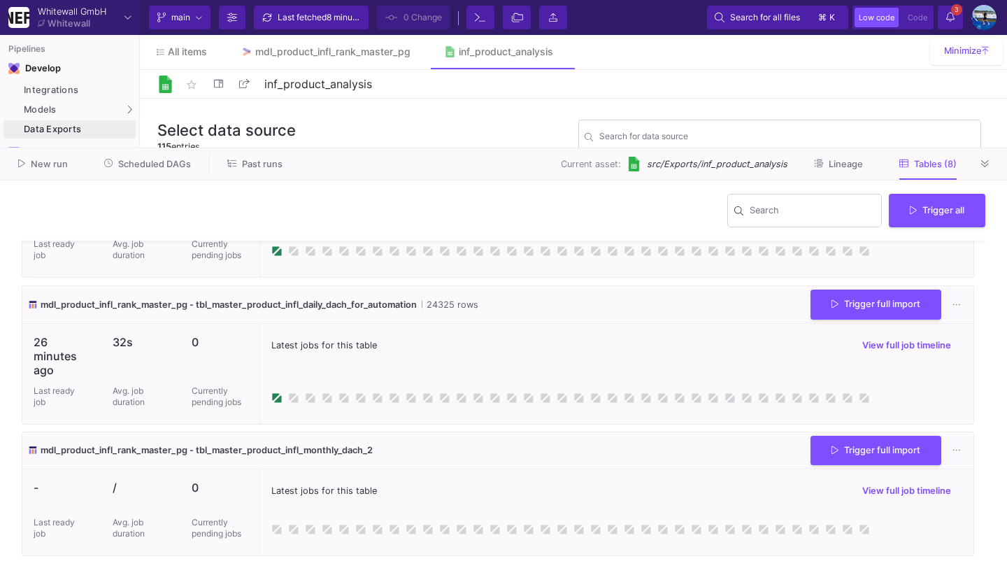
scroll to position [89, 0]
click at [840, 299] on span "Trigger full import" at bounding box center [875, 302] width 89 height 10
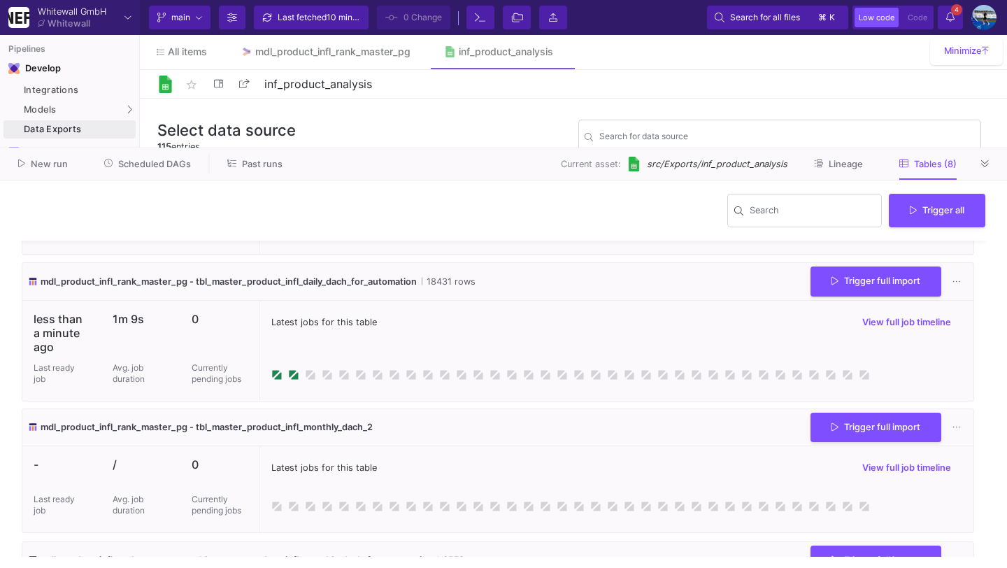
scroll to position [104, 0]
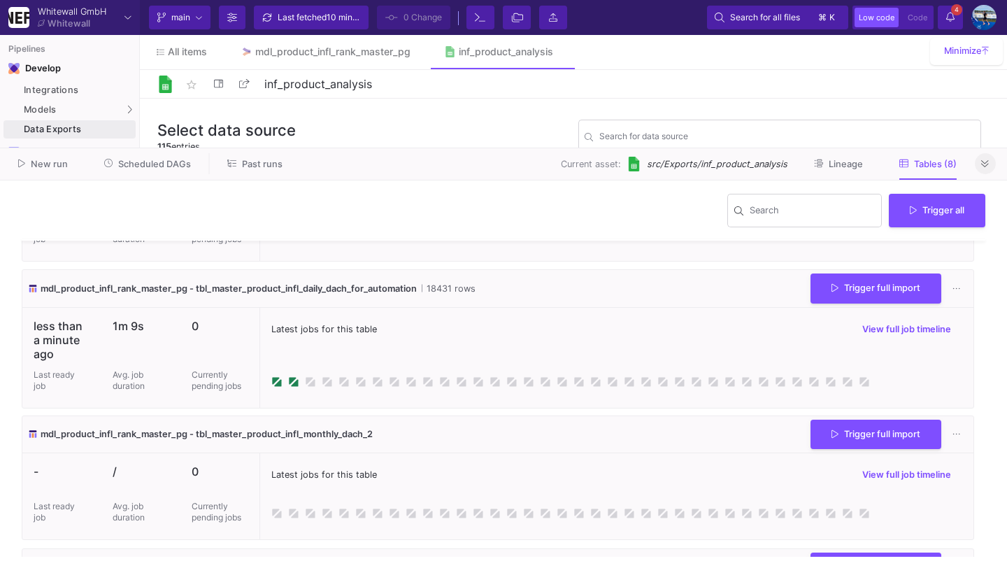
click at [990, 168] on button at bounding box center [985, 163] width 21 height 21
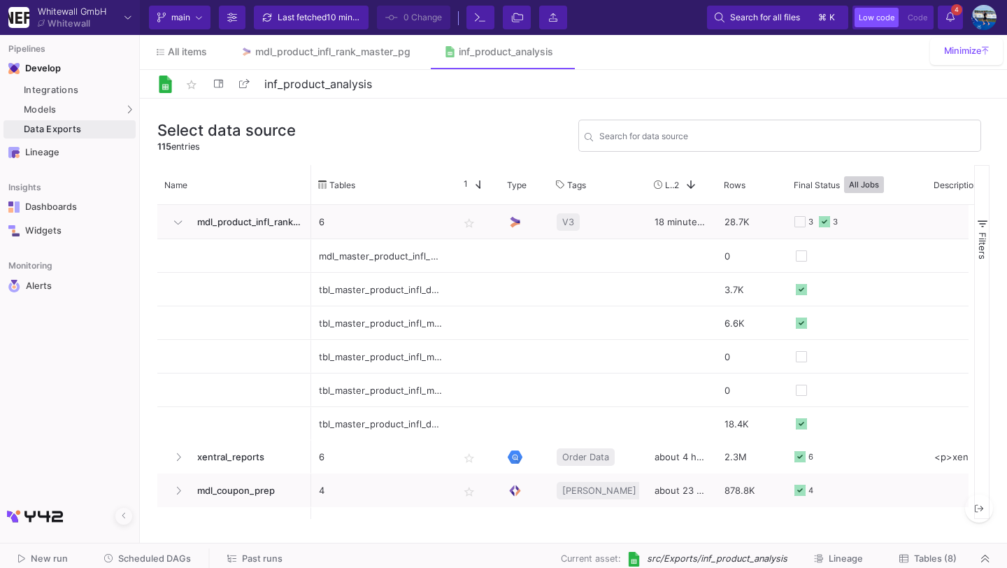
click at [954, 21] on icon at bounding box center [950, 17] width 8 height 10
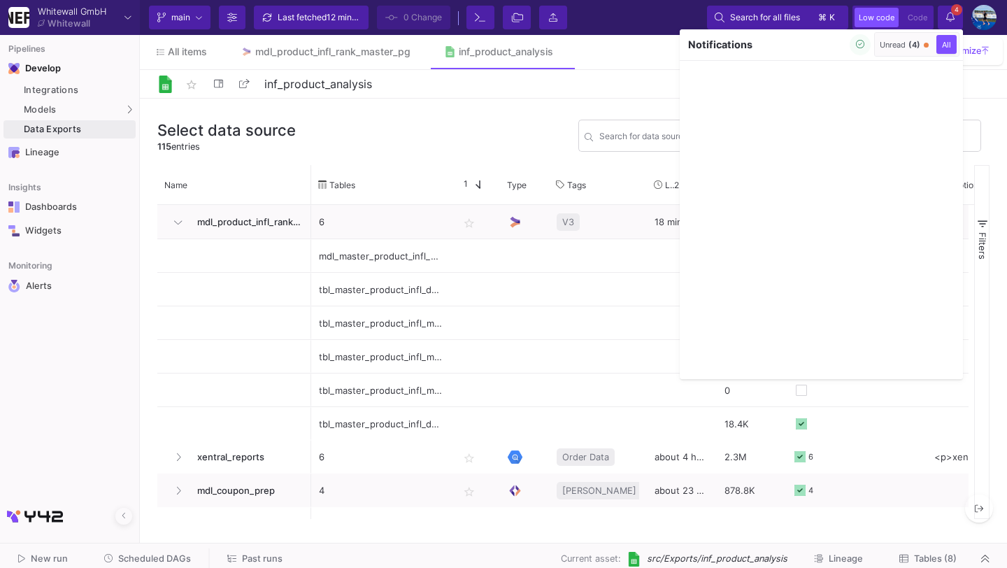
click at [878, 51] on button "Unread (4)" at bounding box center [904, 44] width 55 height 19
click at [850, 47] on button "button" at bounding box center [860, 44] width 21 height 21
click at [955, 15] on div at bounding box center [503, 284] width 1007 height 568
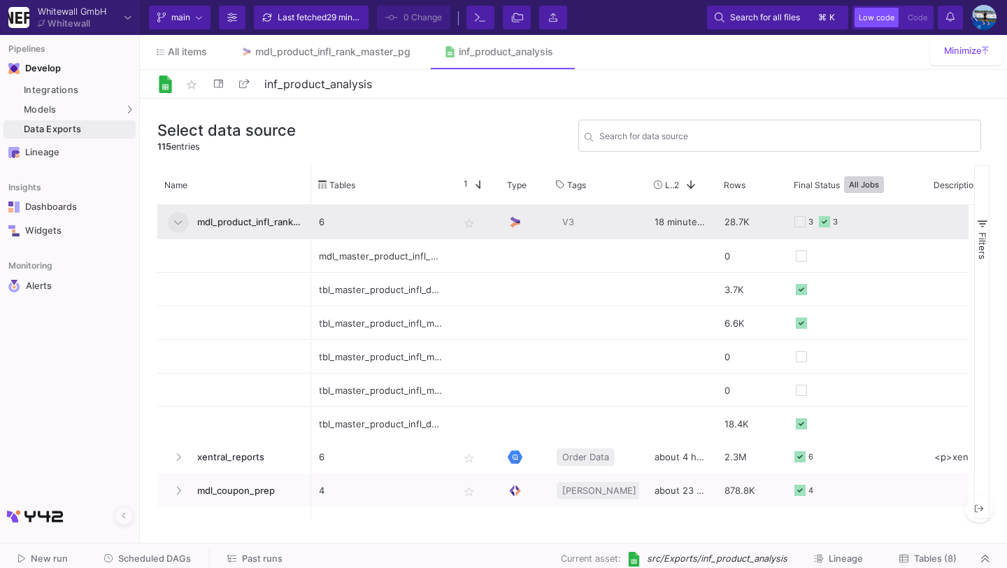
click at [182, 229] on button at bounding box center [178, 222] width 21 height 21
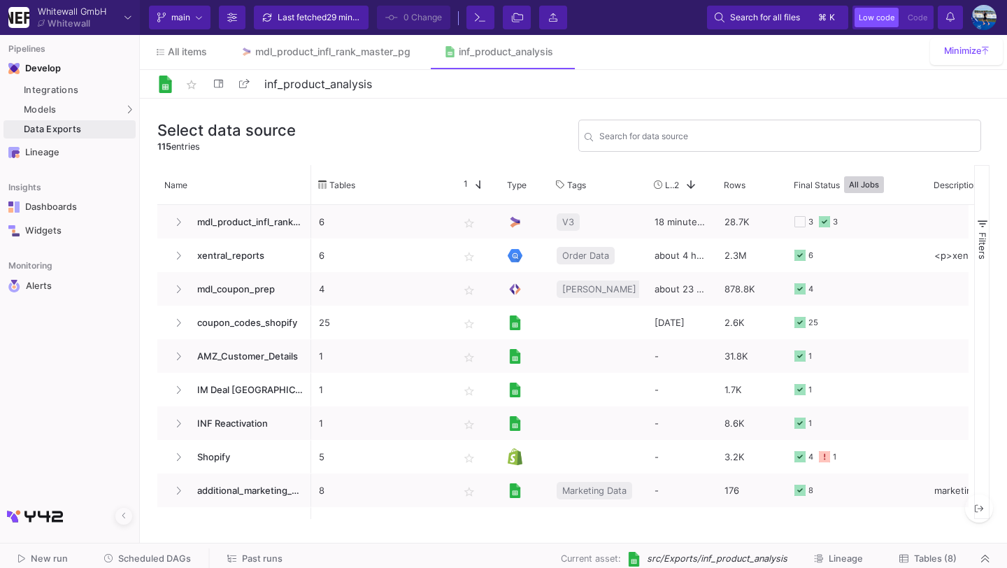
click at [165, 562] on span "Scheduled DAGs" at bounding box center [154, 558] width 73 height 10
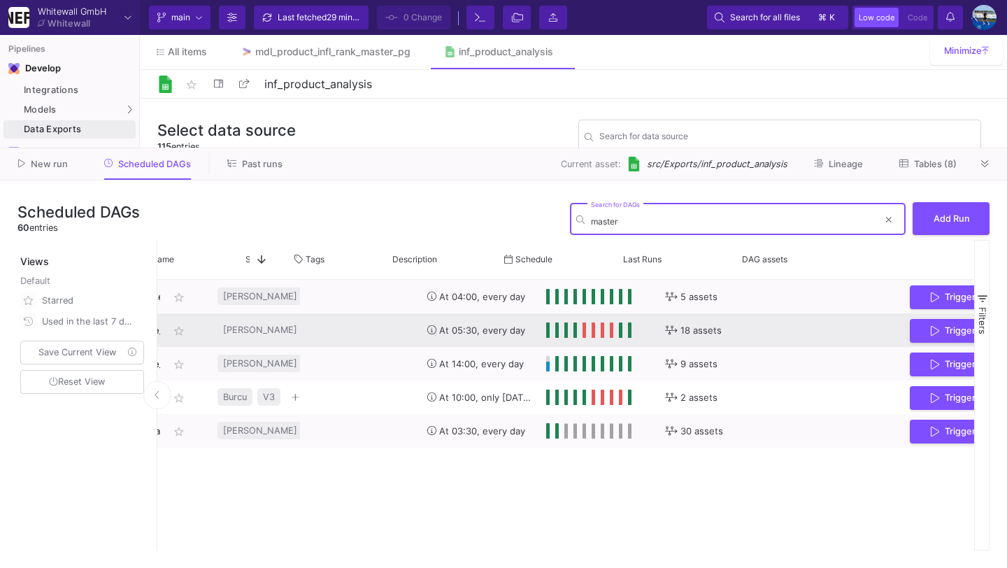
scroll to position [0, 187]
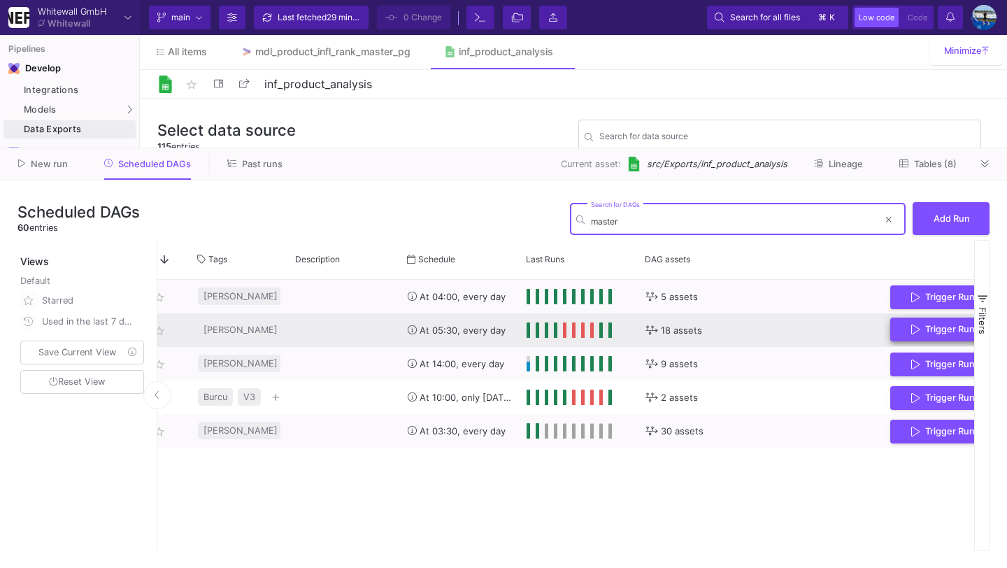
type input "master"
click at [916, 331] on icon "Press SPACE to select this row." at bounding box center [915, 329] width 8 height 10
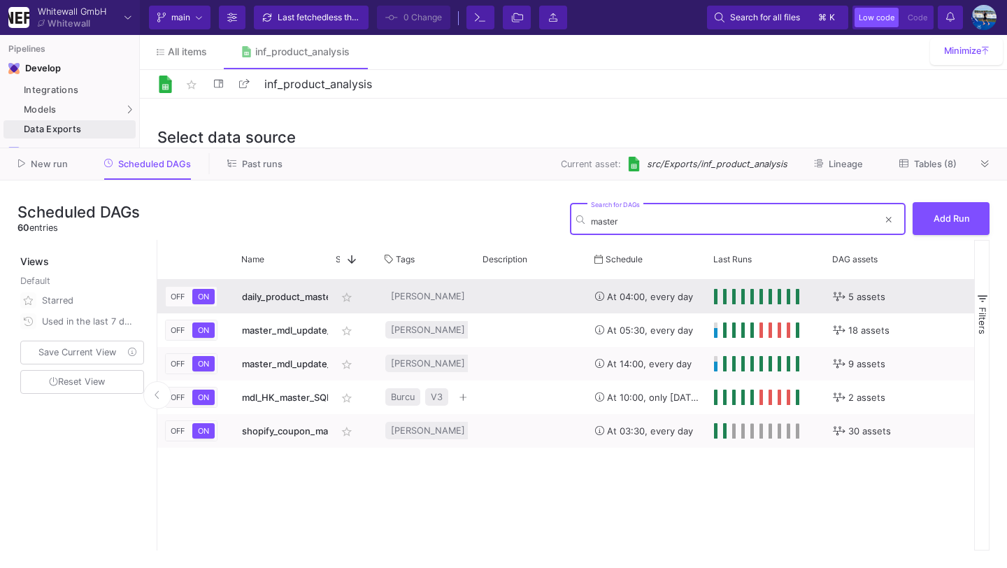
type input "master"
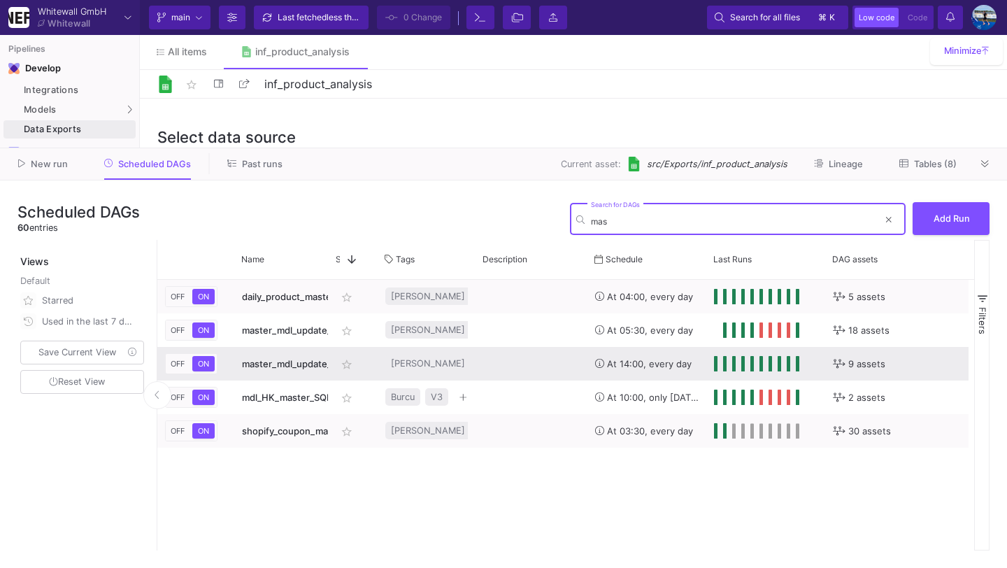
type input "mast"
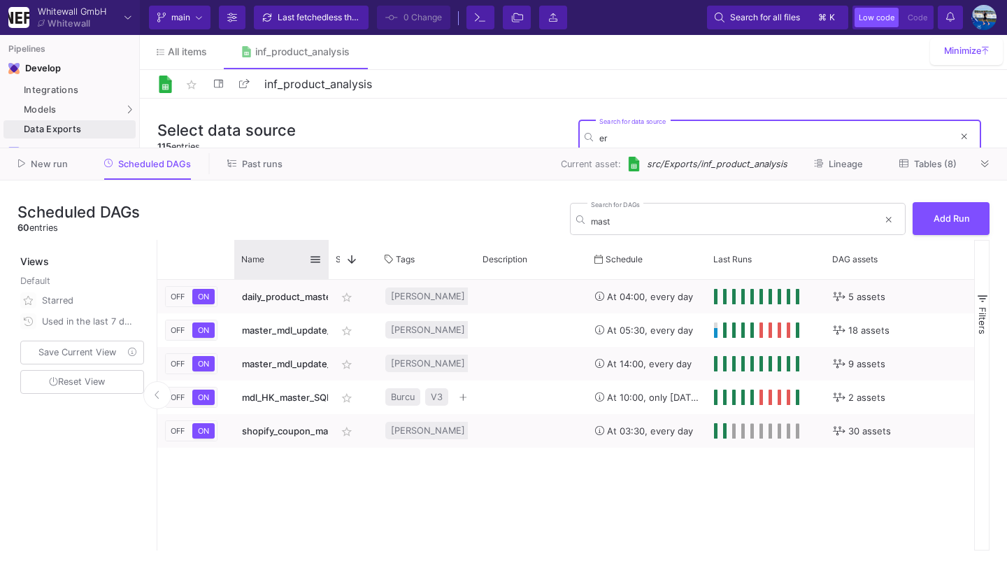
type input "er"
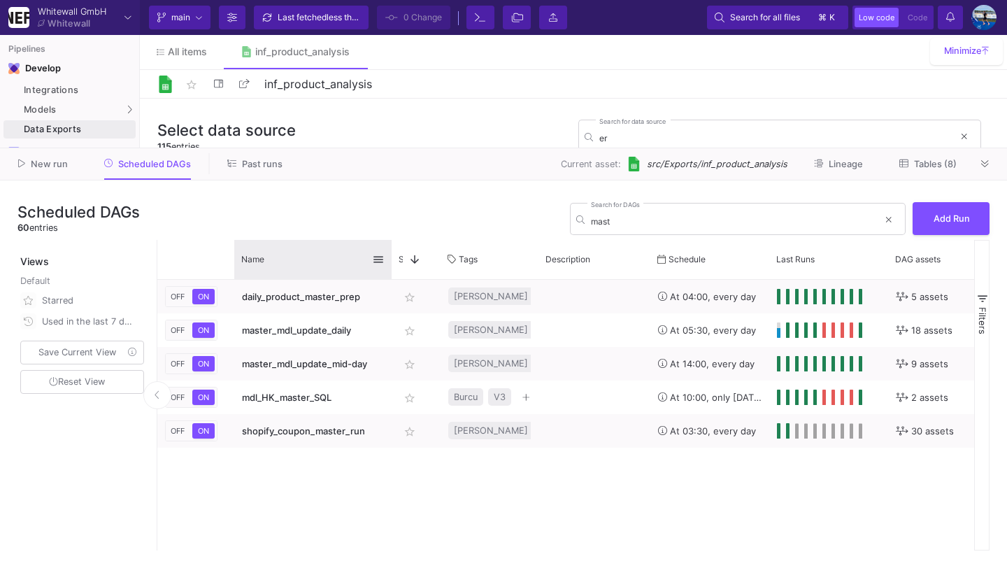
drag, startPoint x: 327, startPoint y: 243, endPoint x: 389, endPoint y: 243, distance: 61.5
click at [389, 243] on div at bounding box center [392, 259] width 6 height 39
